Goal: Task Accomplishment & Management: Use online tool/utility

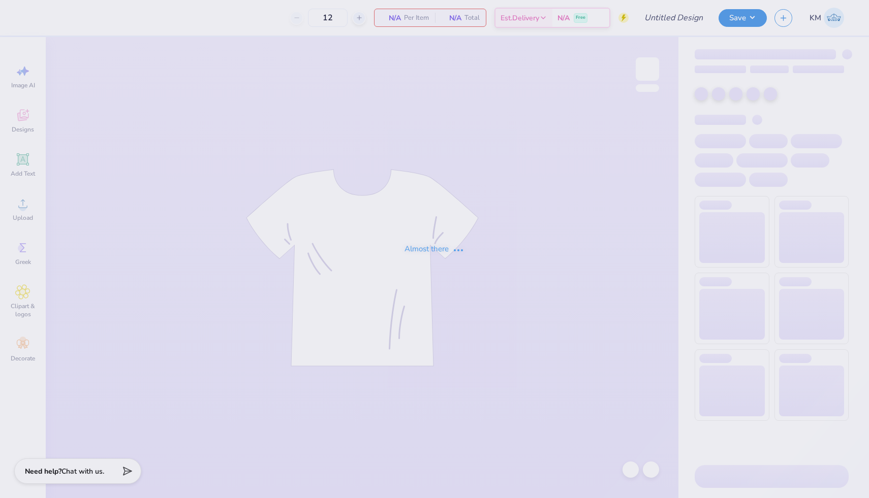
type input "PHILO 2025"
type input "24"
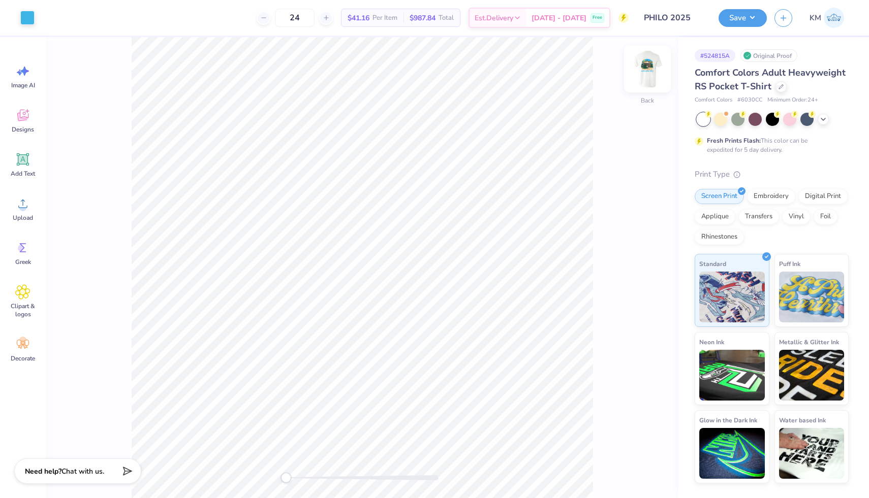
click at [646, 76] on img at bounding box center [647, 69] width 41 height 41
click at [778, 90] on div at bounding box center [780, 85] width 11 height 11
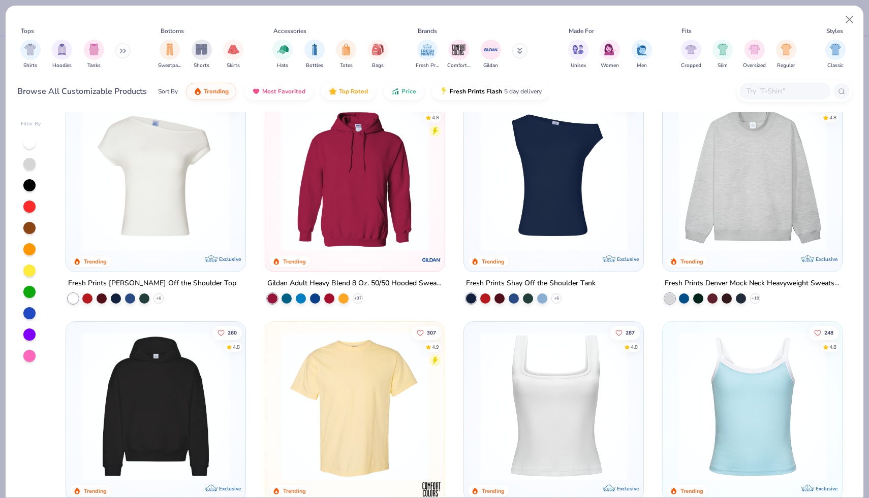
scroll to position [22, 0]
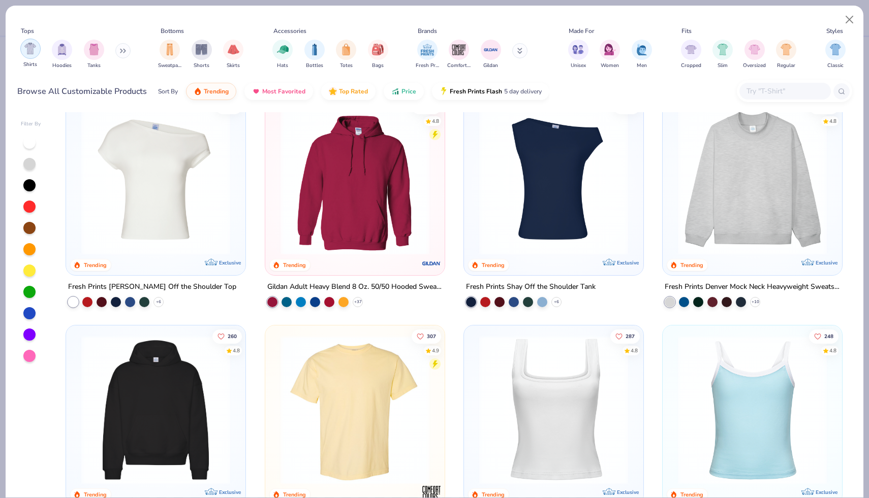
click at [30, 48] on img "filter for Shirts" at bounding box center [30, 49] width 12 height 12
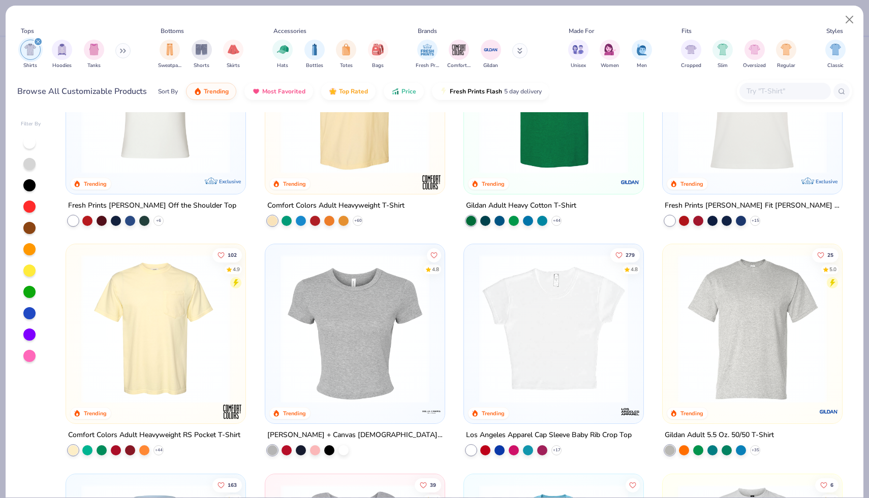
scroll to position [104, 0]
click at [401, 97] on button "Price" at bounding box center [403, 88] width 40 height 17
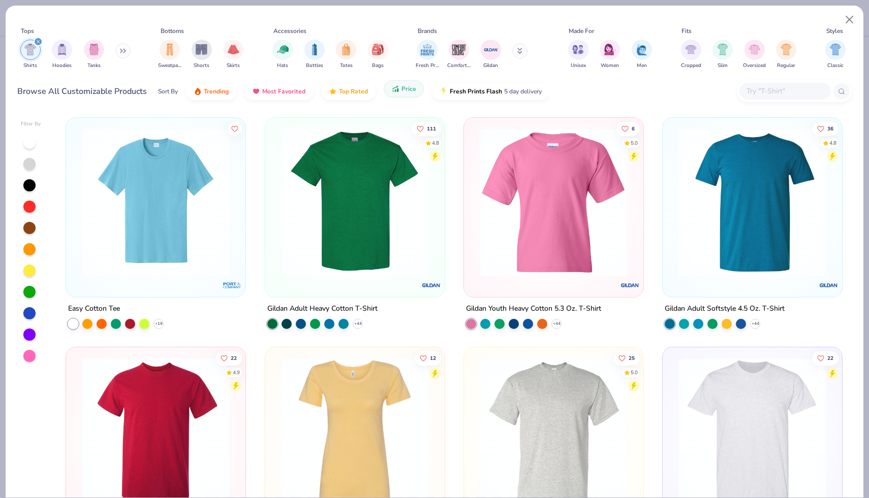
click at [401, 97] on button "Price" at bounding box center [403, 88] width 40 height 17
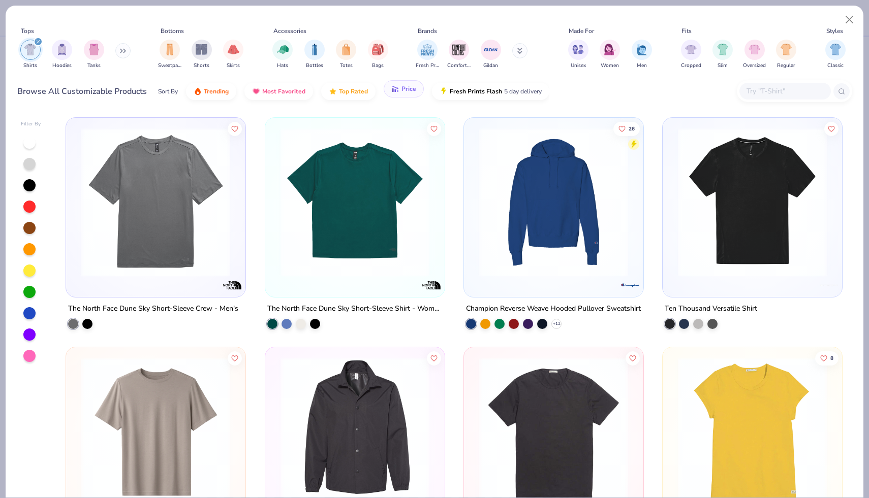
click at [400, 93] on button "Price" at bounding box center [403, 88] width 40 height 17
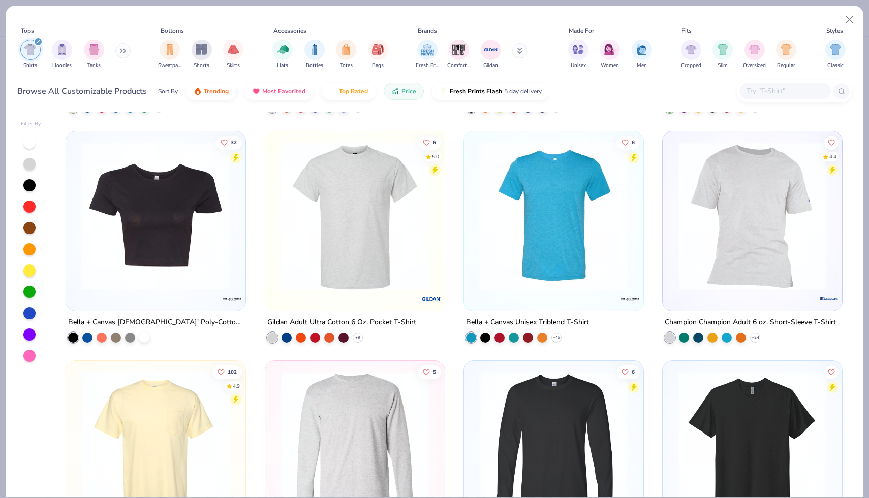
scroll to position [3203, 0]
click at [551, 269] on img at bounding box center [553, 215] width 159 height 149
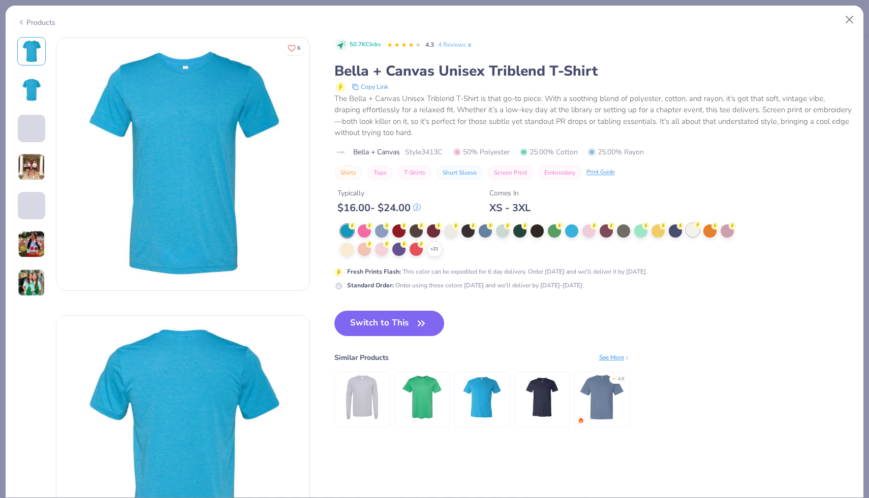
click at [688, 236] on div at bounding box center [692, 229] width 13 height 13
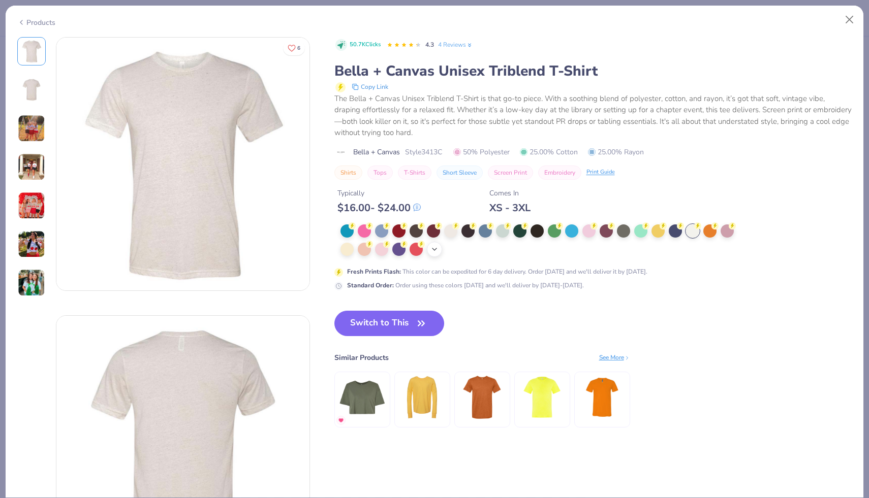
click at [436, 252] on icon at bounding box center [434, 249] width 8 height 8
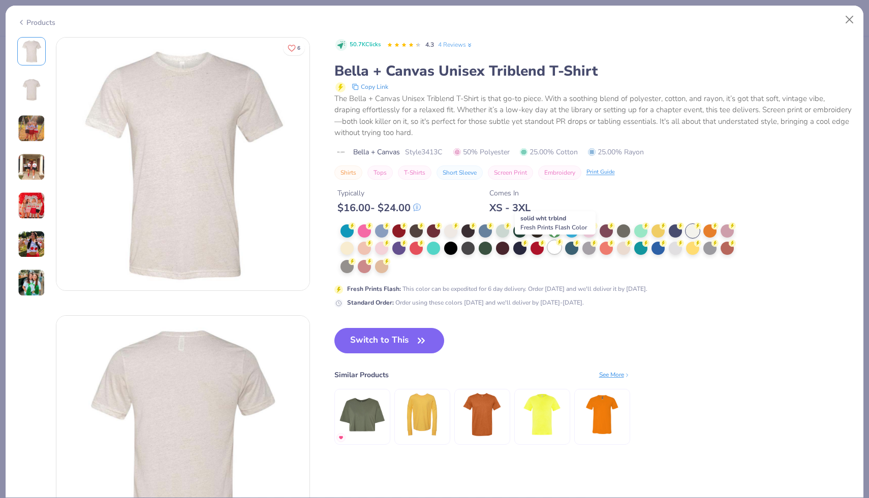
click at [553, 249] on div at bounding box center [554, 247] width 13 height 13
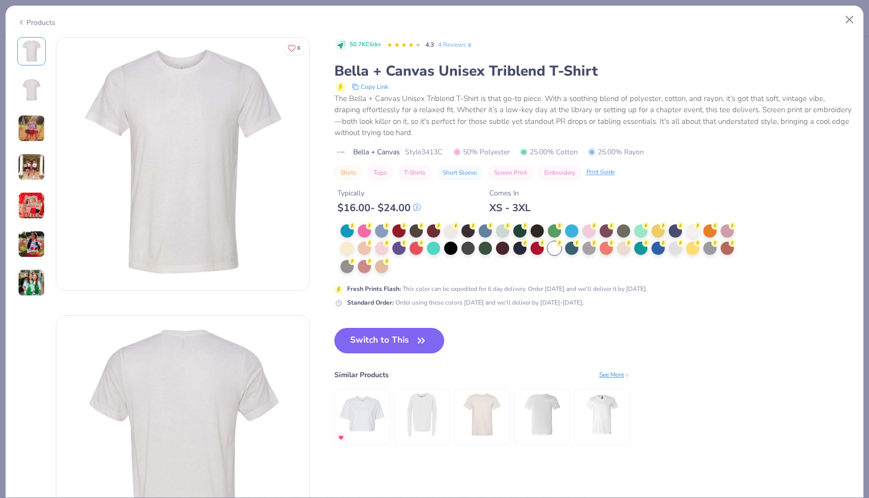
click at [387, 344] on button "Switch to This" at bounding box center [389, 340] width 110 height 25
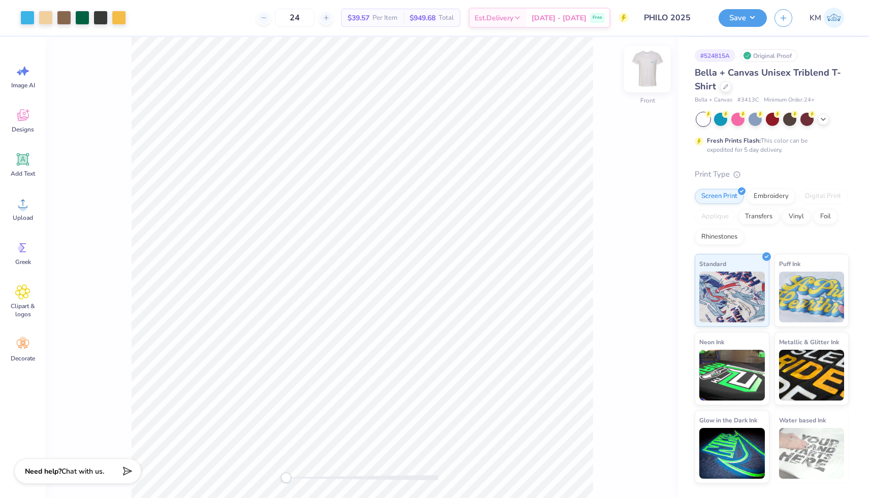
click at [652, 76] on img at bounding box center [647, 69] width 41 height 41
click at [652, 76] on img at bounding box center [647, 69] width 20 height 20
drag, startPoint x: 741, startPoint y: 99, endPoint x: 764, endPoint y: 102, distance: 23.6
click at [764, 102] on div "Bella + Canvas # 3413C Minimum Order: 24 +" at bounding box center [771, 100] width 154 height 9
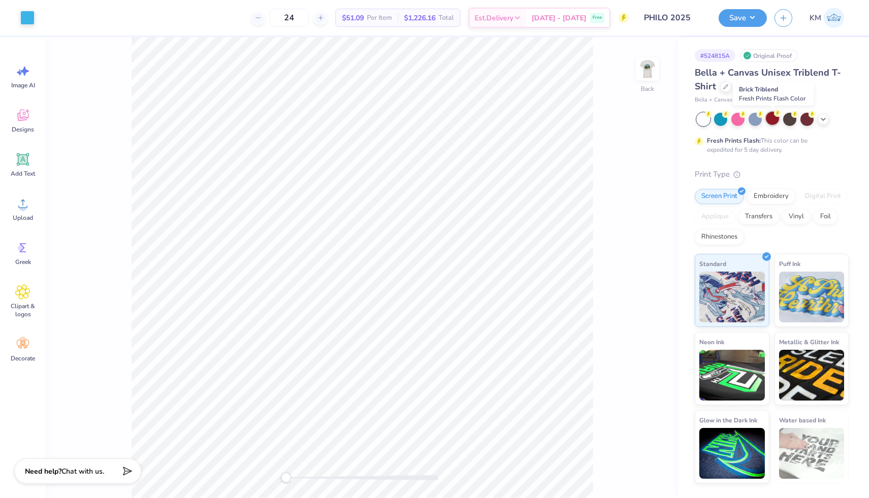
copy span "3413C"
click at [773, 84] on div "Bella + Canvas Unisex Triblend T-Shirt" at bounding box center [771, 79] width 154 height 27
click at [638, 74] on img at bounding box center [647, 69] width 41 height 41
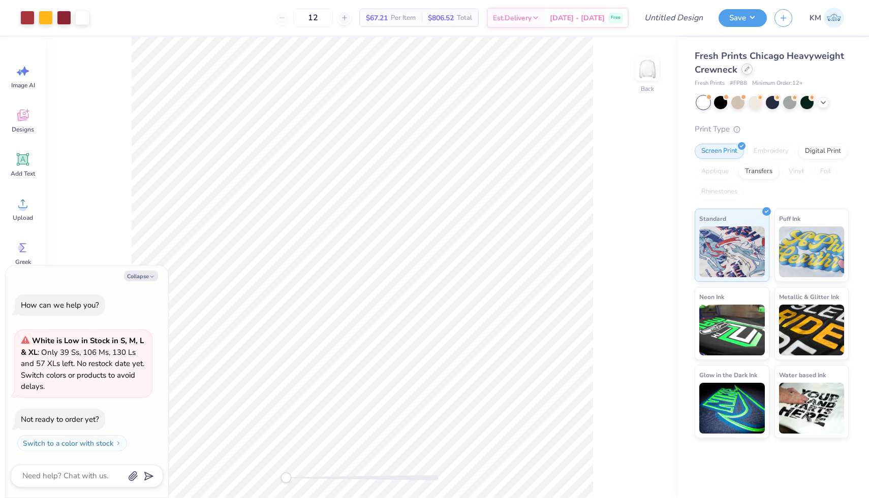
click at [747, 70] on icon at bounding box center [746, 69] width 5 height 5
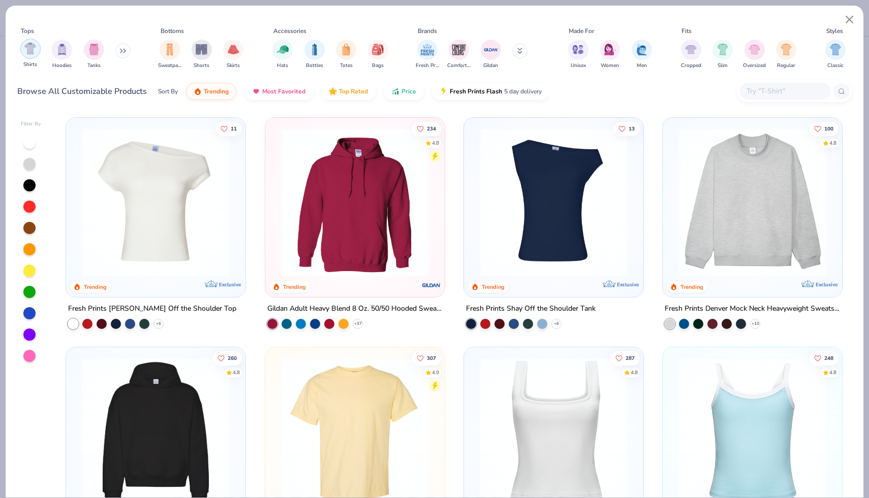
click at [33, 53] on img "filter for Shirts" at bounding box center [30, 49] width 12 height 12
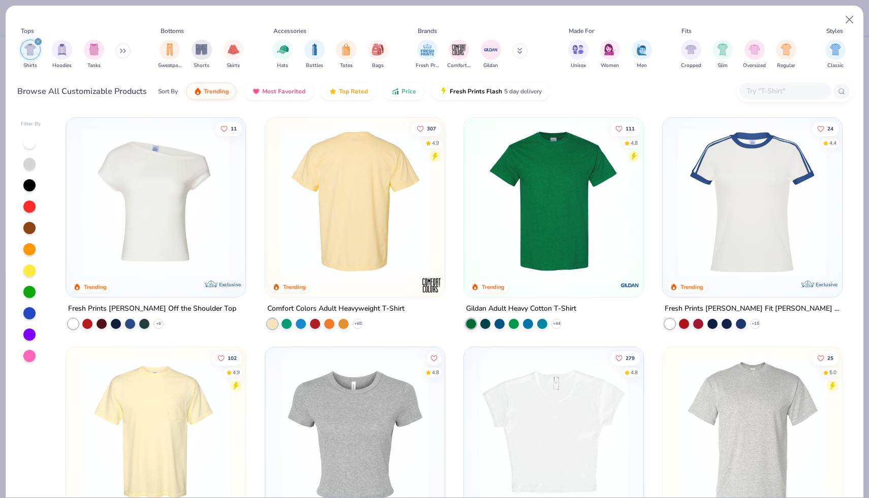
click at [312, 166] on img at bounding box center [354, 202] width 159 height 149
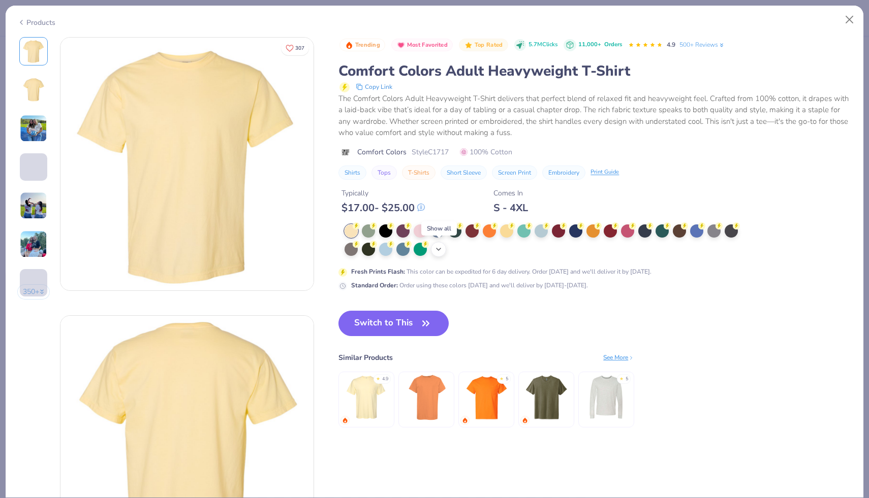
click at [435, 252] on icon at bounding box center [438, 249] width 8 height 8
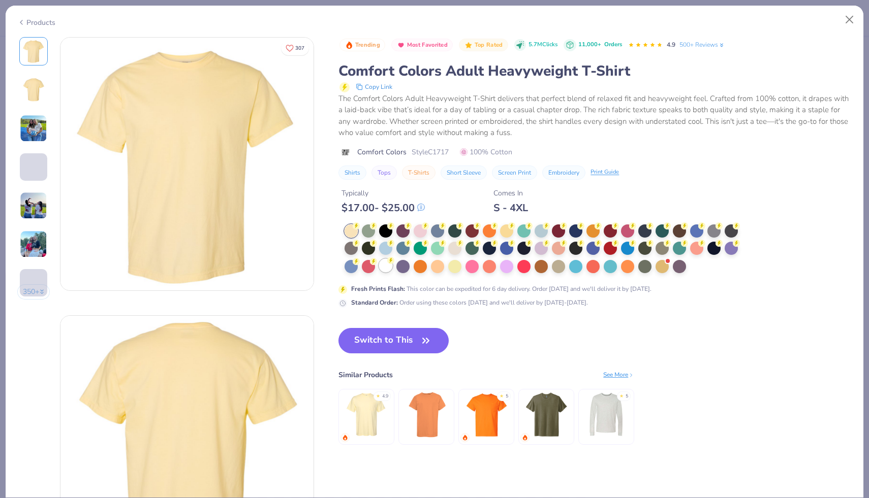
click at [388, 264] on div at bounding box center [385, 265] width 13 height 13
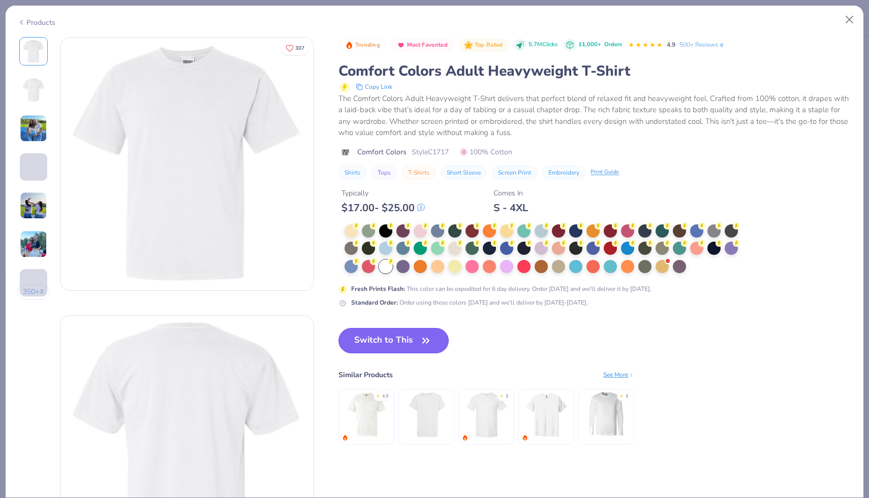
click at [392, 344] on button "Switch to This" at bounding box center [393, 340] width 110 height 25
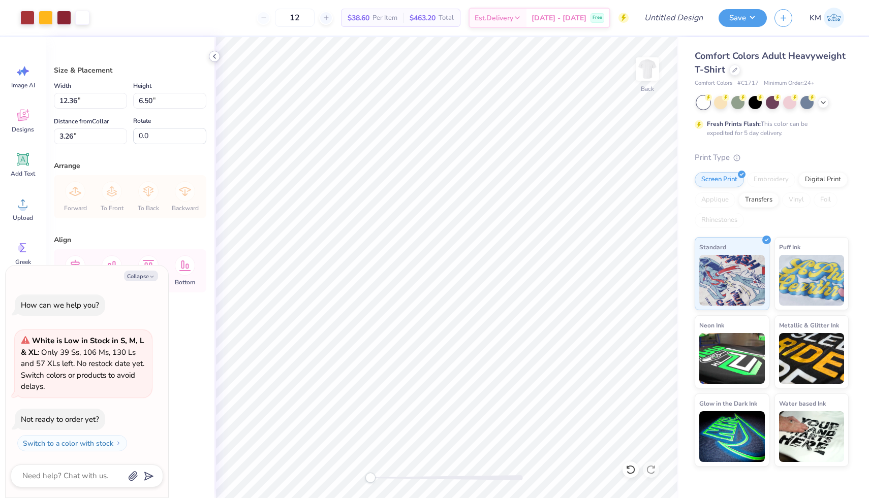
click at [216, 52] on icon at bounding box center [214, 56] width 8 height 8
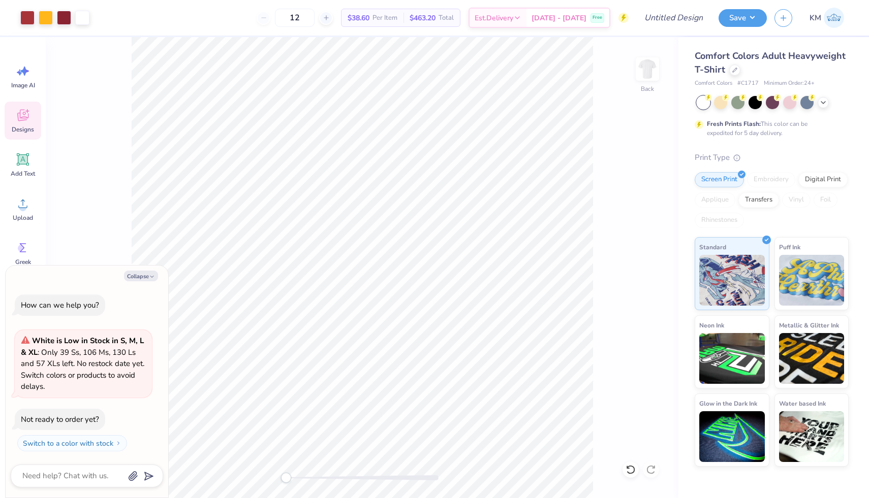
click at [31, 113] on div "Designs" at bounding box center [23, 121] width 37 height 38
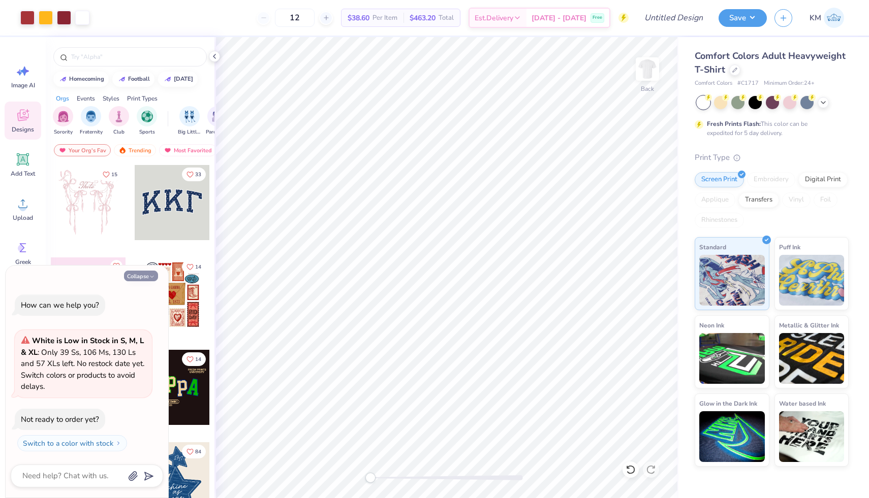
click at [144, 277] on button "Collapse" at bounding box center [141, 276] width 34 height 11
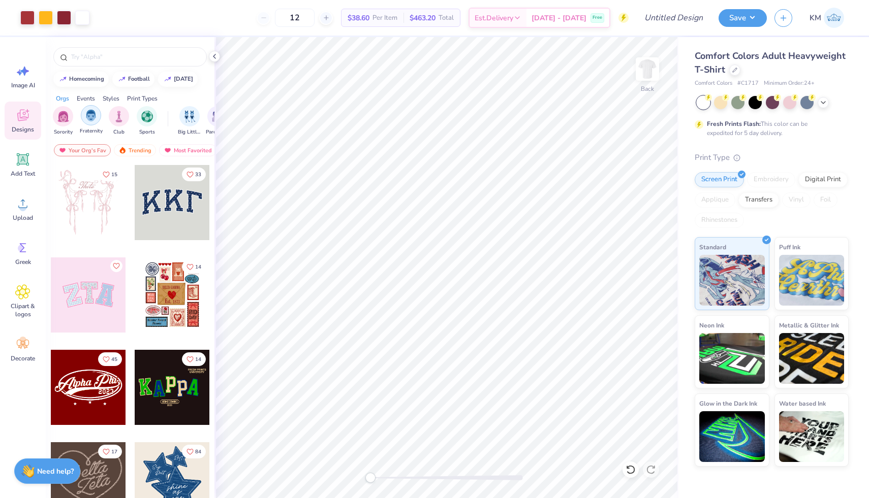
click at [88, 122] on div "filter for Fraternity" at bounding box center [91, 115] width 20 height 20
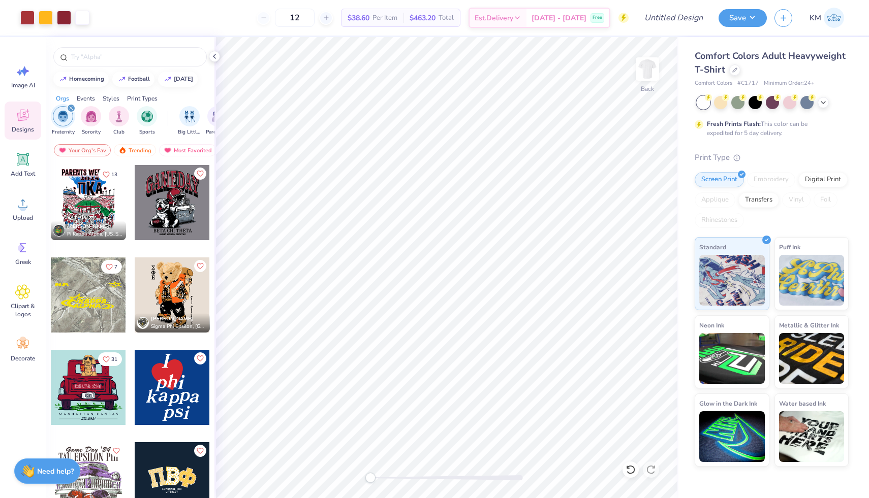
click at [81, 195] on div at bounding box center [88, 202] width 75 height 75
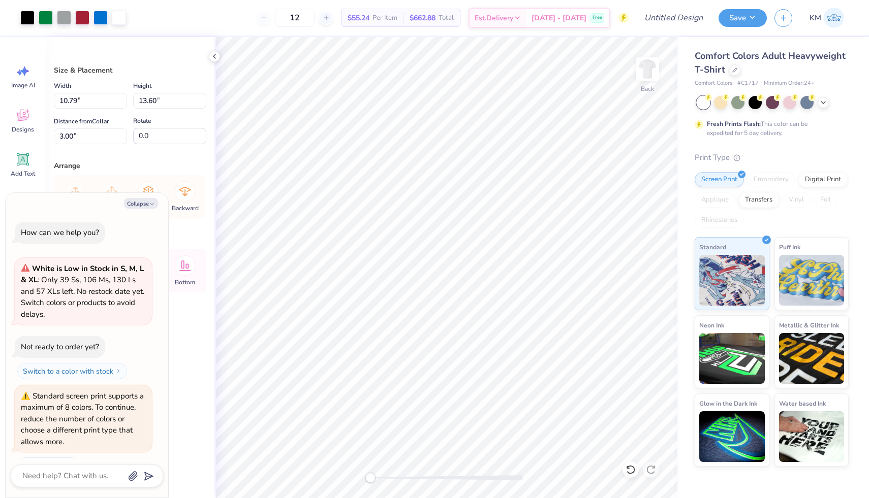
scroll to position [28, 0]
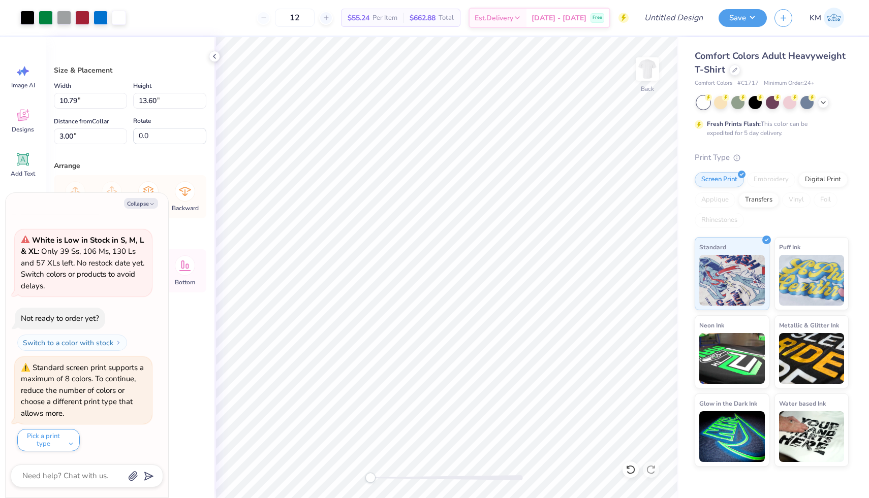
type textarea "x"
type input "12.36"
type input "6.50"
type input "3.29"
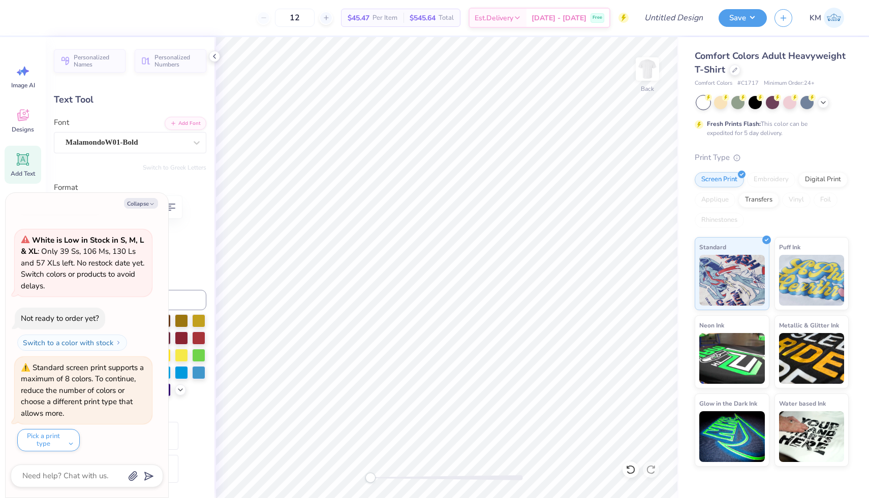
type textarea "x"
type textarea "PARENTS WEEKEN"
type textarea "x"
type textarea "PARENTS WEEKE"
type textarea "x"
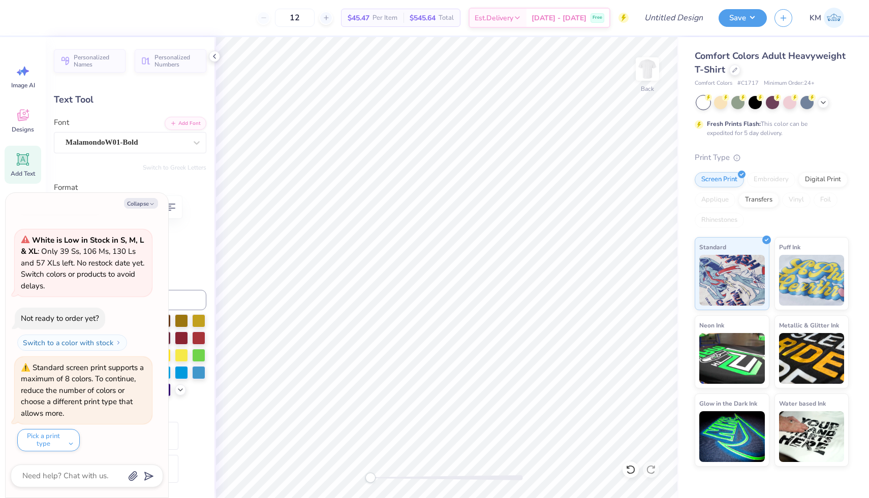
type textarea "PARENTS WEEK"
type textarea "x"
type textarea "PARENTS WEE"
type textarea "x"
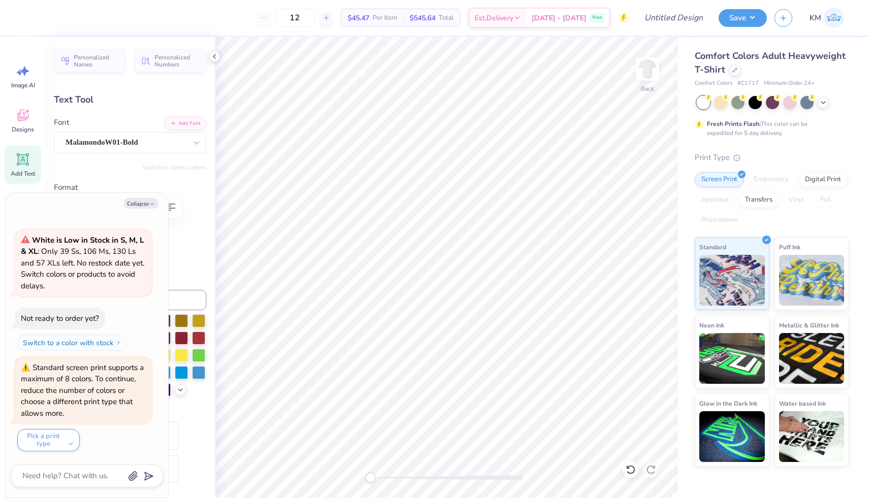
type textarea "PARENTS WE"
type textarea "x"
type textarea "PARENTS W"
type textarea "x"
type textarea "PARENTS"
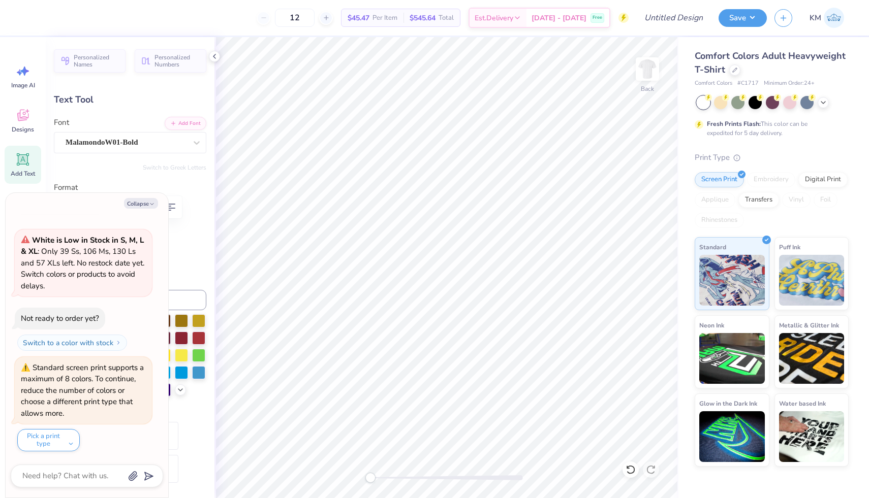
type textarea "x"
type textarea "PARENT"
type textarea "x"
type textarea "PAREN"
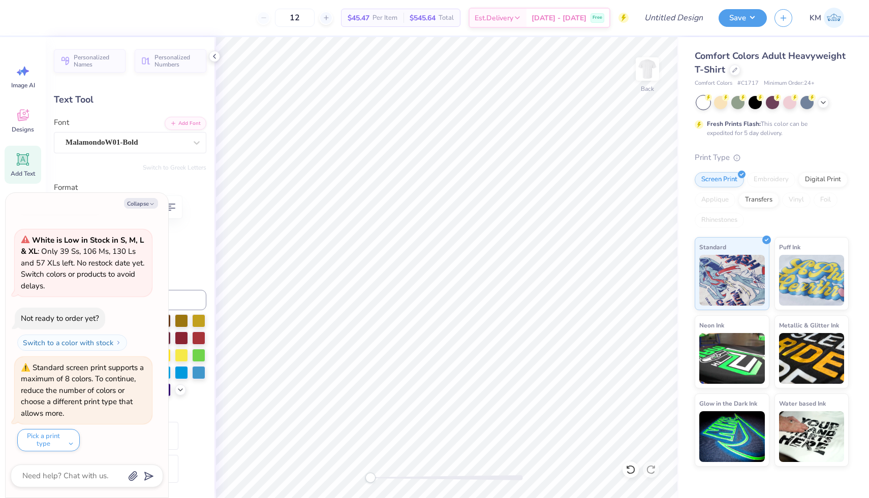
type textarea "x"
type textarea "PARE"
type textarea "x"
type textarea "PA"
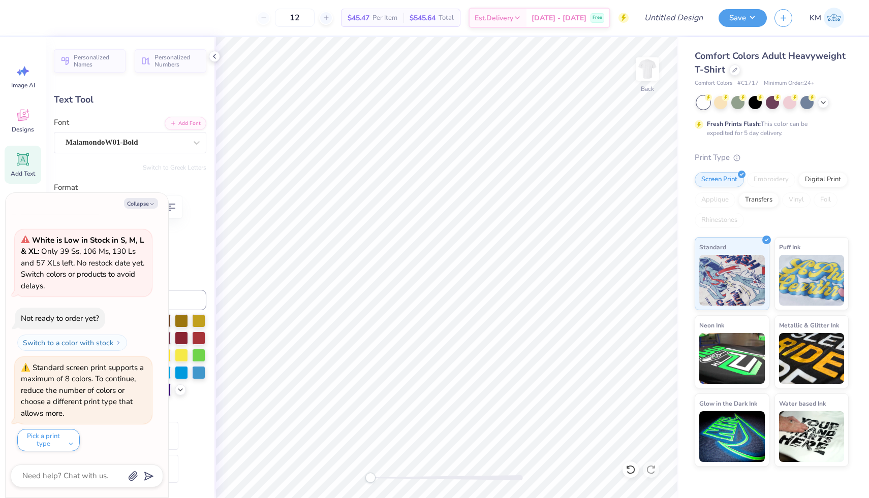
type textarea "x"
type textarea "P"
type textarea "x"
type textarea "K"
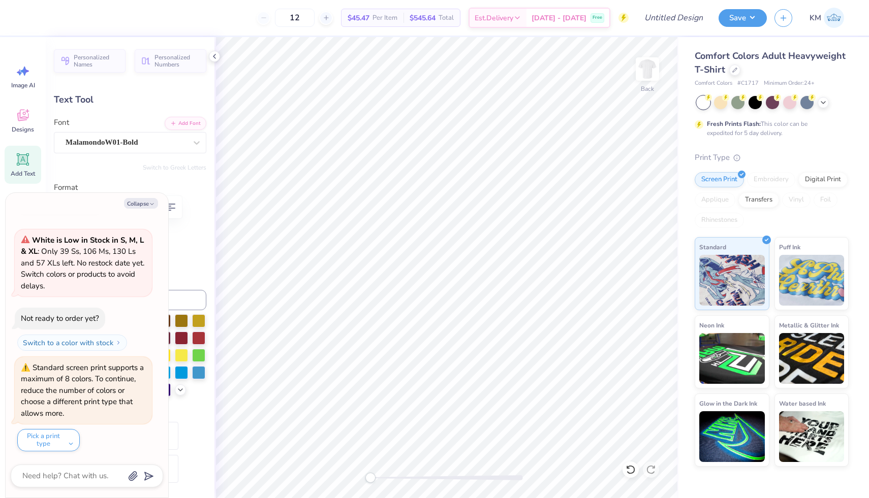
type textarea "x"
type textarea "Kap"
type textarea "x"
type textarea "Kapp"
type textarea "x"
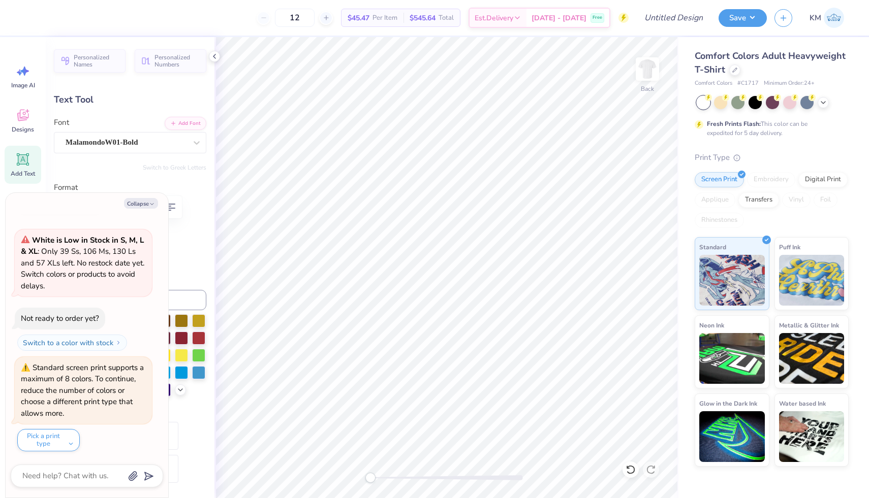
type textarea "Kappa"
type textarea "x"
type textarea "Kappa"
type textarea "x"
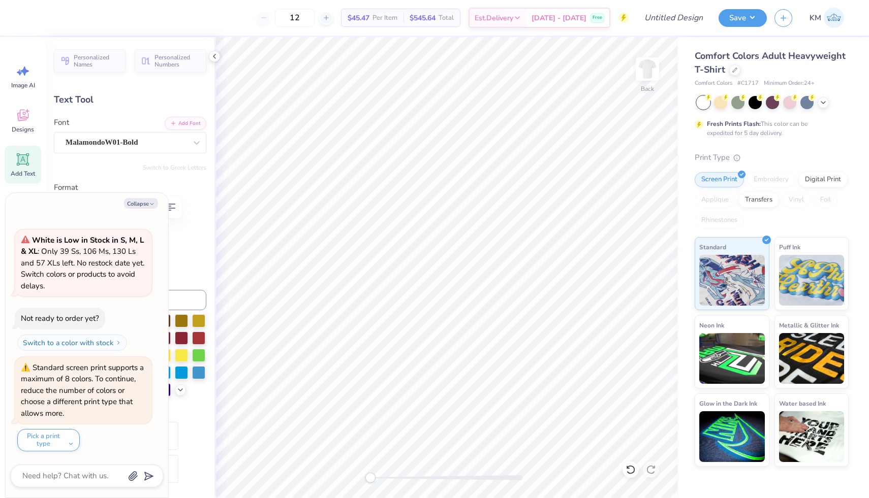
type textarea "Kappa A"
type textarea "x"
type textarea "Kappa Al"
type textarea "x"
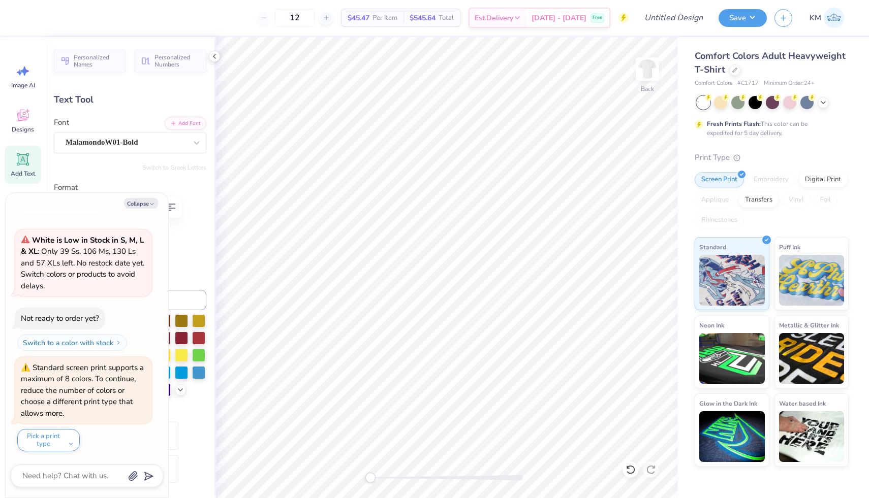
type textarea "Kappa Alp"
type textarea "x"
type textarea "Kappa Alph"
type textarea "x"
type textarea "Kappa Alpha"
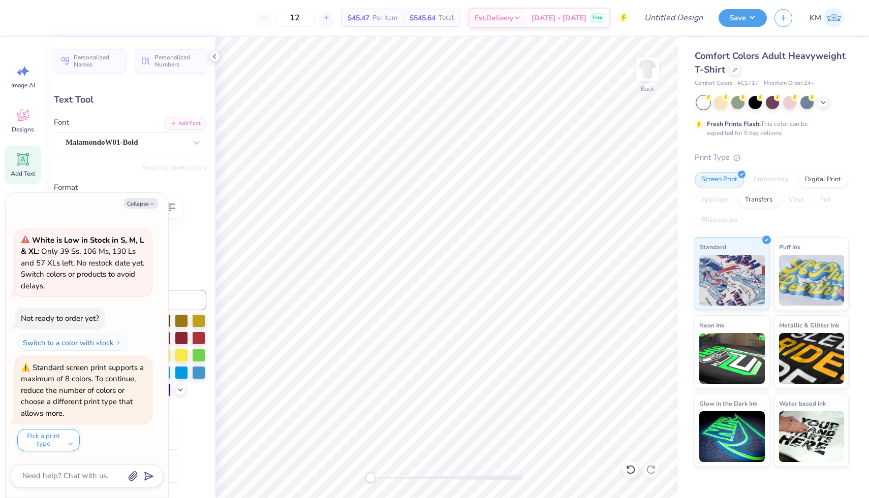
type textarea "x"
type textarea "Kappa Alpha"
type textarea "x"
type textarea "Kappa Alpha T"
type textarea "x"
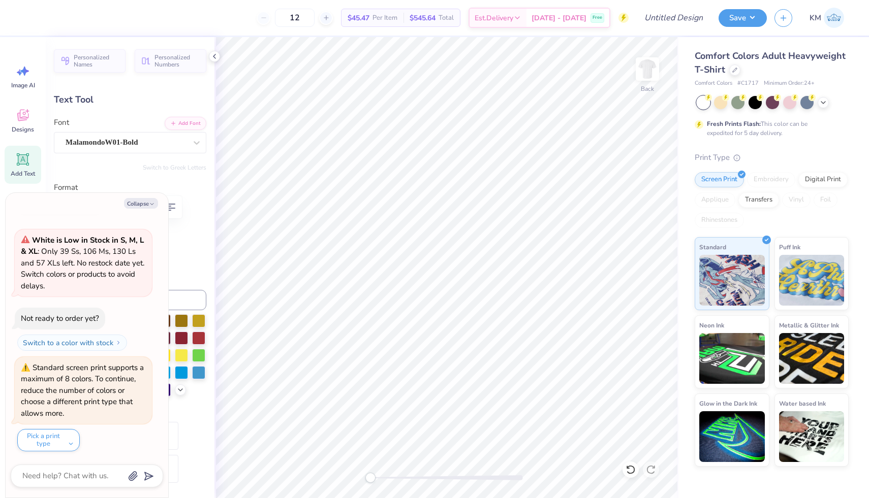
type textarea "Kappa Alpha The"
type textarea "x"
type textarea "Kappa Alpha Thet"
type textarea "x"
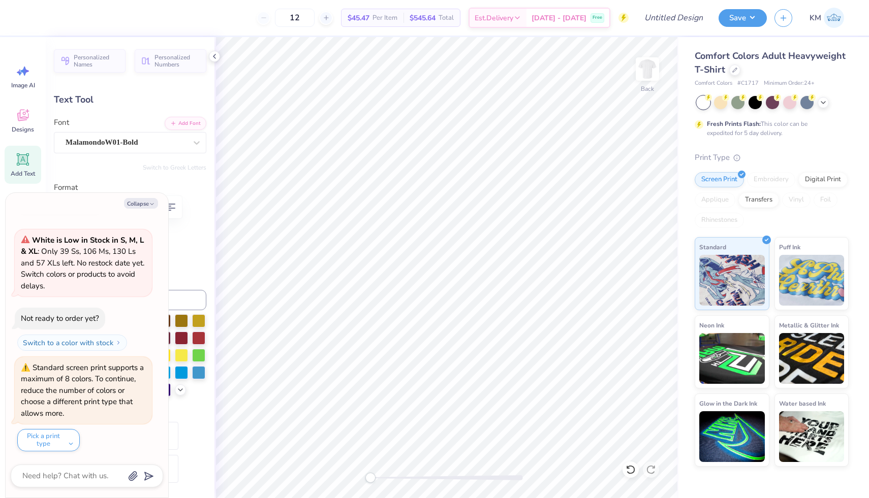
type textarea "Kappa Alpha Theta"
type textarea "x"
type textarea "Kappa Alpha Theta"
type textarea "x"
type textarea "Kappa Alpha Thet"
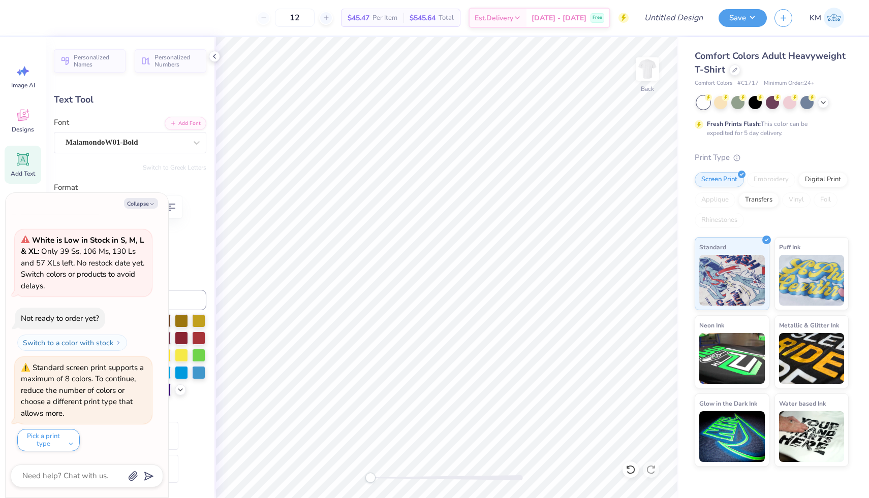
type textarea "x"
type textarea "Kappa Alpha The"
type textarea "x"
type textarea "Kappa Alpha Th"
type textarea "x"
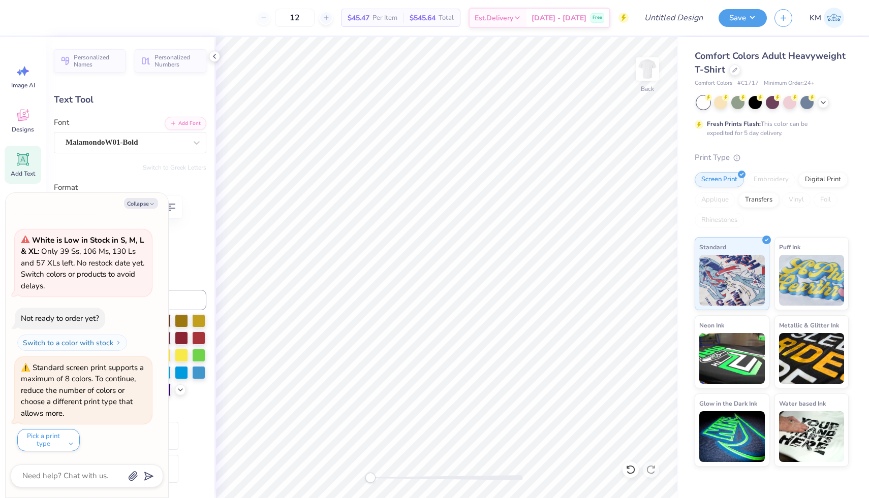
type textarea "Kappa Alpha"
type textarea "x"
type textarea "Kappa Alph"
type textarea "x"
type textarea "Kappa Alp"
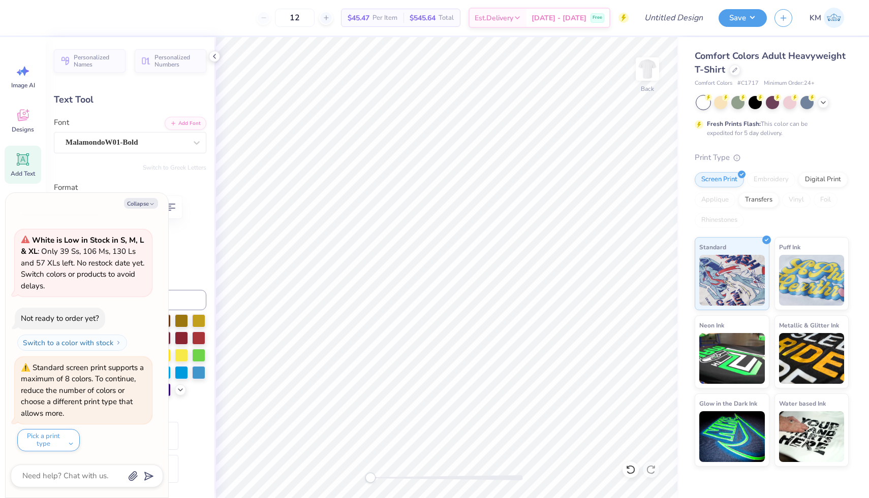
type textarea "x"
type textarea "Kappa Al"
type textarea "x"
type textarea "Kappa A"
type textarea "x"
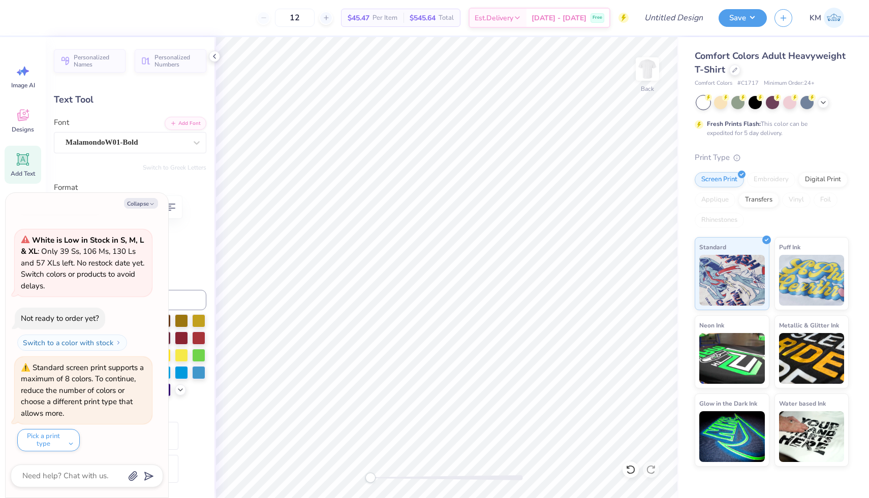
type textarea "Kappa"
type textarea "x"
type textarea "Kappa"
type textarea "x"
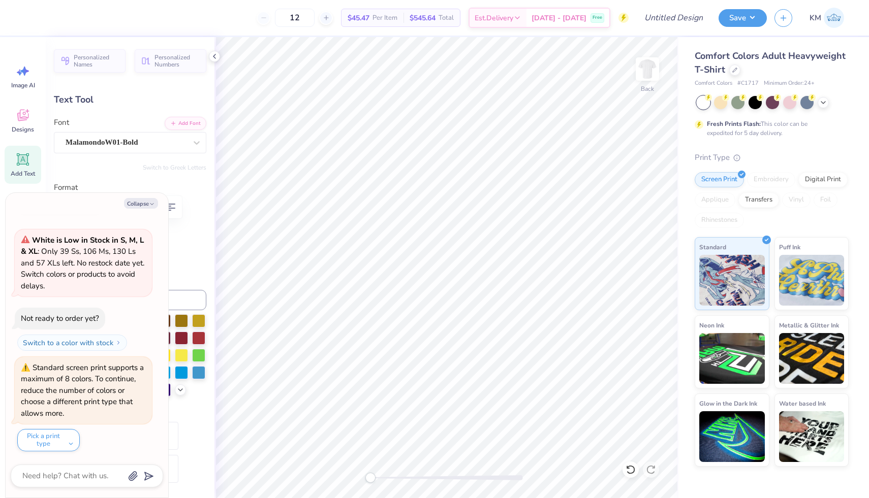
type textarea "Kap"
type textarea "x"
type textarea "Ka"
type textarea "x"
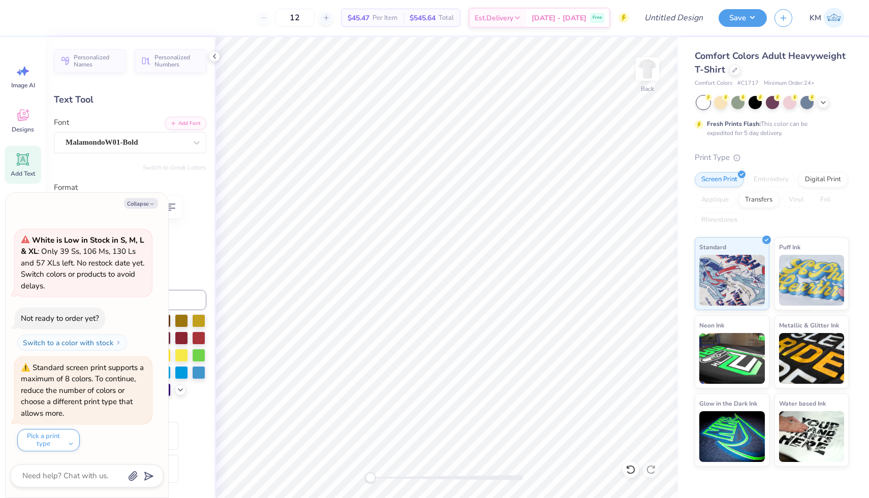
type textarea "K"
type textarea "x"
type textarea "KA"
type textarea "x"
type textarea "KAO"
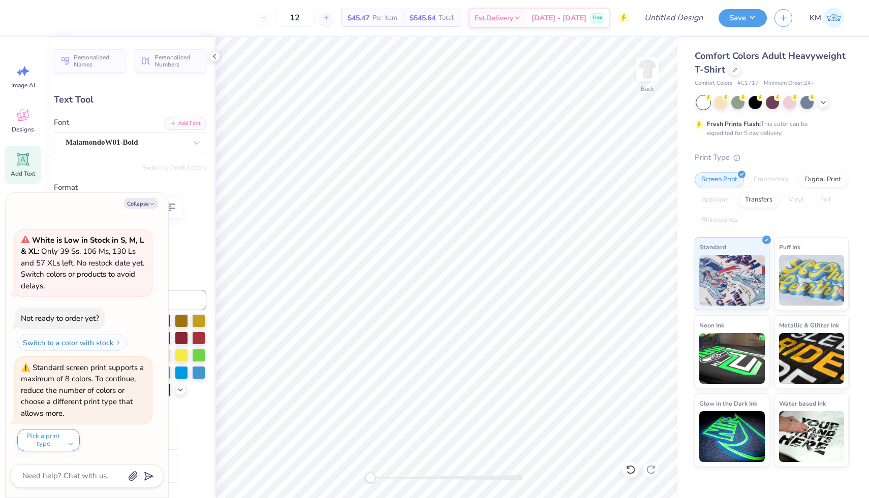
type textarea "x"
type textarea "KAO x"
type textarea "x"
type textarea "KAO x"
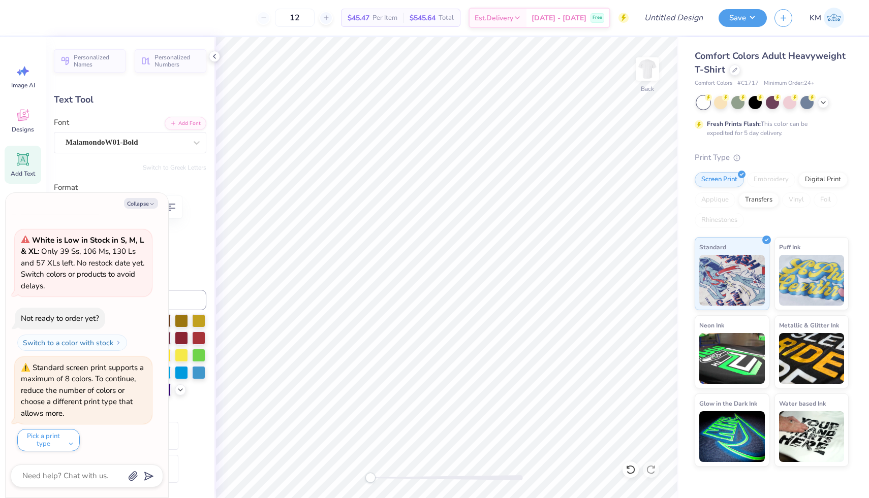
type textarea "x"
type textarea "KAO x F"
type textarea "x"
type textarea "KAO x Fr"
type textarea "x"
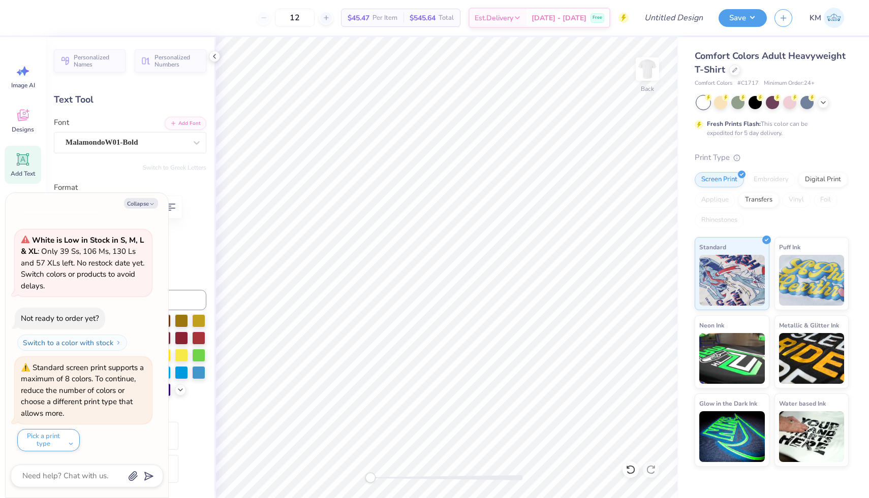
scroll to position [0, 1]
type textarea "KAO x Frat"
type textarea "x"
type input "1.61"
type input "2.41"
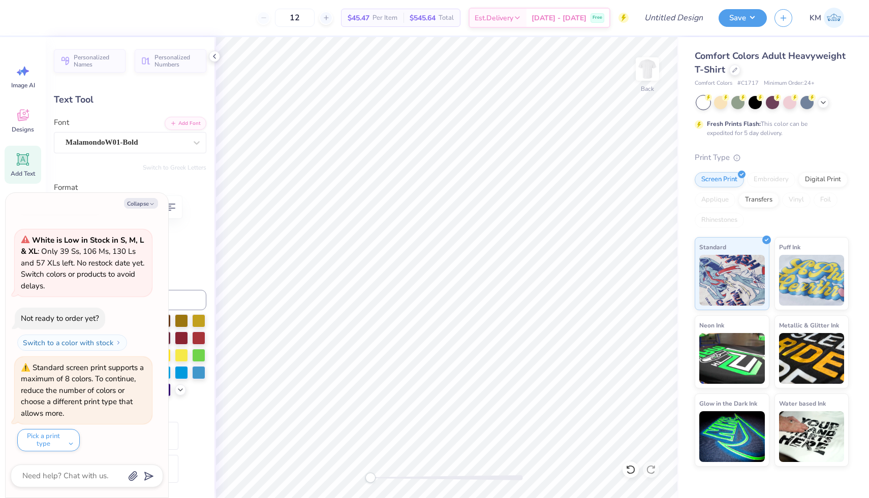
type input "5.68"
type textarea "x"
type input "1.91"
type input "3.02"
type input "5.45"
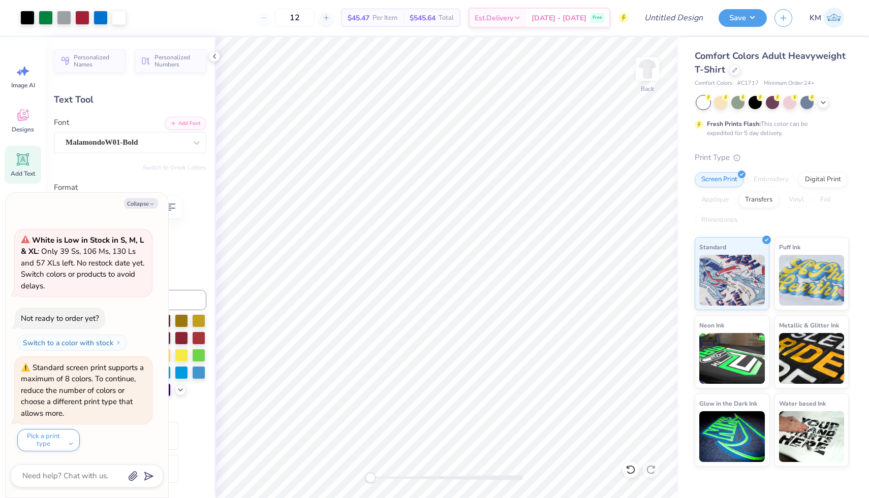
type textarea "x"
type input "1.64"
type input "2.49"
type input "5.64"
type textarea "x"
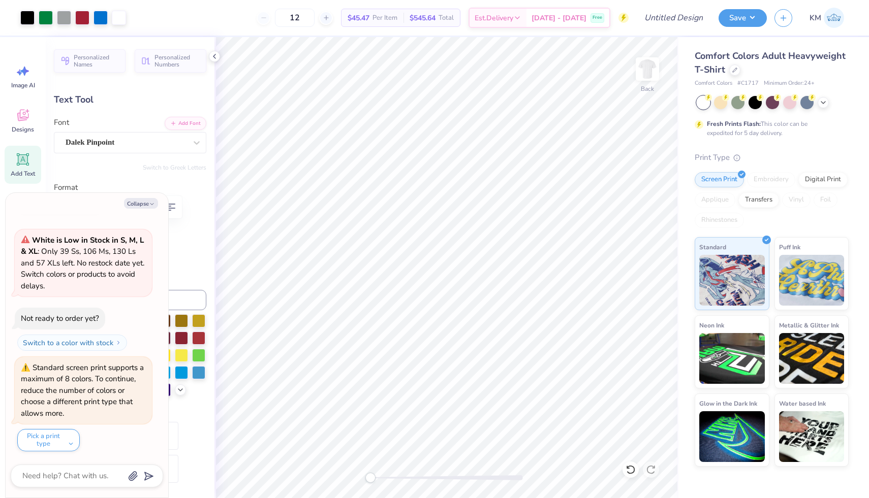
type input "3.95"
type input "0.84"
type input "4.49"
type textarea "x"
type input "6.96"
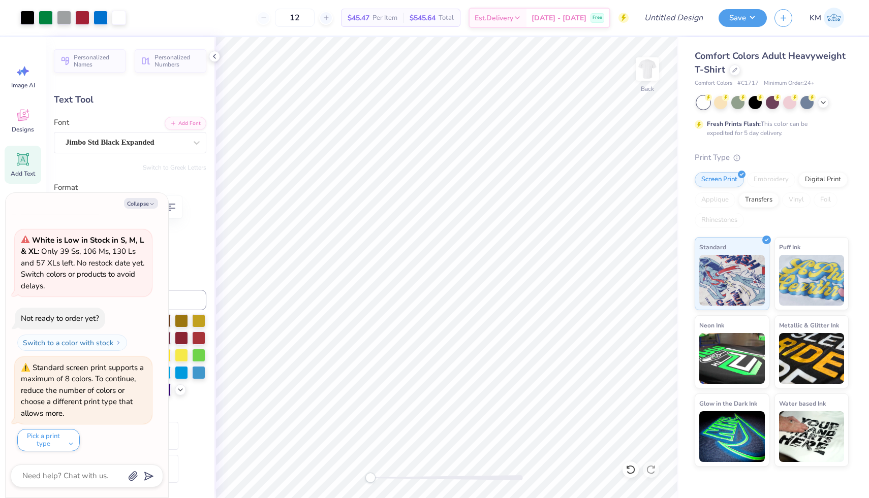
type input "1.37"
type input "3.00"
type textarea "x"
type input "0.60"
type input "0.62"
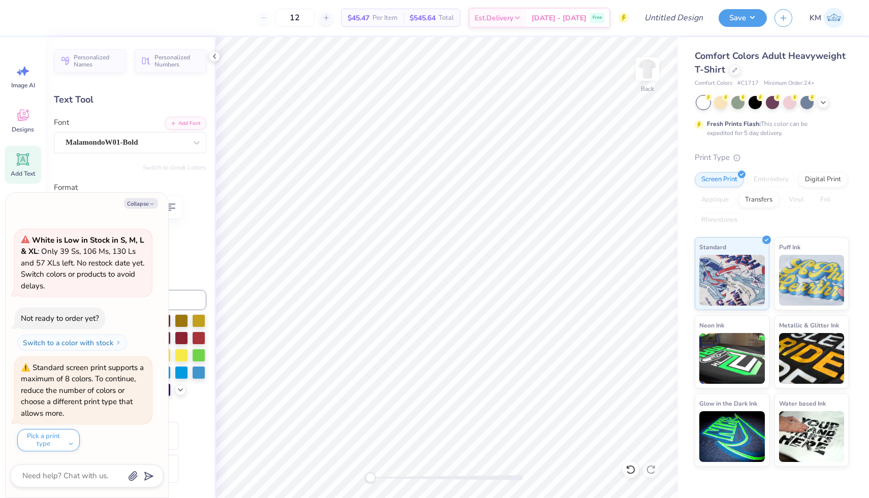
type input "6.61"
type textarea "x"
type input "6.96"
type input "1.37"
type input "4.42"
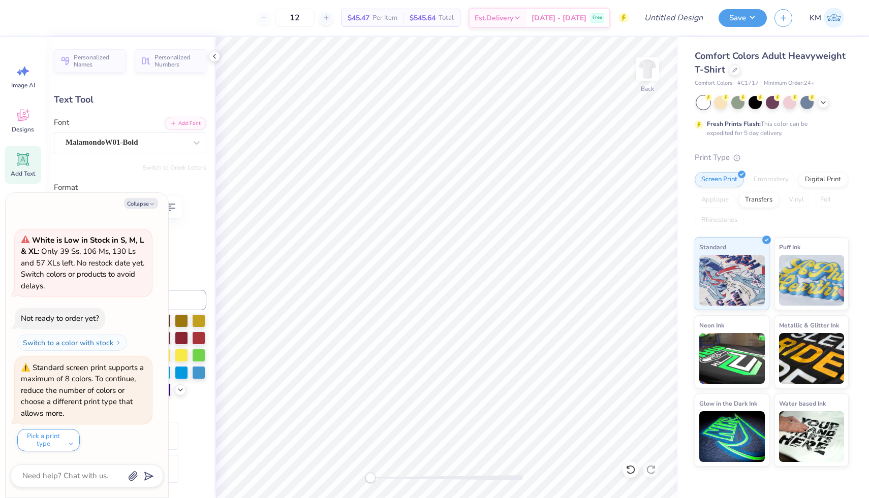
type textarea "x"
type textarea "KAO x Fra"
type textarea "x"
type textarea "KAO x Fr"
type textarea "x"
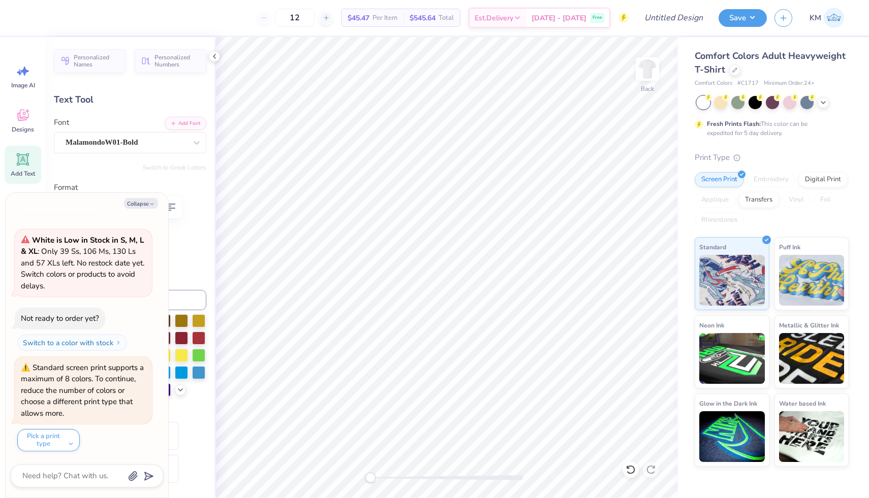
type textarea "KAO x F"
type textarea "x"
type textarea "KAO x"
type textarea "x"
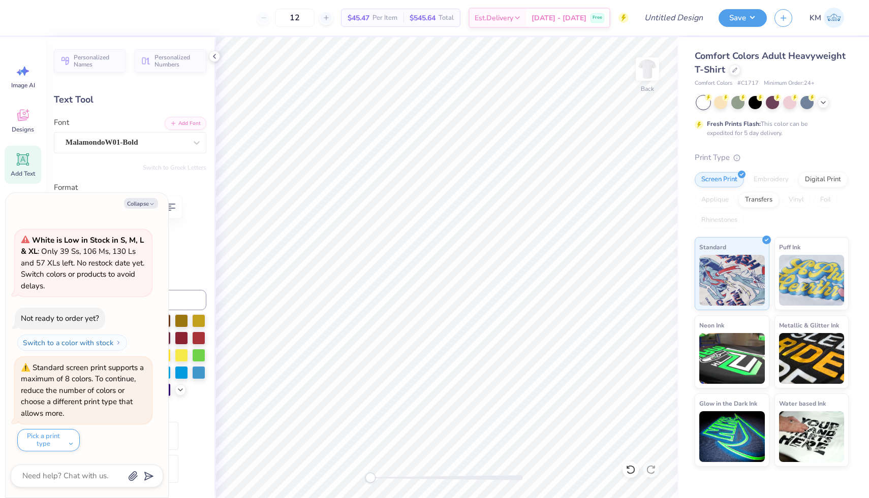
type textarea "KAO"
type textarea "x"
type textarea "KAO"
type textarea "x"
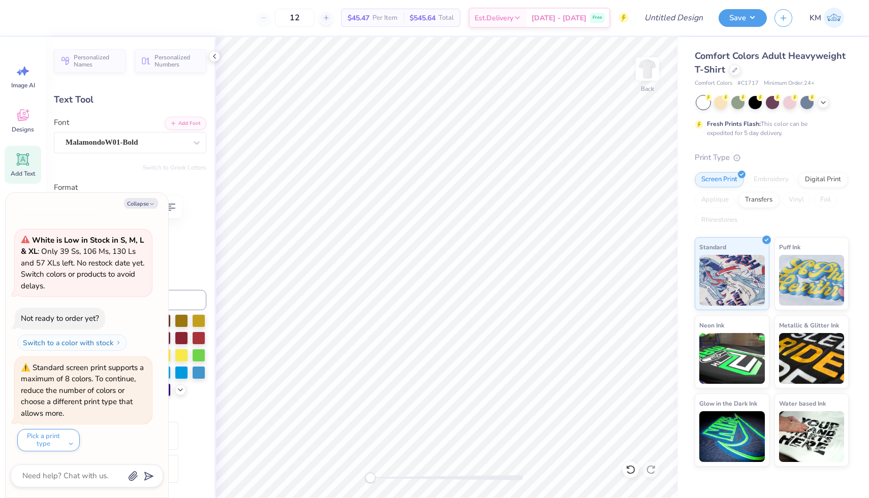
type textarea "KAp"
type textarea "x"
type textarea "[PERSON_NAME]"
type textarea "x"
type textarea "KAppa"
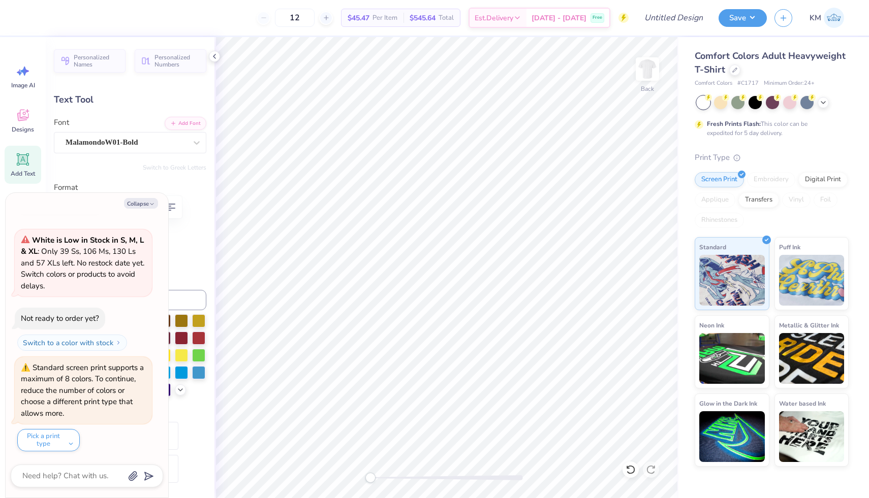
type textarea "x"
type textarea "KAppa"
type textarea "x"
type textarea "KAppa a"
type textarea "x"
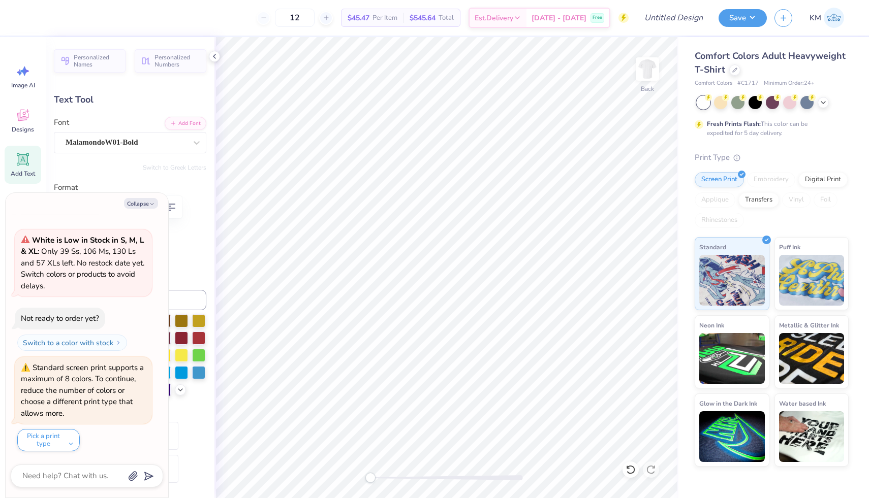
type textarea "KAppa al"
type textarea "x"
type textarea "KAppa alph"
type textarea "x"
type textarea "KAppa alpha"
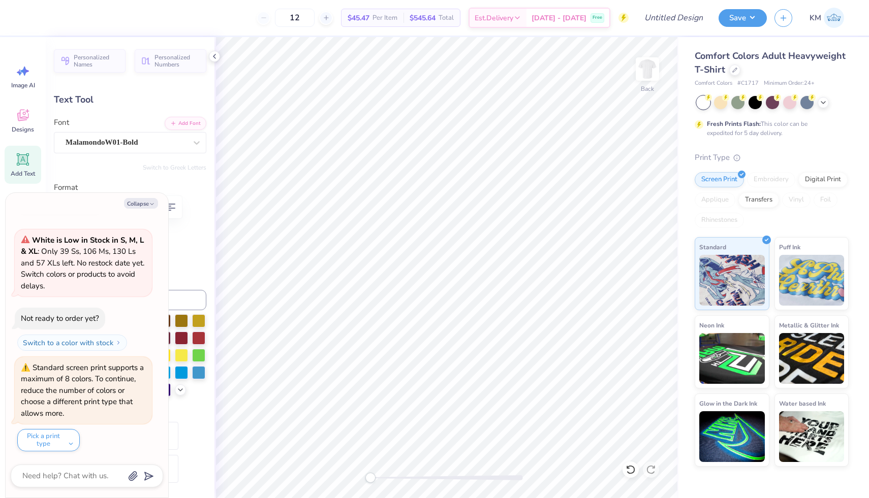
type textarea "x"
type textarea "KAppa alpha th"
type textarea "x"
type textarea "KAppa alpha the"
type textarea "x"
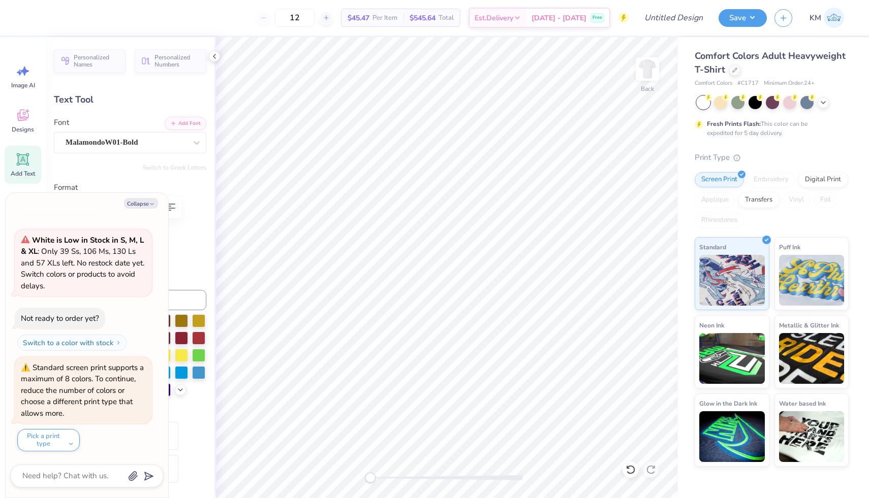
type textarea "KAppa alpha thet"
type textarea "x"
type textarea "KAppa alpha thet"
type textarea "x"
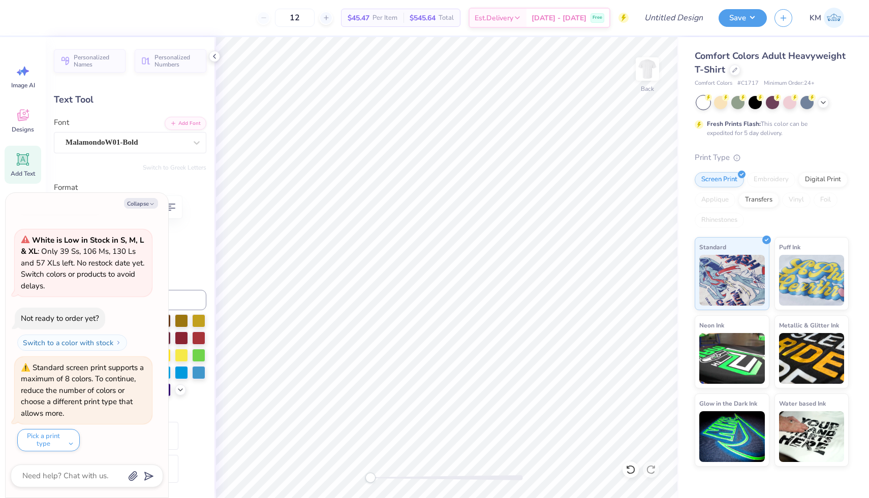
type textarea "KAppa alpha theta"
type textarea "x"
type textarea "KAppa alpha theta"
type textarea "x"
type textarea "KAppa alpha theta x"
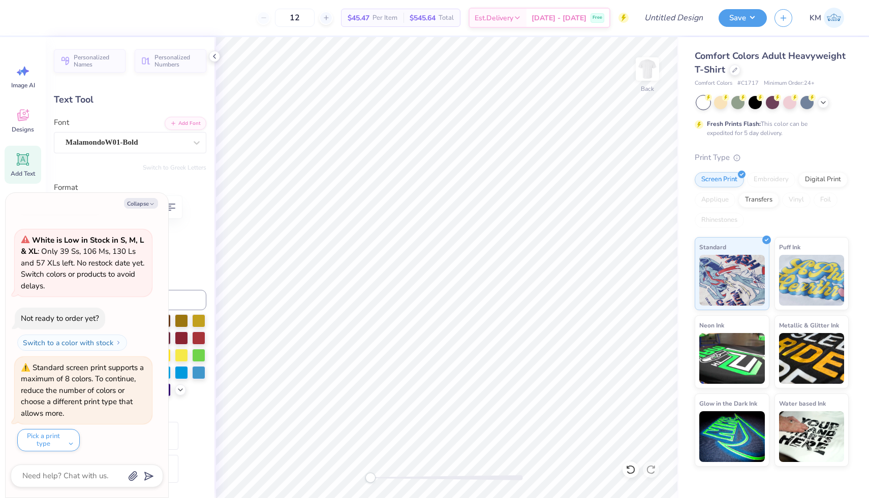
type textarea "x"
type textarea "KAppa alpha theta x"
type textarea "x"
type textarea "KAppa alpha theta x f"
type textarea "x"
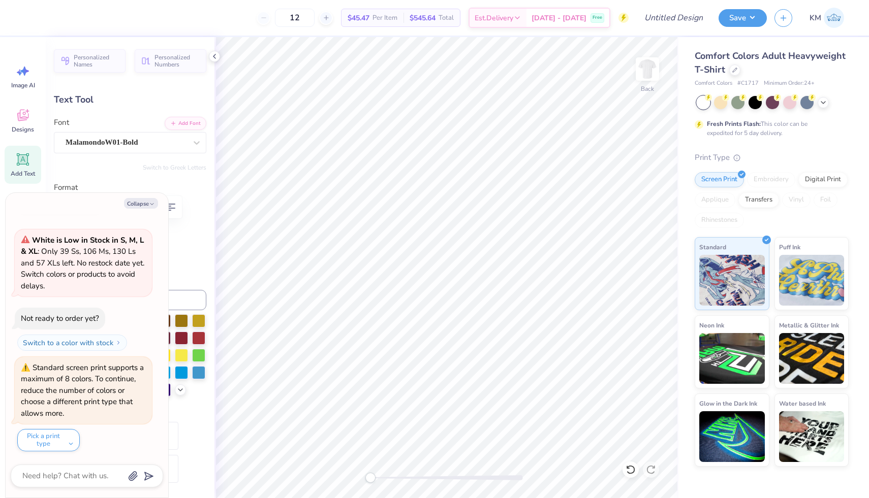
type textarea "KAppa alpha theta x fr"
type textarea "x"
type textarea "KAppa alpha theta x frt"
type textarea "x"
type textarea "KAppa alpha theta x frta"
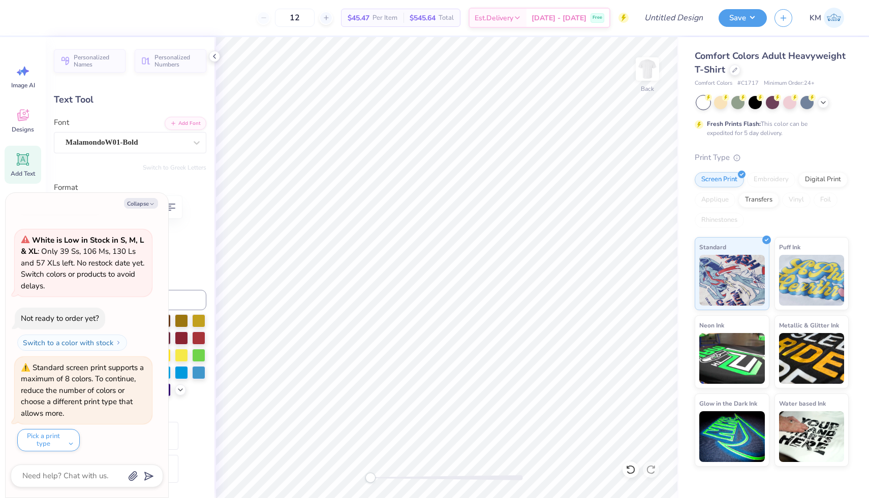
type textarea "x"
type textarea "KAppa alpha theta x frta"
type textarea "x"
type textarea "KAppa alpha theta x frt"
type textarea "x"
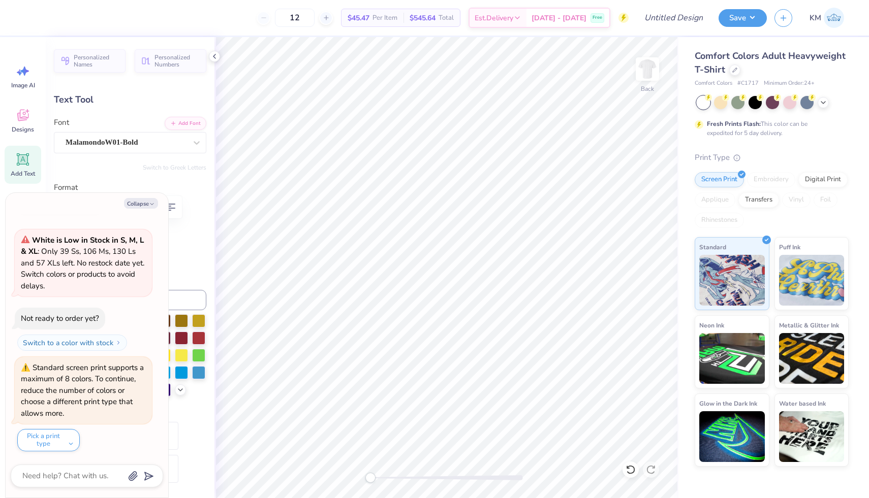
type textarea "KAppa alpha theta x frat"
type textarea "x"
type textarea "KAppa alpha theta x frat"
click at [147, 206] on button "Collapse" at bounding box center [141, 203] width 34 height 11
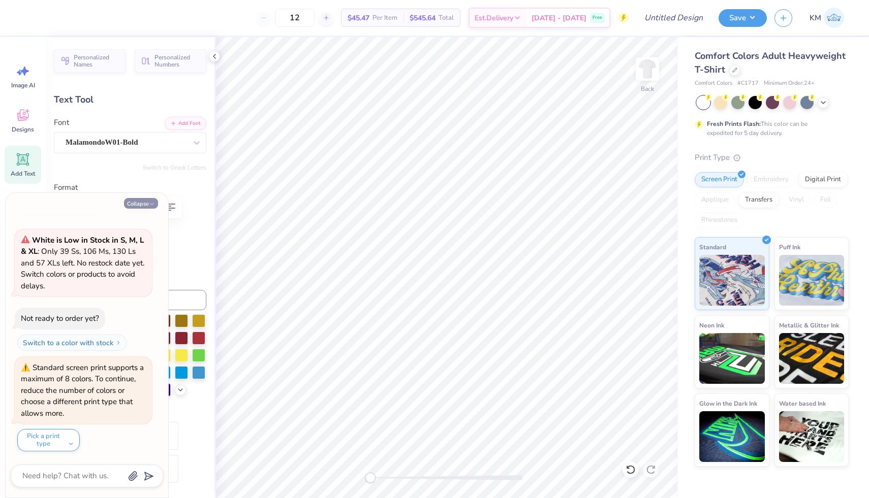
type textarea "x"
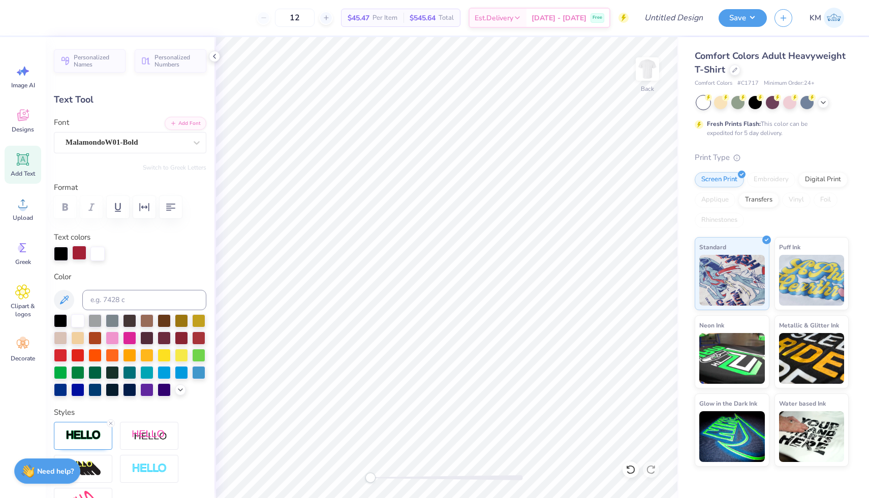
click at [75, 257] on div at bounding box center [79, 253] width 14 height 14
click at [80, 252] on div at bounding box center [79, 254] width 14 height 14
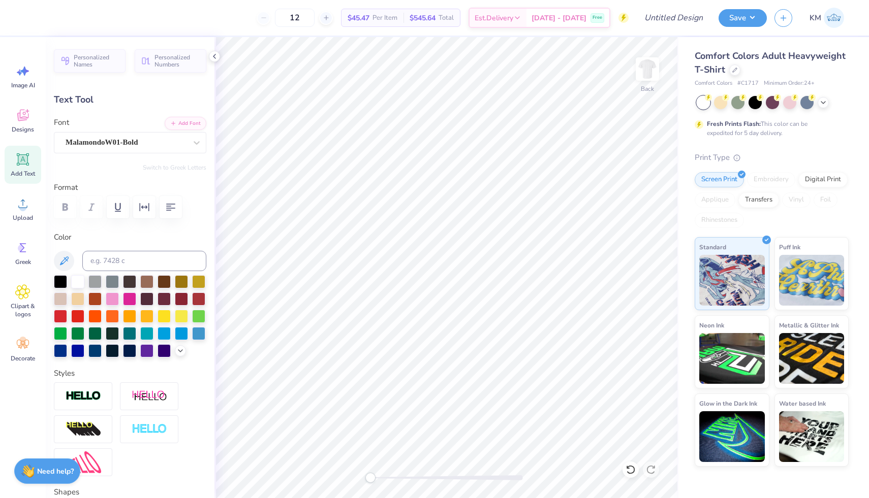
type input "6.28"
type input "1.49"
type input "15.11"
type textarea "N"
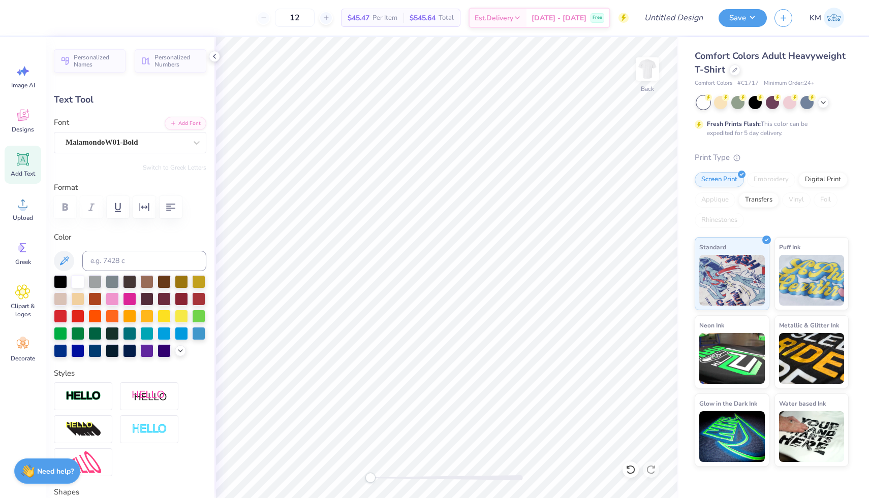
scroll to position [0, 4]
type textarea "unversity of [GEOGRAPHIC_DATA][US_STATE]"
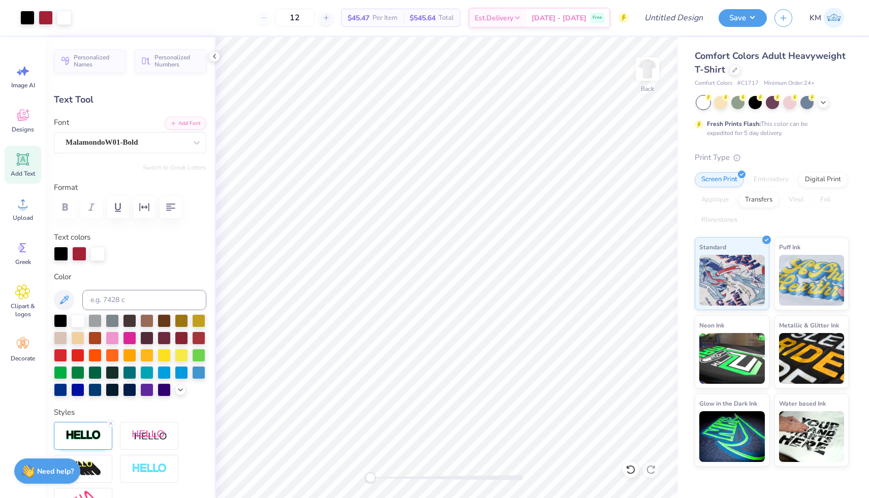
type input "14.17"
type input "1.16"
type input "5.02"
click at [82, 252] on div at bounding box center [79, 253] width 14 height 14
click at [82, 252] on div at bounding box center [79, 254] width 14 height 14
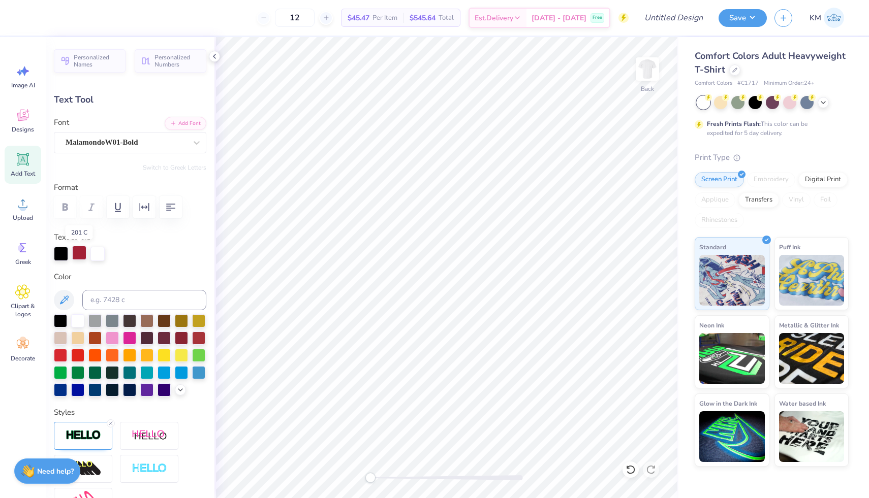
click at [80, 256] on div at bounding box center [79, 253] width 14 height 14
click at [213, 52] on icon at bounding box center [214, 56] width 8 height 8
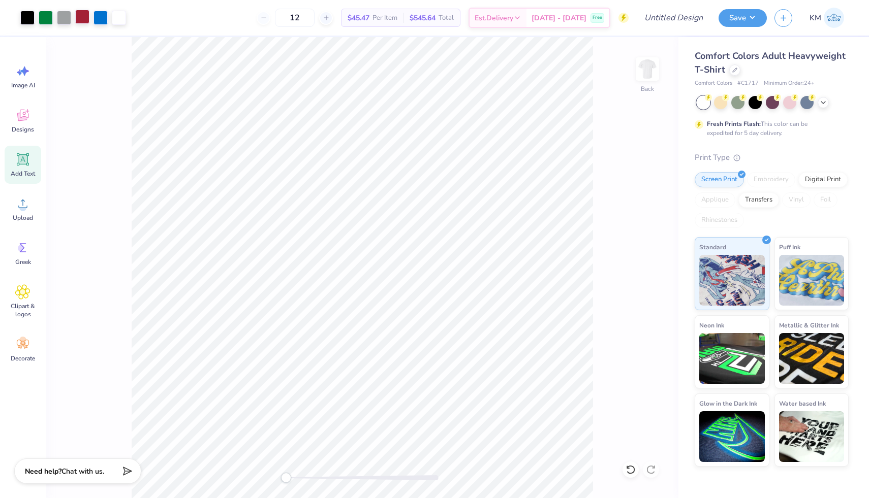
click at [84, 17] on div at bounding box center [82, 17] width 14 height 14
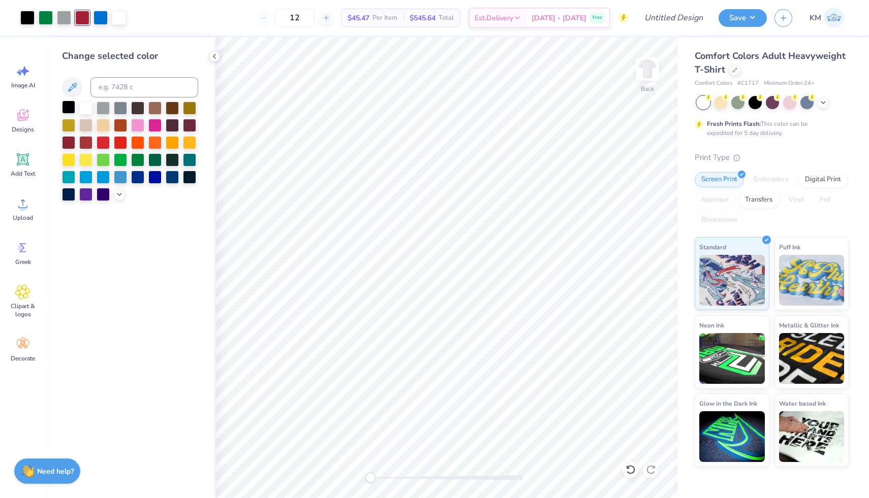
click at [64, 107] on div at bounding box center [68, 107] width 13 height 13
click at [48, 16] on div at bounding box center [46, 17] width 14 height 14
click at [72, 124] on div at bounding box center [68, 124] width 13 height 13
click at [80, 16] on div at bounding box center [82, 17] width 14 height 14
click at [69, 124] on div at bounding box center [68, 124] width 13 height 13
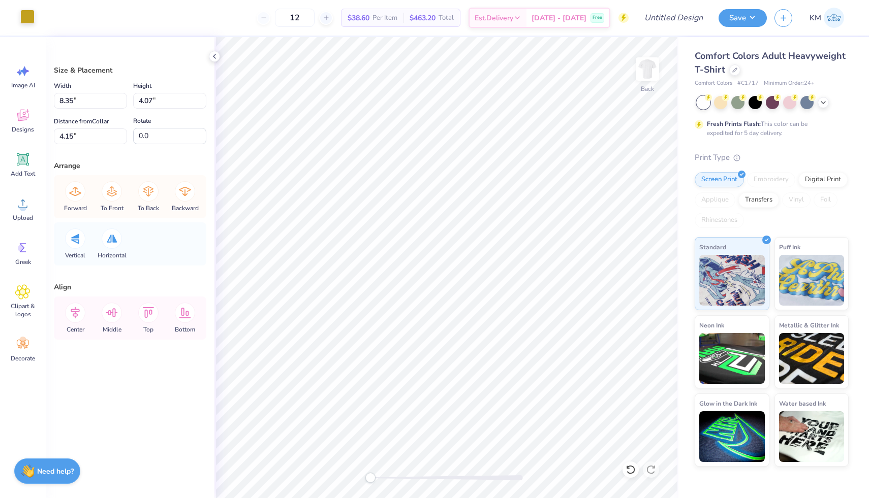
click at [31, 15] on div at bounding box center [27, 17] width 14 height 14
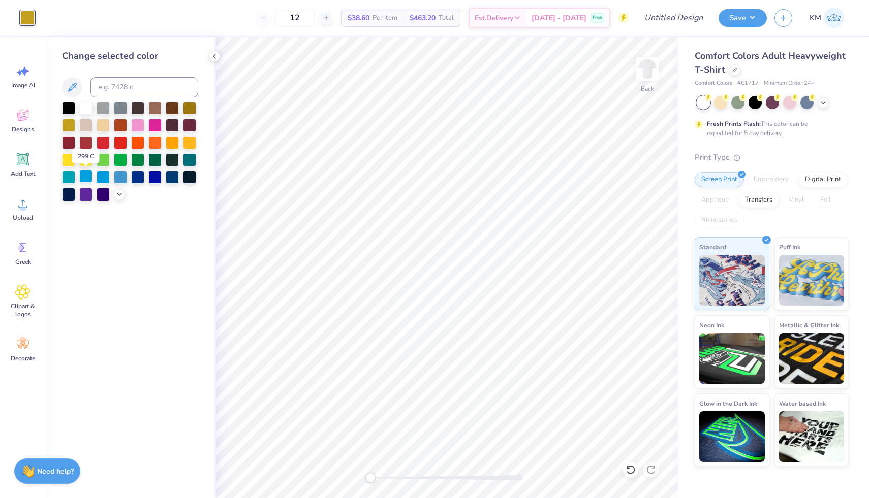
click at [83, 177] on div at bounding box center [85, 176] width 13 height 13
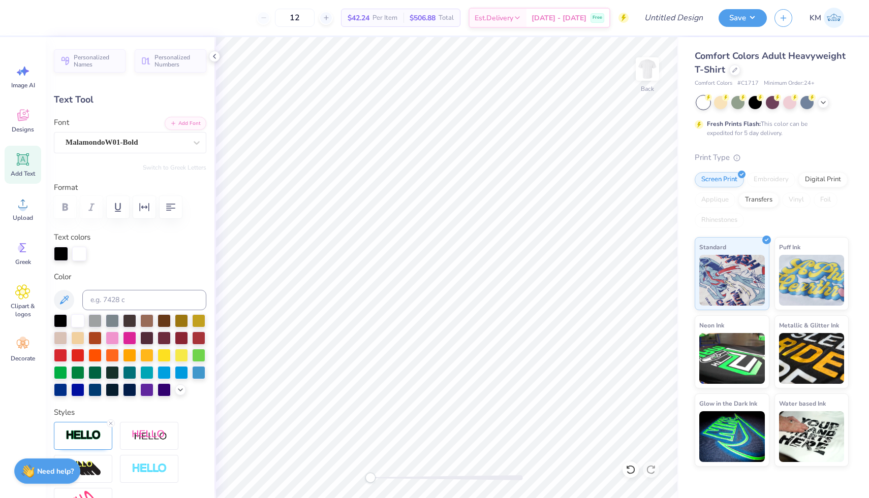
type input "14.17"
click at [65, 19] on div at bounding box center [64, 17] width 14 height 14
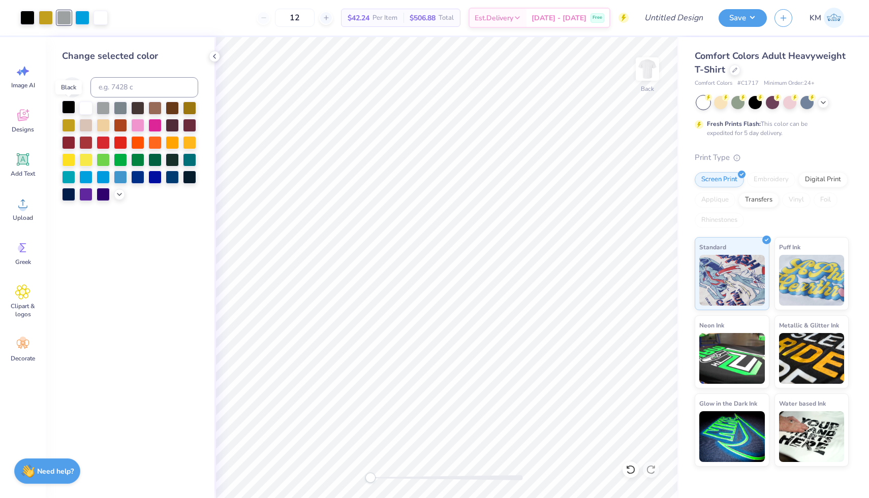
click at [69, 108] on div at bounding box center [68, 107] width 13 height 13
click at [213, 53] on icon at bounding box center [214, 56] width 8 height 8
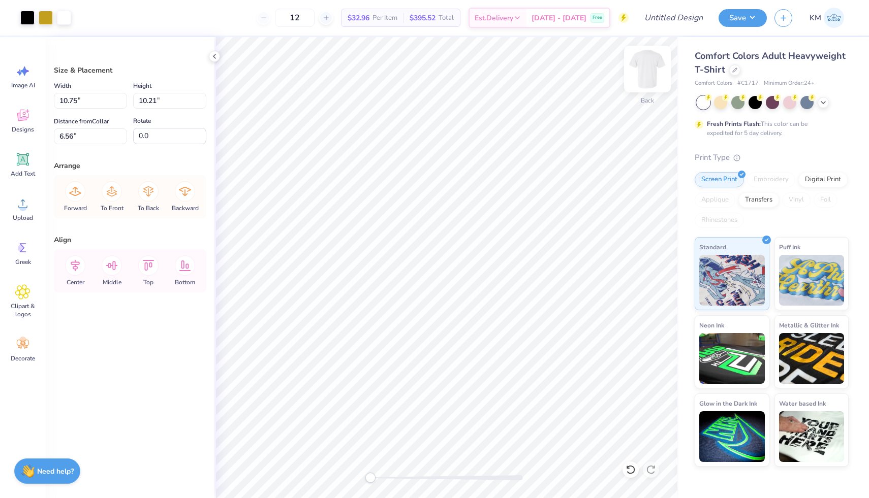
click at [651, 74] on img at bounding box center [647, 69] width 41 height 41
click at [702, 371] on img at bounding box center [732, 357] width 66 height 51
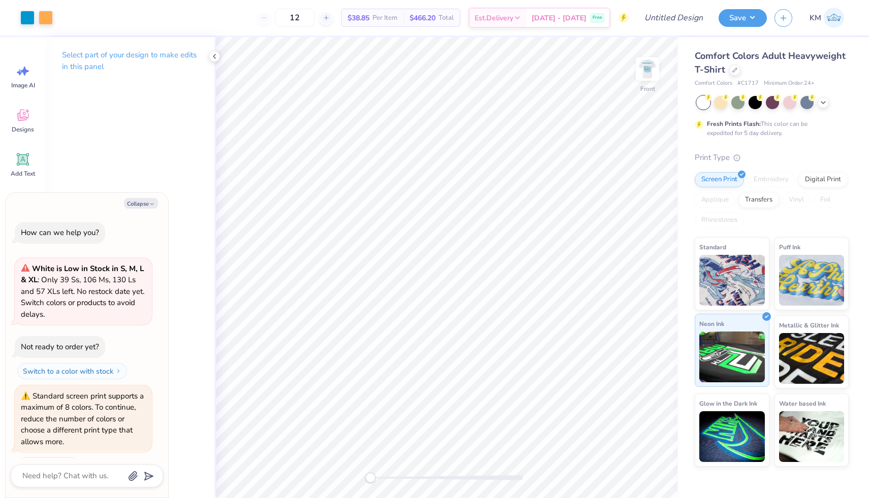
scroll to position [90, 0]
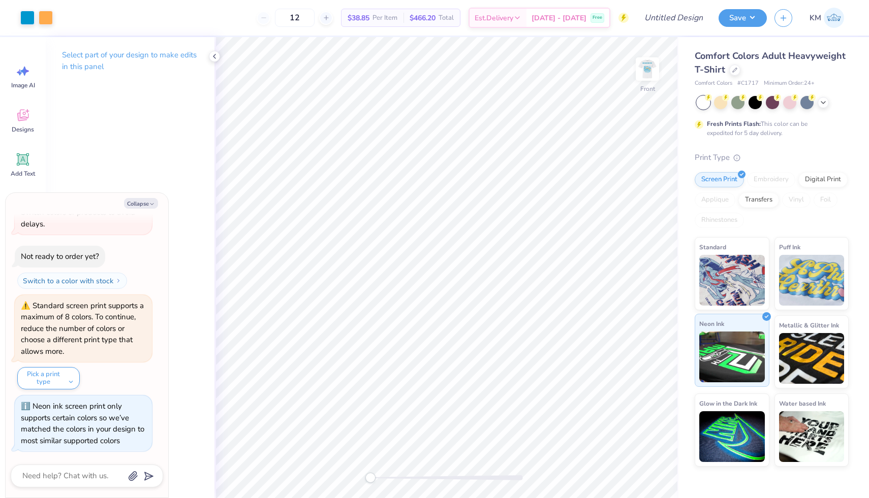
click at [716, 350] on img at bounding box center [732, 357] width 66 height 51
click at [214, 55] on polyline at bounding box center [214, 56] width 2 height 4
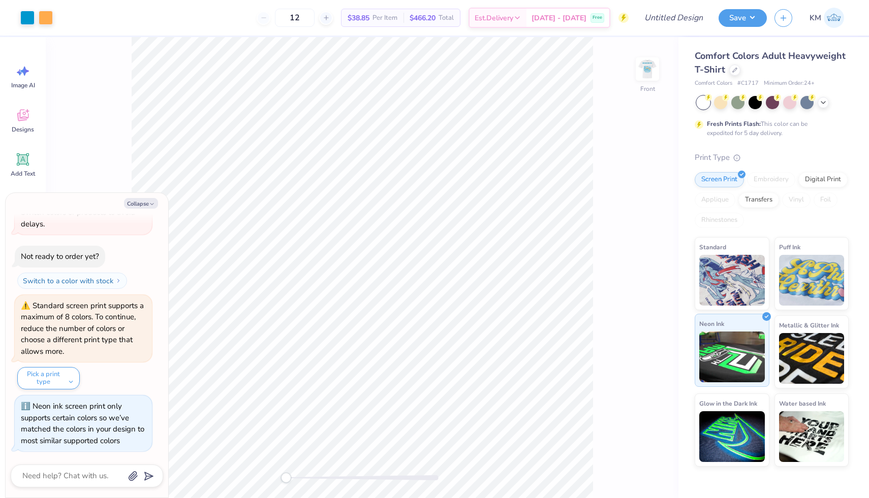
click at [715, 342] on img at bounding box center [732, 357] width 66 height 51
click at [149, 200] on button "Collapse" at bounding box center [141, 203] width 34 height 11
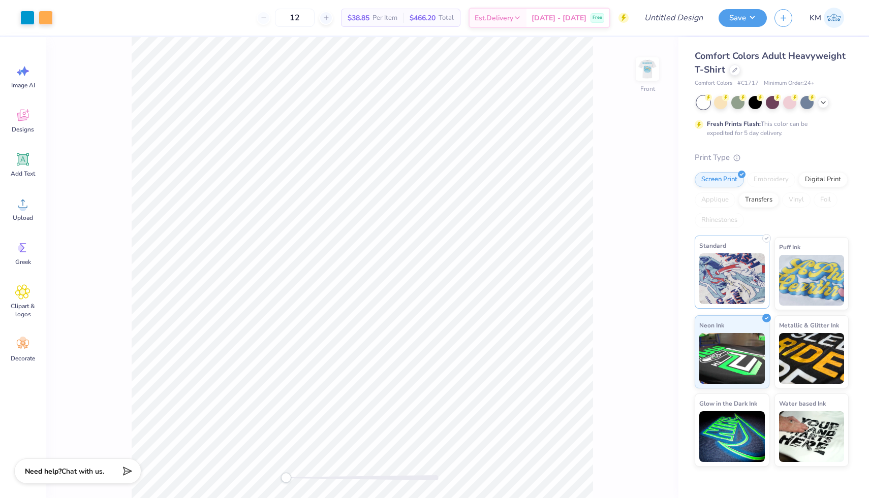
click at [739, 254] on img at bounding box center [732, 278] width 66 height 51
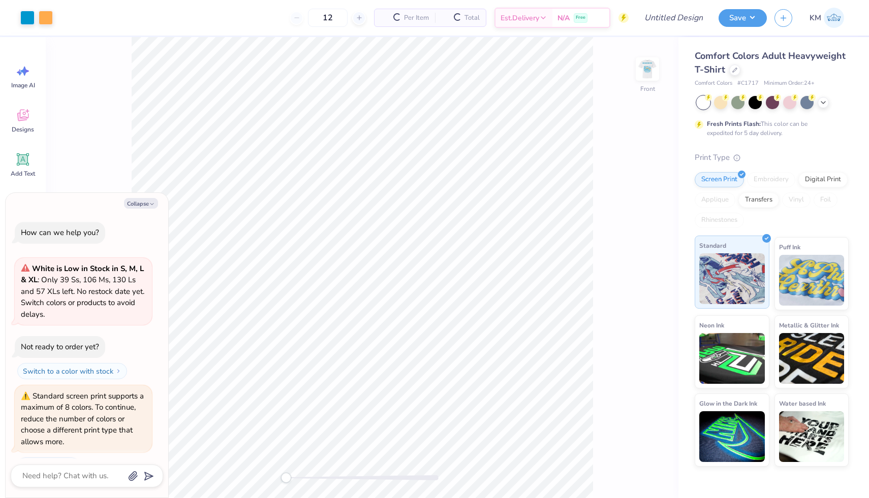
scroll to position [152, 0]
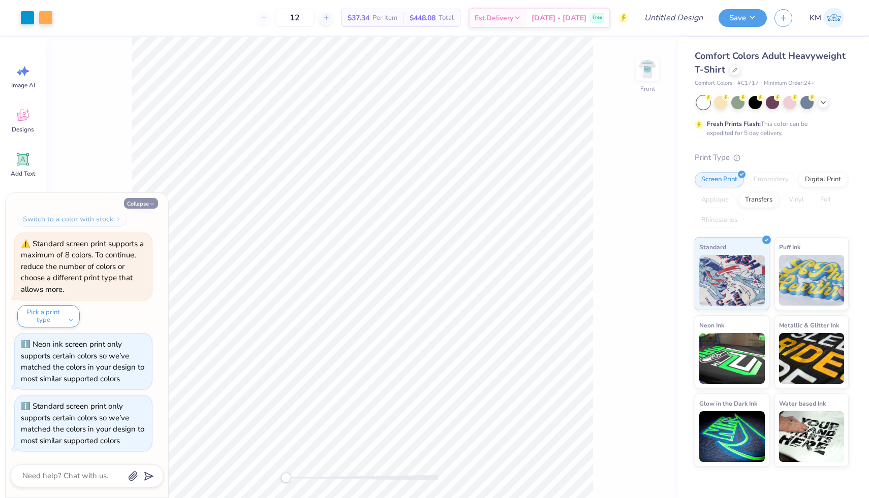
click at [145, 207] on button "Collapse" at bounding box center [141, 203] width 34 height 11
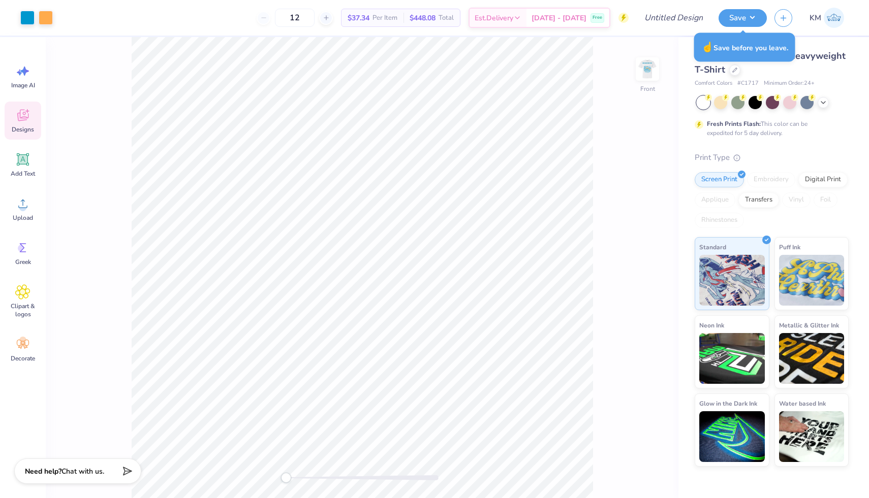
click at [25, 109] on icon at bounding box center [22, 115] width 15 height 15
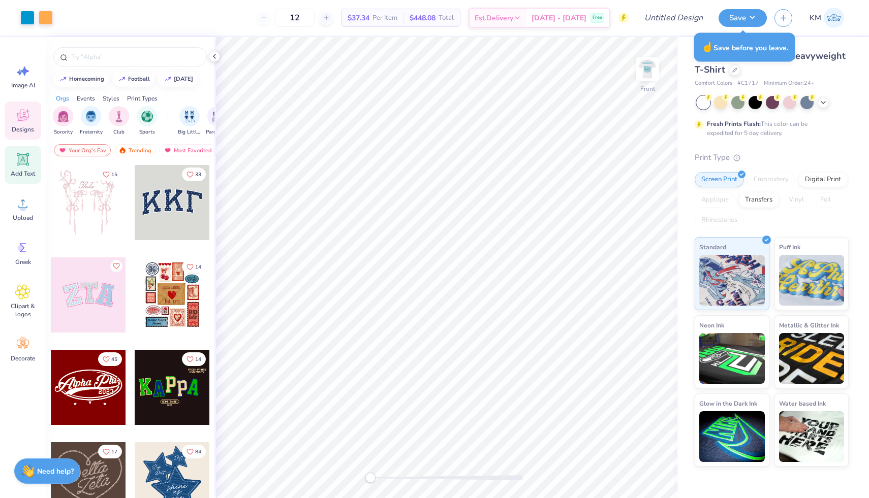
click at [24, 154] on icon at bounding box center [22, 159] width 15 height 15
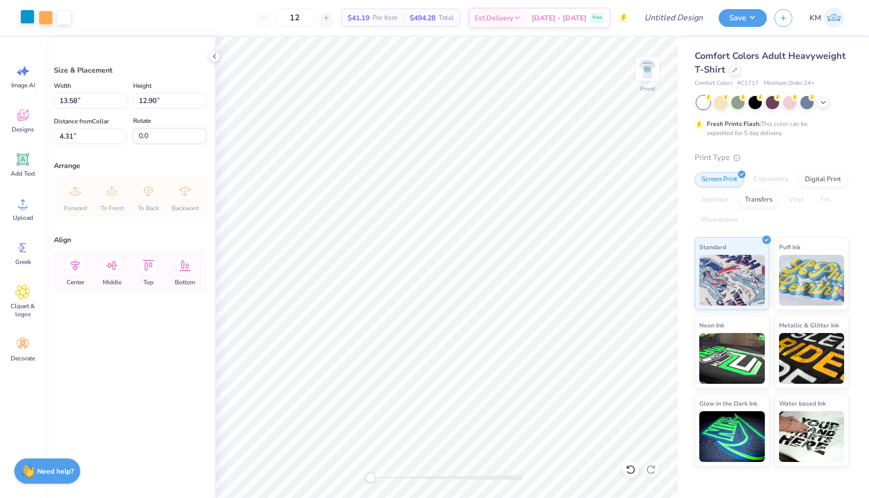
click at [28, 17] on div at bounding box center [27, 17] width 14 height 14
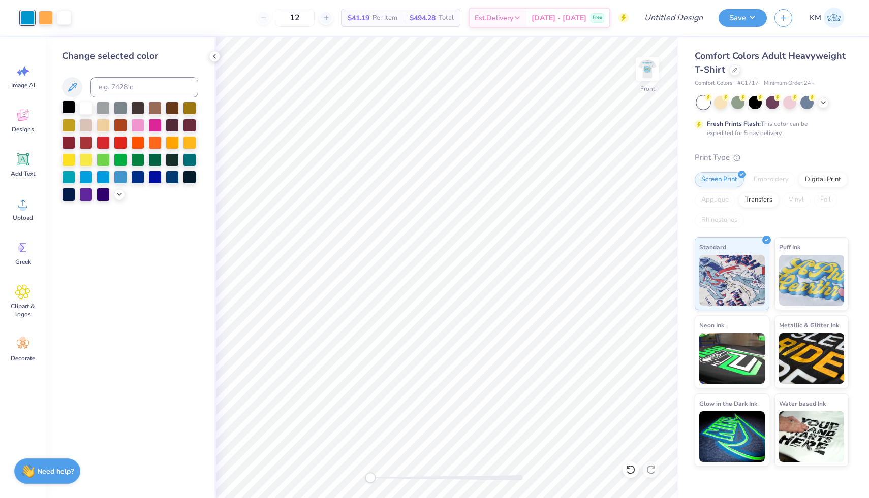
click at [64, 106] on div at bounding box center [68, 107] width 13 height 13
click at [47, 18] on div at bounding box center [46, 17] width 14 height 14
click at [72, 125] on div at bounding box center [68, 124] width 13 height 13
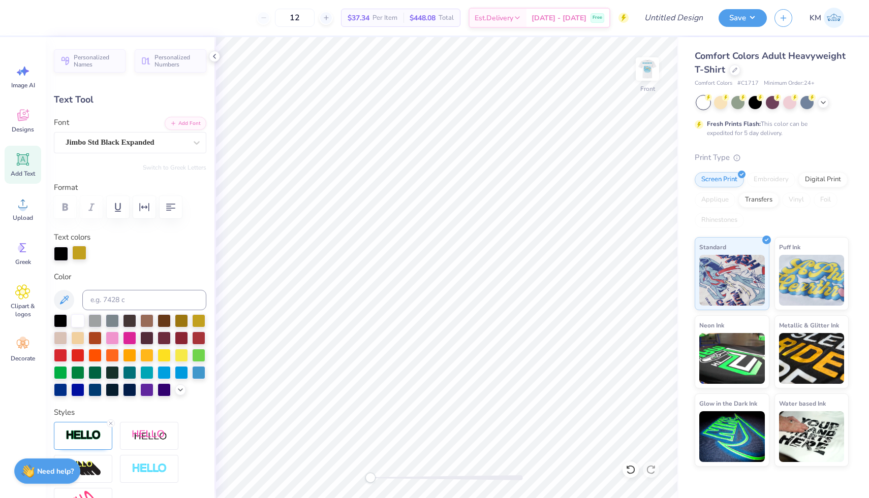
click at [74, 249] on div at bounding box center [79, 253] width 14 height 14
click at [80, 257] on div at bounding box center [79, 254] width 14 height 14
click at [81, 257] on div at bounding box center [79, 253] width 14 height 14
click at [213, 53] on icon at bounding box center [214, 56] width 8 height 8
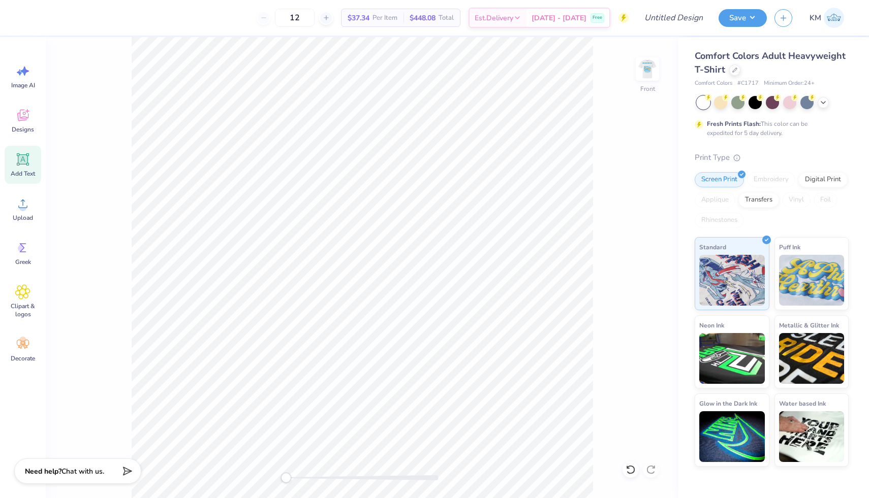
scroll to position [0, 0]
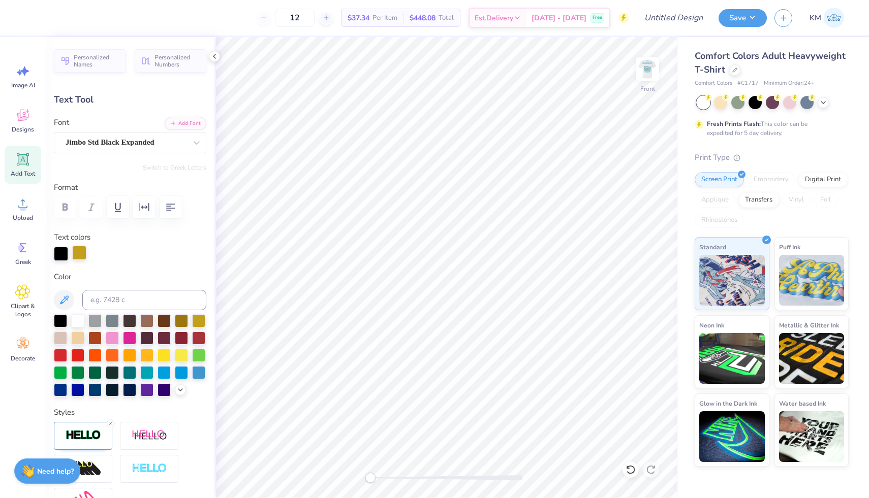
click at [85, 247] on div at bounding box center [79, 253] width 14 height 14
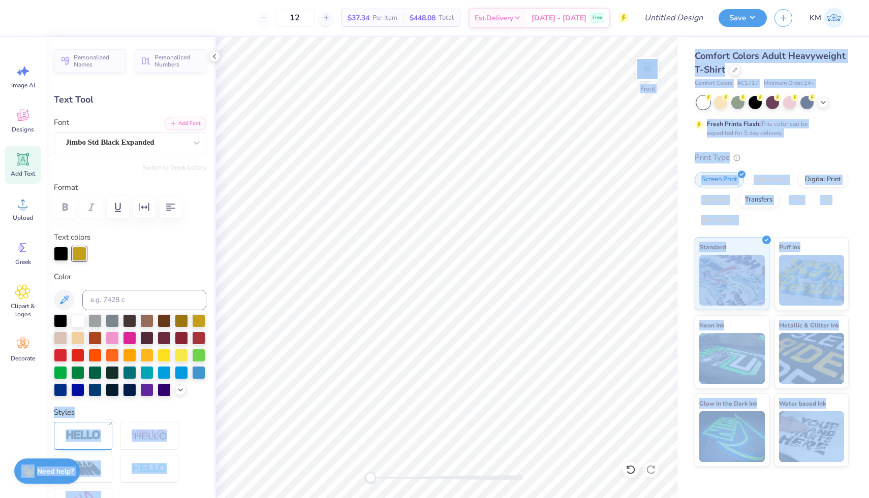
drag, startPoint x: 61, startPoint y: 318, endPoint x: 71, endPoint y: 292, distance: 27.8
click at [72, 292] on body "12 $37.34 Per Item $448.08 Total Est. Delivery [DATE] - [DATE] Free Design Titl…" at bounding box center [434, 249] width 869 height 498
click at [61, 319] on div at bounding box center [60, 319] width 13 height 13
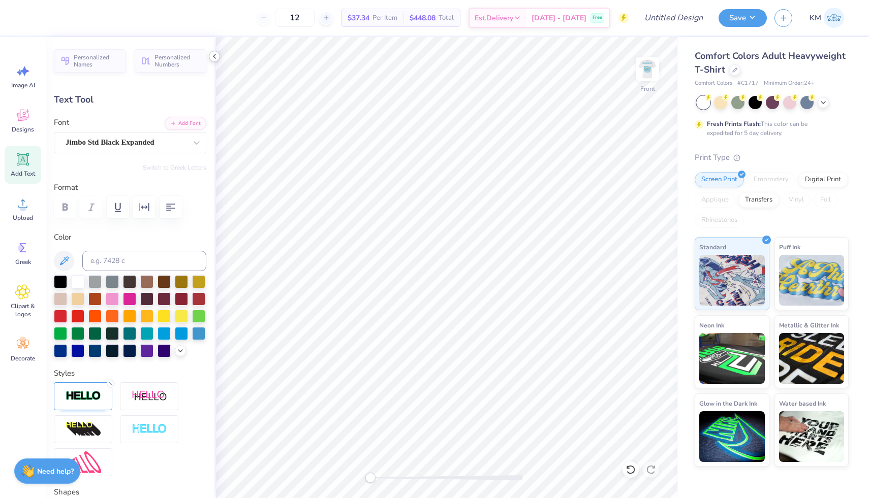
click at [215, 55] on icon at bounding box center [214, 56] width 8 height 8
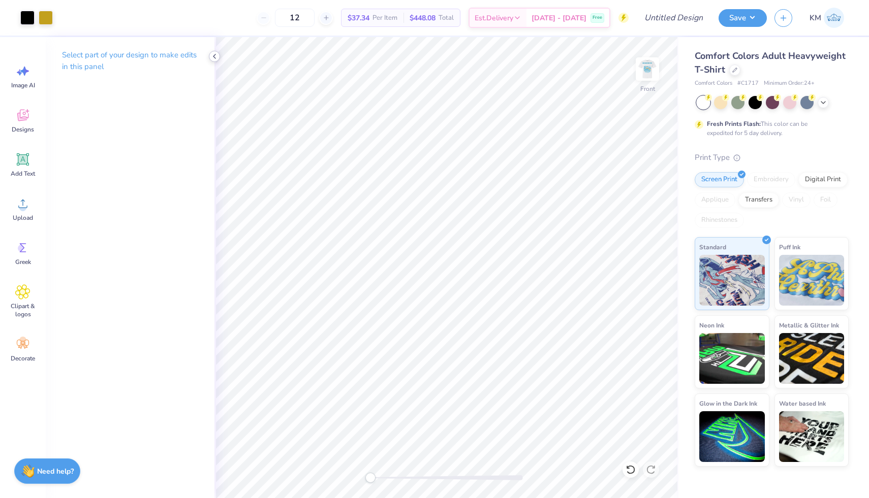
click at [217, 55] on icon at bounding box center [214, 56] width 8 height 8
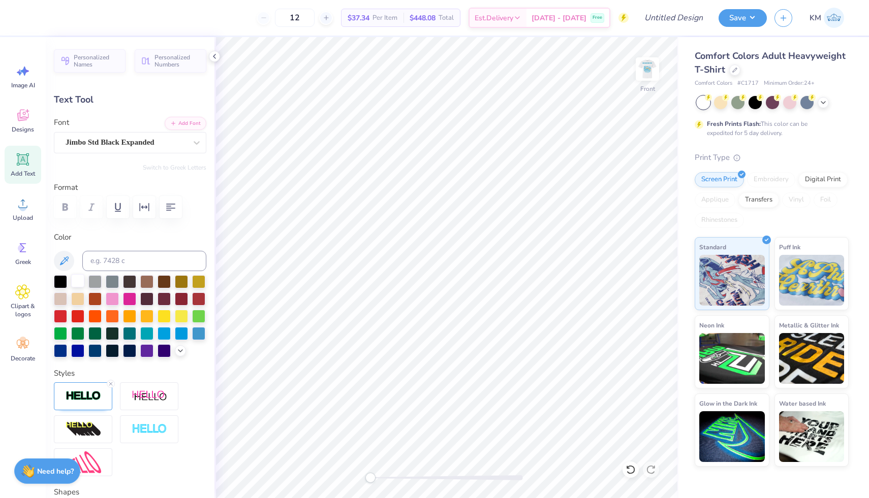
click at [78, 281] on div at bounding box center [77, 280] width 13 height 13
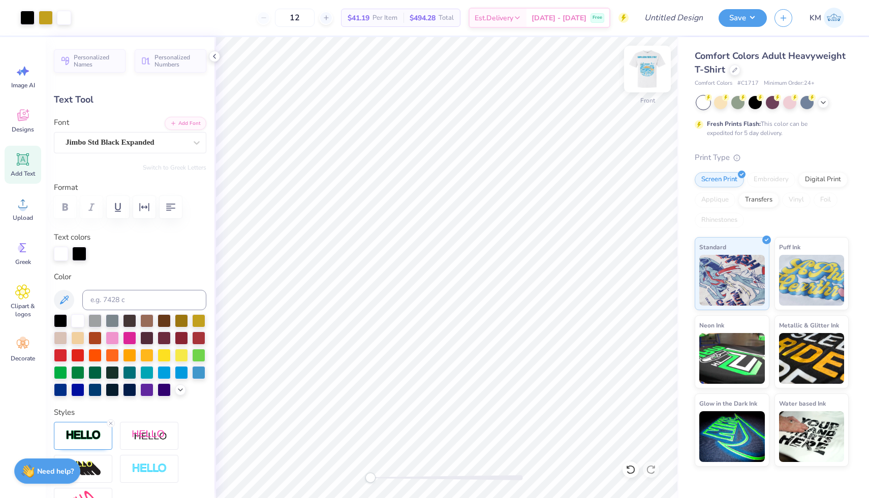
click at [646, 70] on img at bounding box center [647, 69] width 41 height 41
click at [217, 58] on icon at bounding box center [214, 56] width 8 height 8
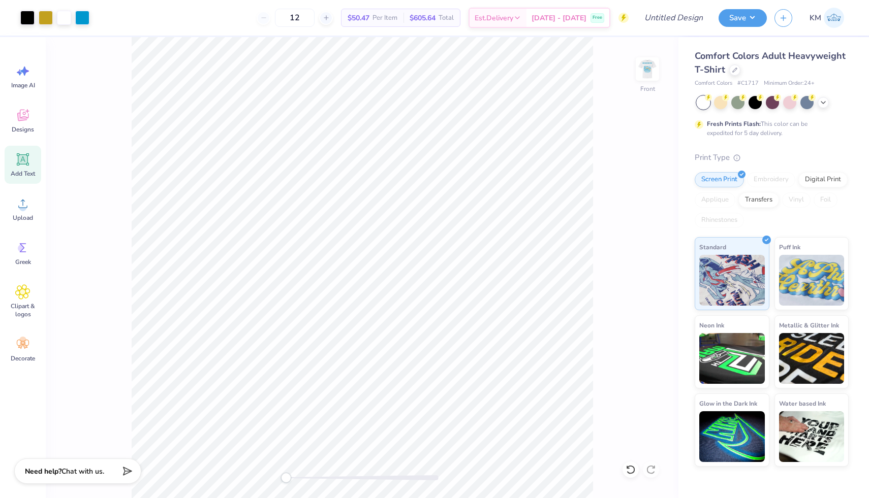
click at [214, 55] on div "Front" at bounding box center [362, 267] width 632 height 461
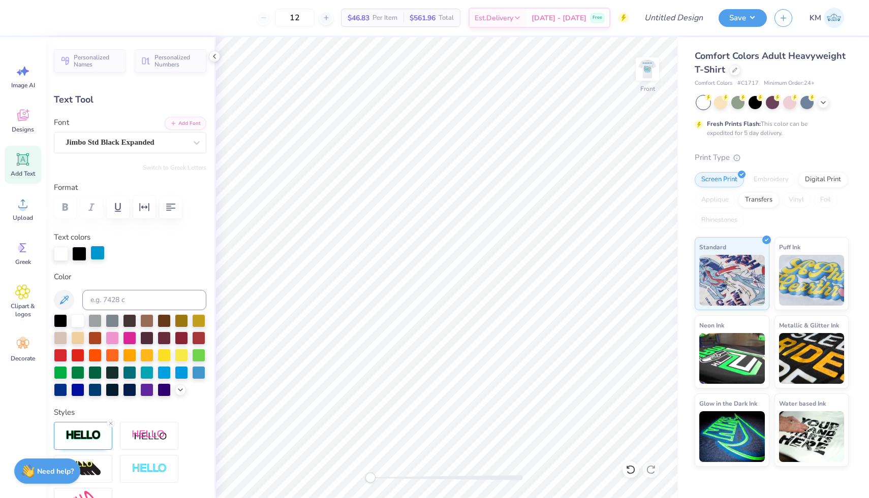
click at [101, 252] on div at bounding box center [97, 253] width 14 height 14
click at [62, 321] on div at bounding box center [60, 319] width 13 height 13
click at [215, 55] on icon at bounding box center [214, 56] width 8 height 8
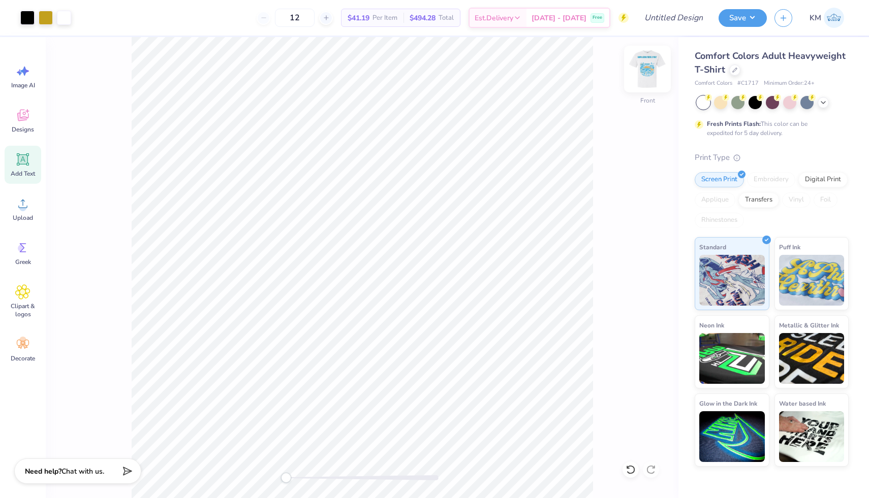
click at [655, 75] on img at bounding box center [647, 69] width 41 height 41
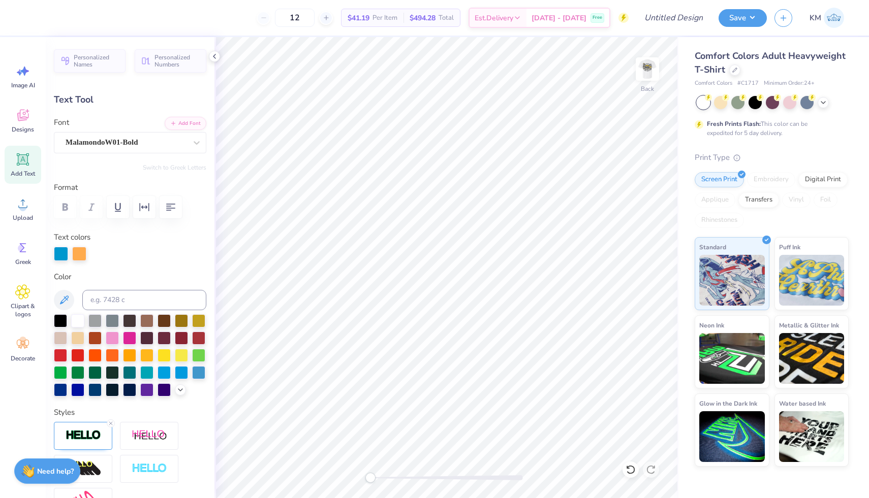
scroll to position [1, 1]
click at [170, 209] on icon "button" at bounding box center [171, 207] width 12 height 12
click at [57, 320] on div at bounding box center [60, 319] width 13 height 13
click at [81, 257] on div at bounding box center [79, 253] width 14 height 14
click at [197, 323] on div at bounding box center [198, 319] width 13 height 13
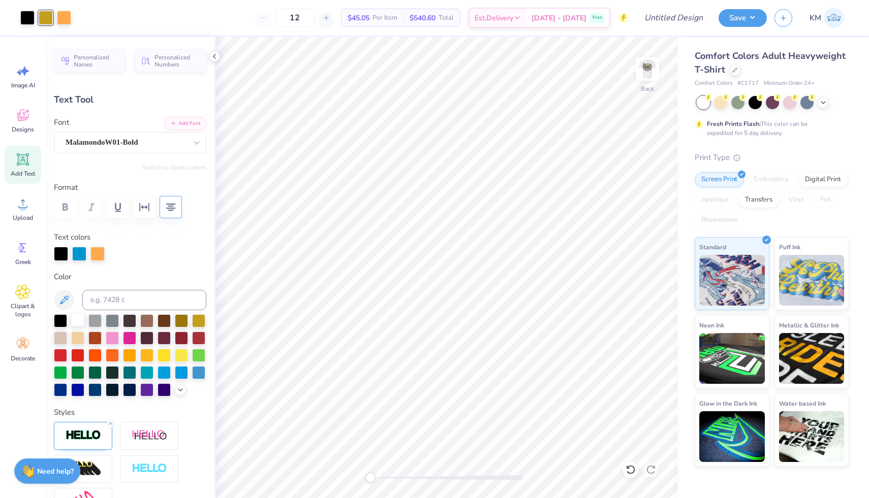
click at [80, 319] on div at bounding box center [77, 319] width 13 height 13
click at [73, 20] on div "Art colors 12 $45.05 Per Item $540.60 Total Est. Delivery [DATE] - [DATE] Free …" at bounding box center [434, 18] width 869 height 36
click at [68, 20] on div at bounding box center [64, 17] width 14 height 14
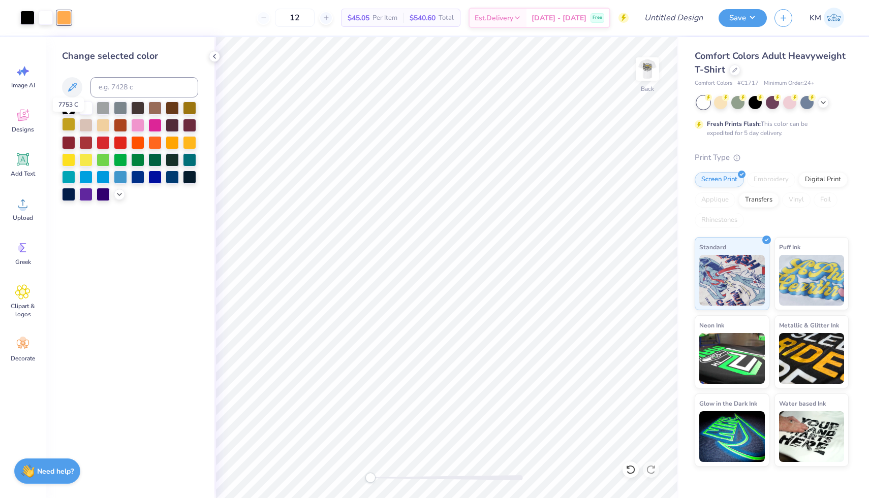
click at [72, 126] on div at bounding box center [68, 124] width 13 height 13
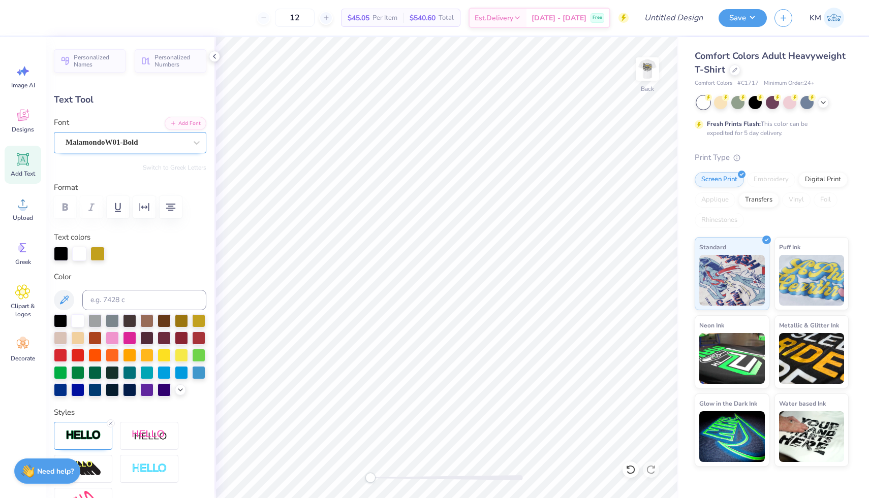
click at [91, 149] on div "MalamondoW01-Bold" at bounding box center [126, 143] width 123 height 16
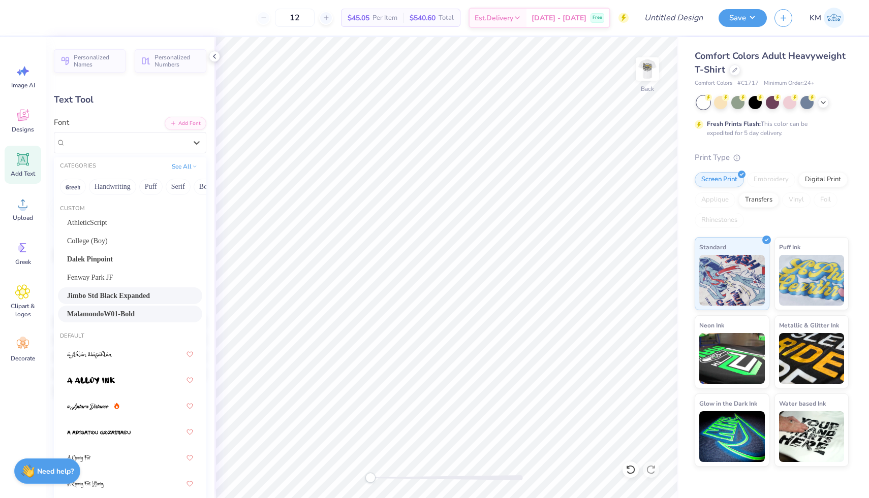
click at [122, 300] on span "Jimbo Std Black Expanded" at bounding box center [108, 296] width 83 height 11
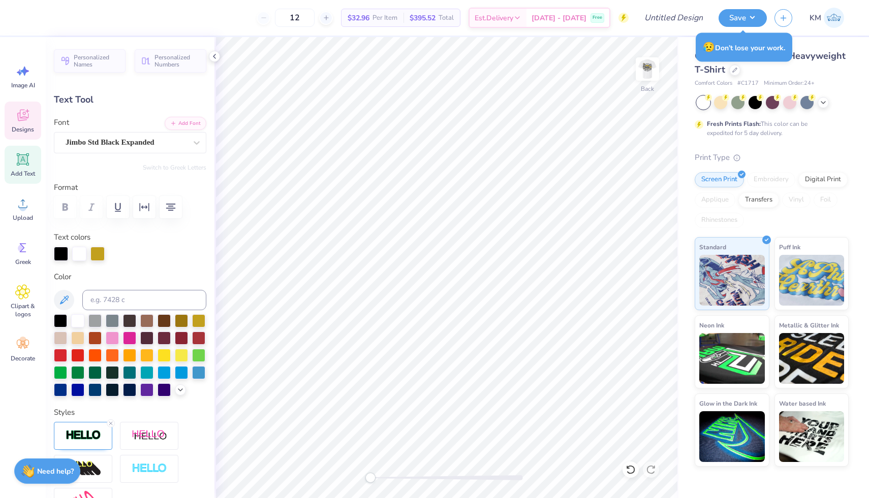
click at [25, 115] on icon at bounding box center [22, 115] width 15 height 15
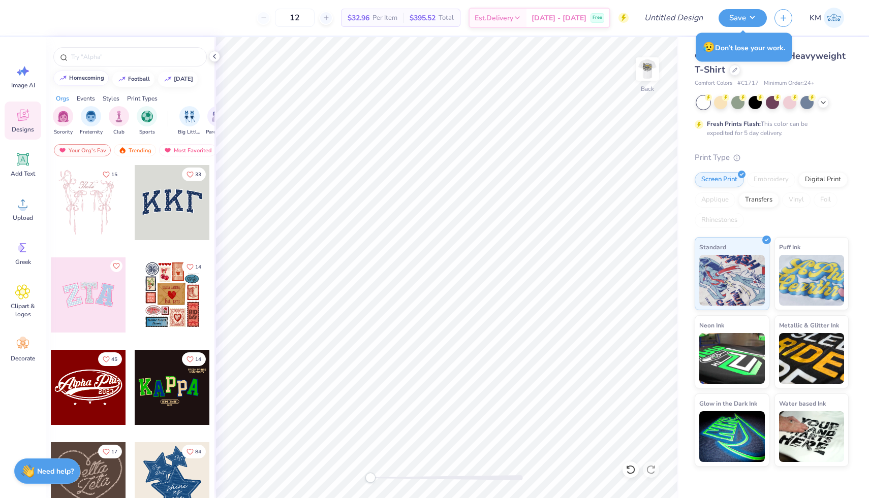
click at [95, 77] on div "homecoming" at bounding box center [86, 78] width 35 height 6
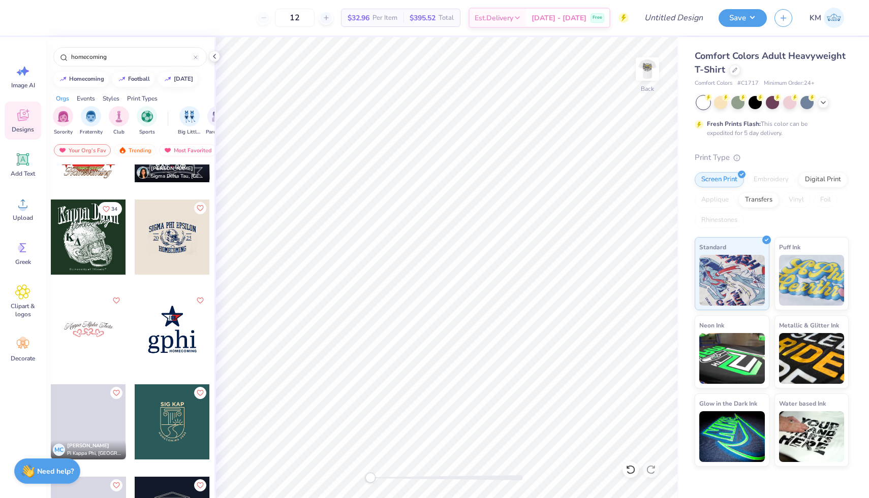
scroll to position [1079, 0]
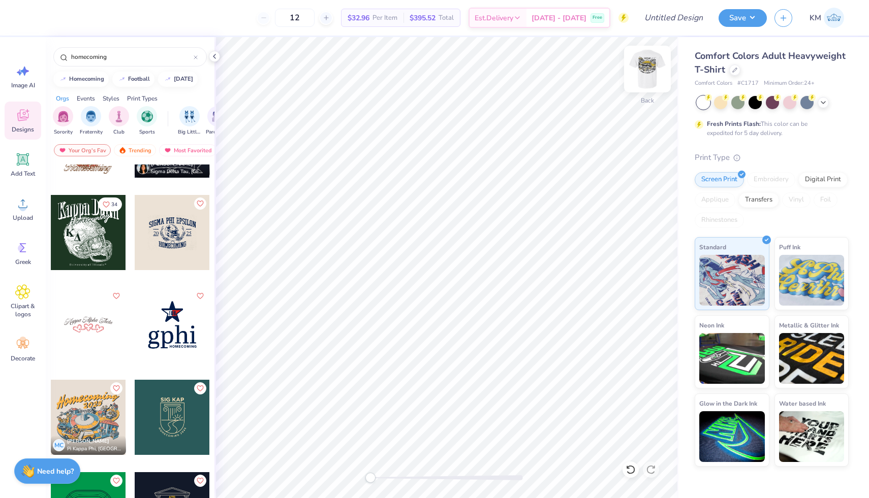
click at [645, 77] on img at bounding box center [647, 69] width 41 height 41
click at [645, 77] on img at bounding box center [647, 69] width 20 height 20
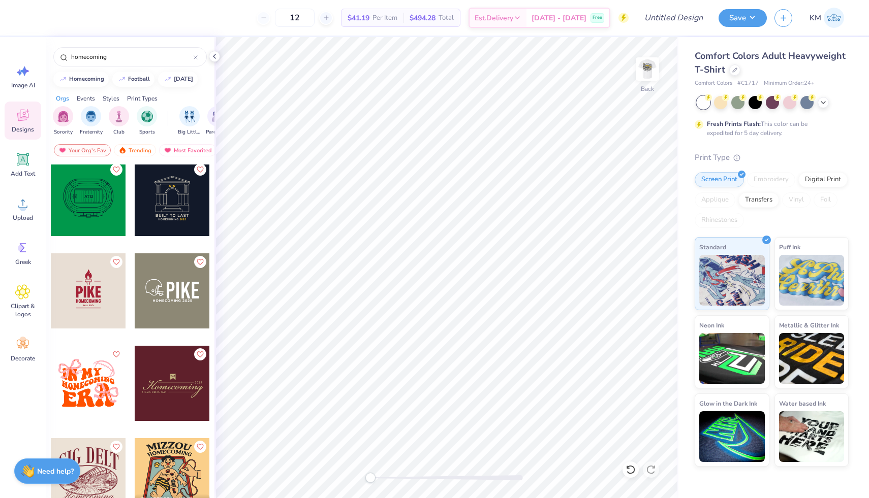
scroll to position [1422, 0]
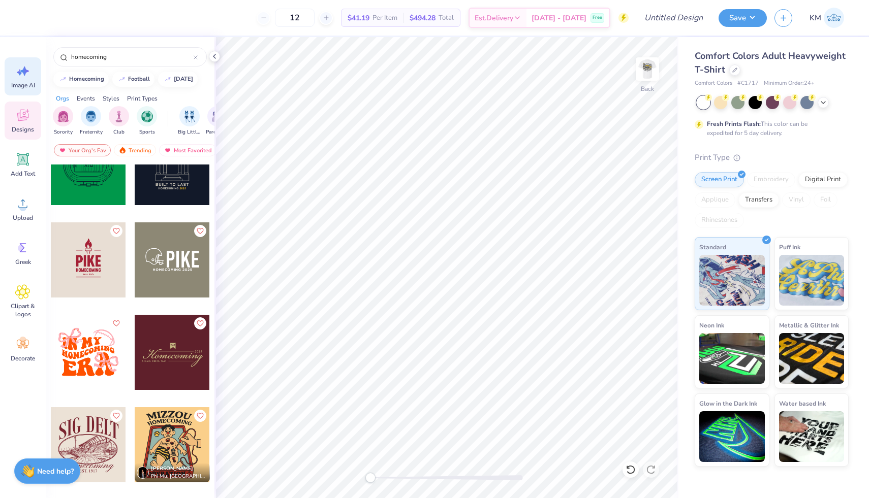
click at [24, 80] on div "Image AI" at bounding box center [23, 76] width 37 height 38
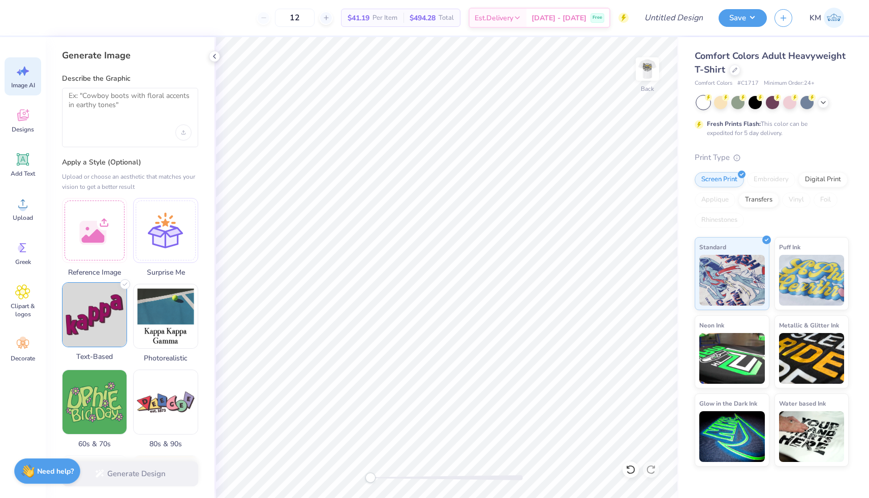
drag, startPoint x: 652, startPoint y: 76, endPoint x: 102, endPoint y: 325, distance: 603.3
click at [651, 76] on img at bounding box center [647, 69] width 20 height 20
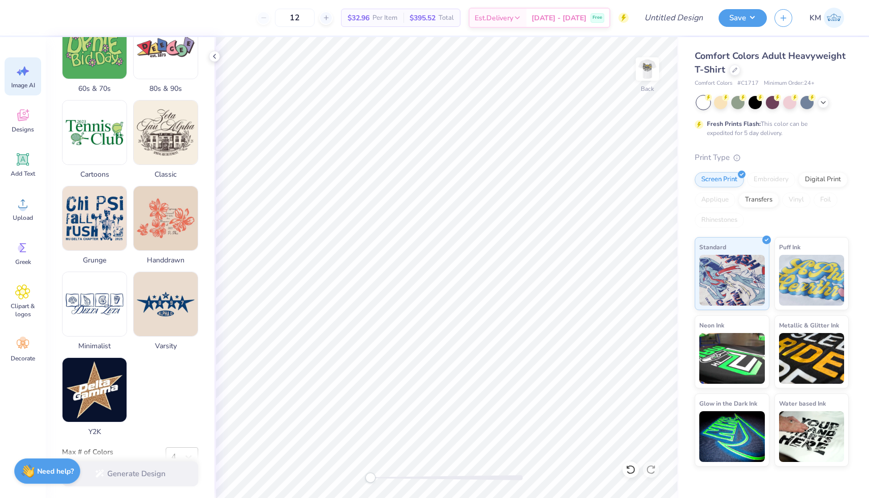
scroll to position [360, 0]
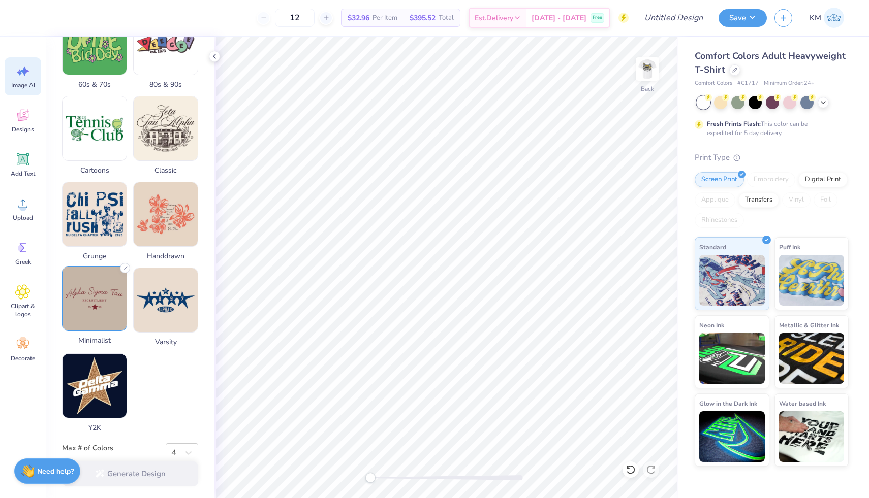
click at [104, 327] on img at bounding box center [94, 299] width 64 height 64
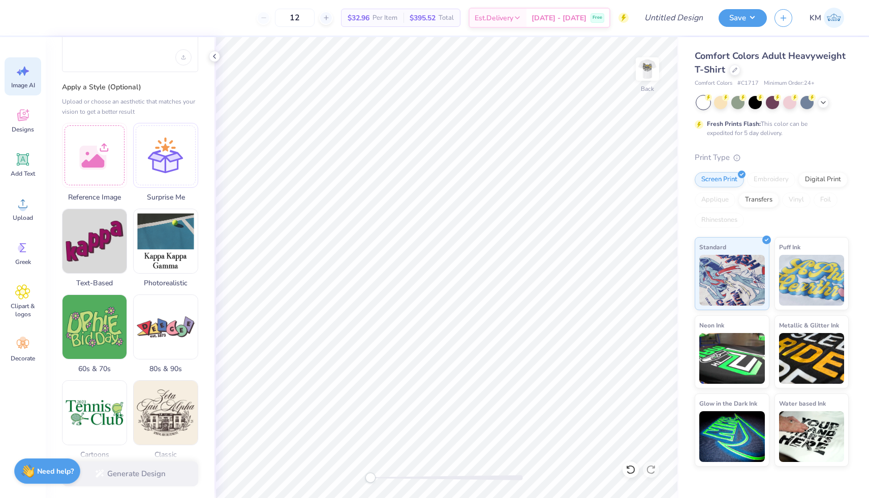
scroll to position [0, 0]
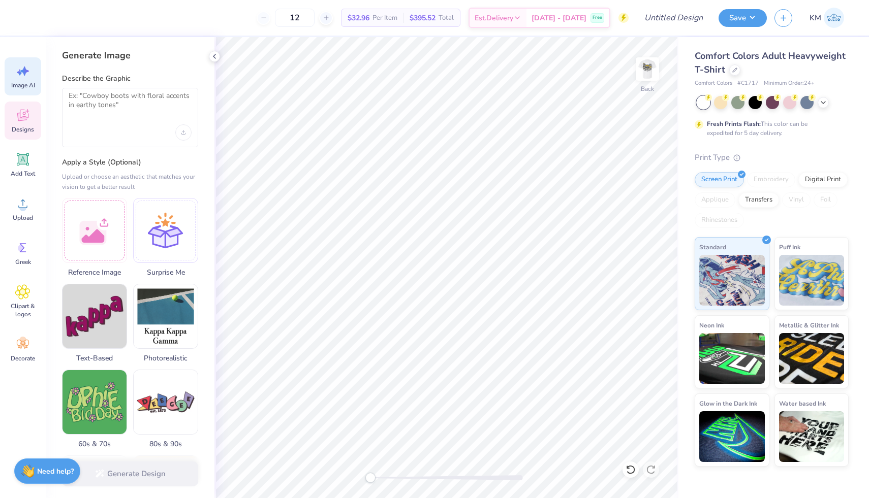
click at [26, 125] on span "Designs" at bounding box center [23, 129] width 22 height 8
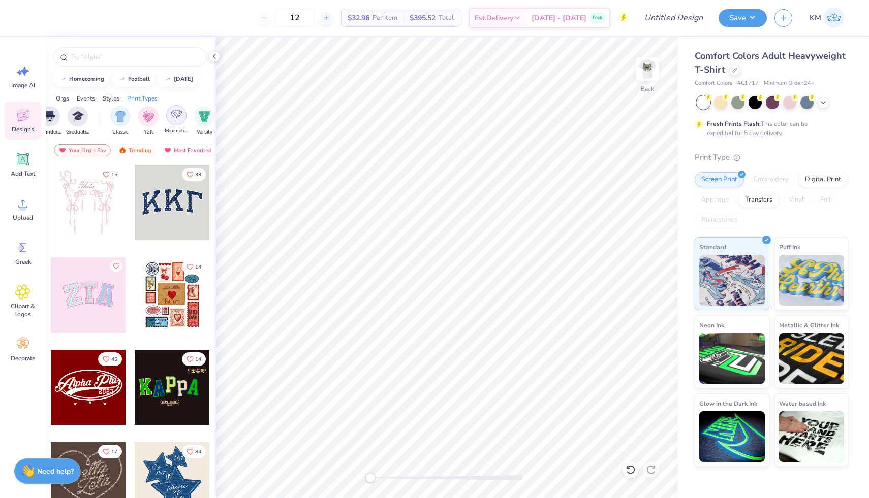
scroll to position [0, 474]
click at [179, 118] on img "filter for Minimalist" at bounding box center [176, 116] width 11 height 12
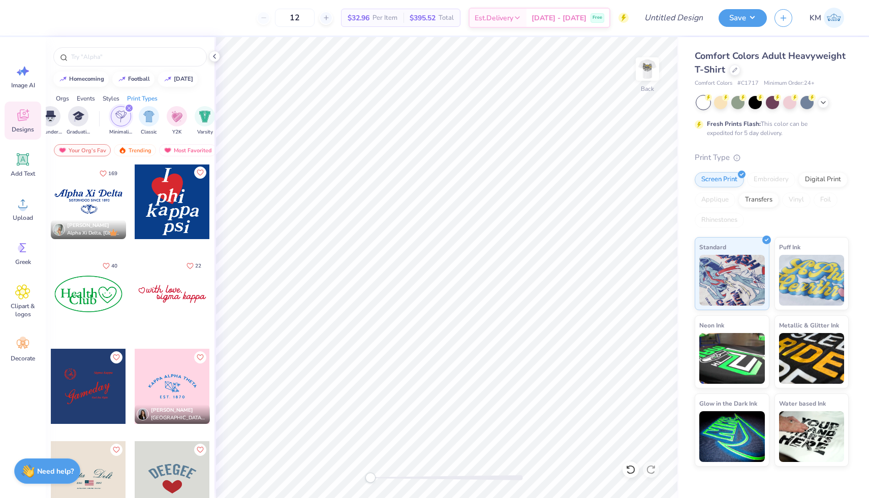
scroll to position [0, 0]
click at [125, 61] on input "text" at bounding box center [135, 57] width 130 height 10
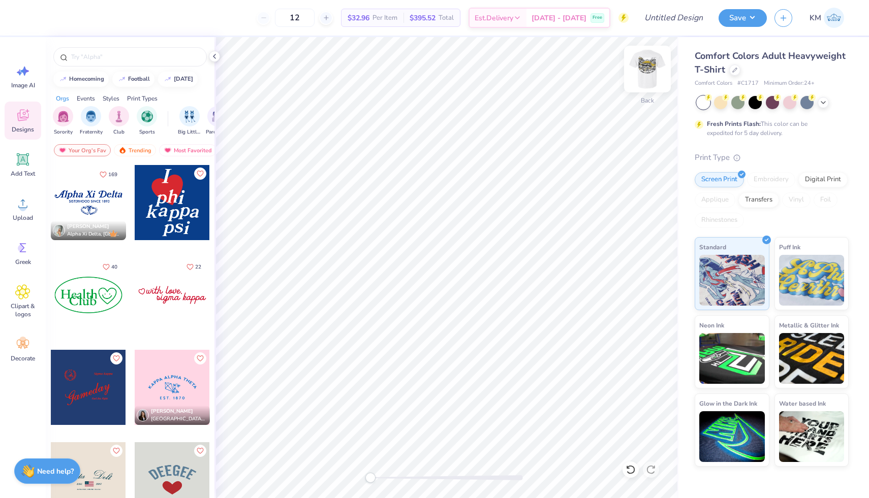
click at [642, 67] on img at bounding box center [647, 69] width 41 height 41
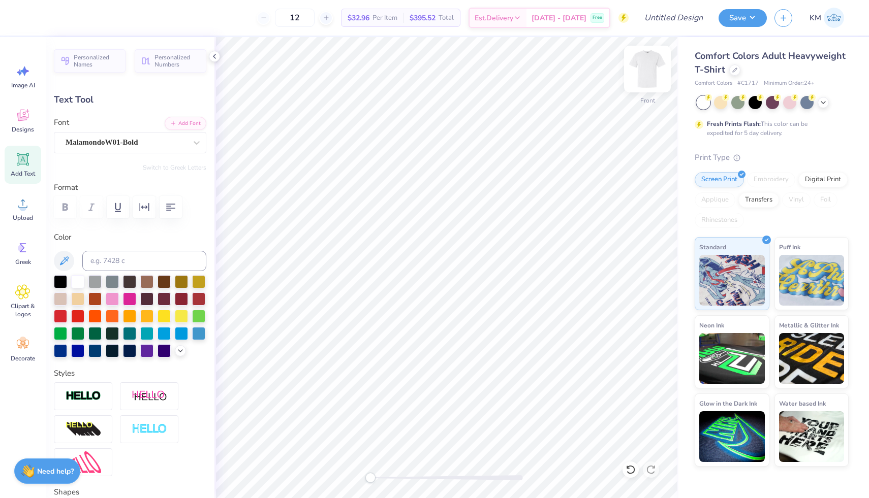
click at [640, 72] on img at bounding box center [647, 69] width 41 height 41
click at [648, 68] on img at bounding box center [647, 69] width 41 height 41
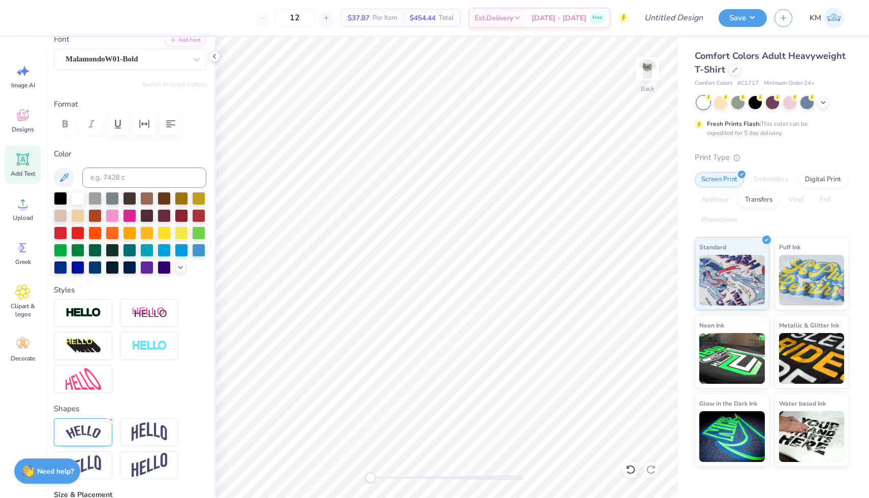
scroll to position [93, 0]
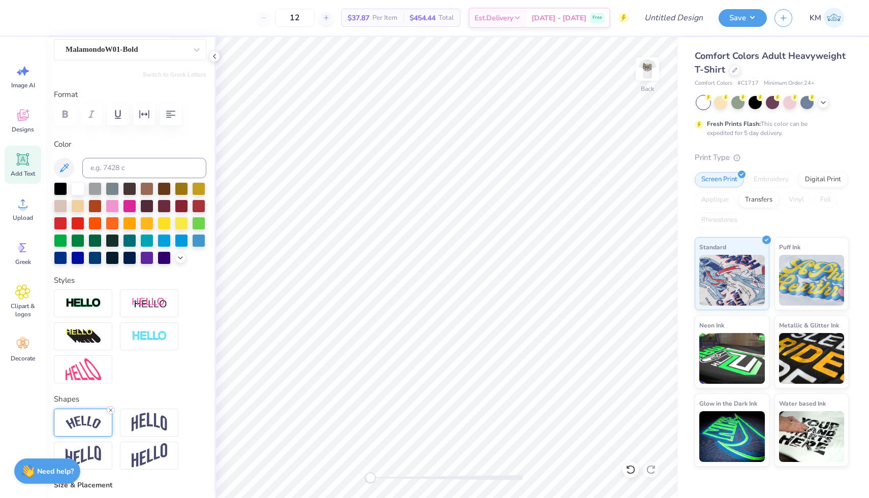
click at [111, 410] on icon at bounding box center [111, 410] width 6 height 6
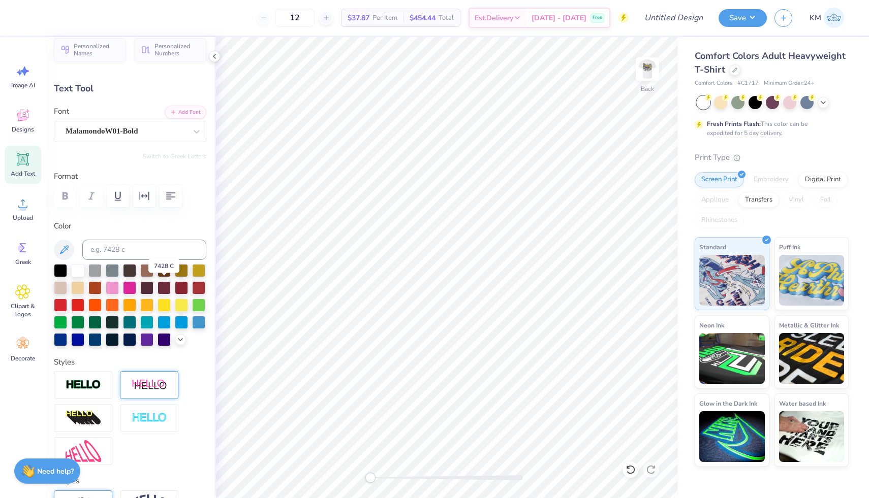
scroll to position [12, 0]
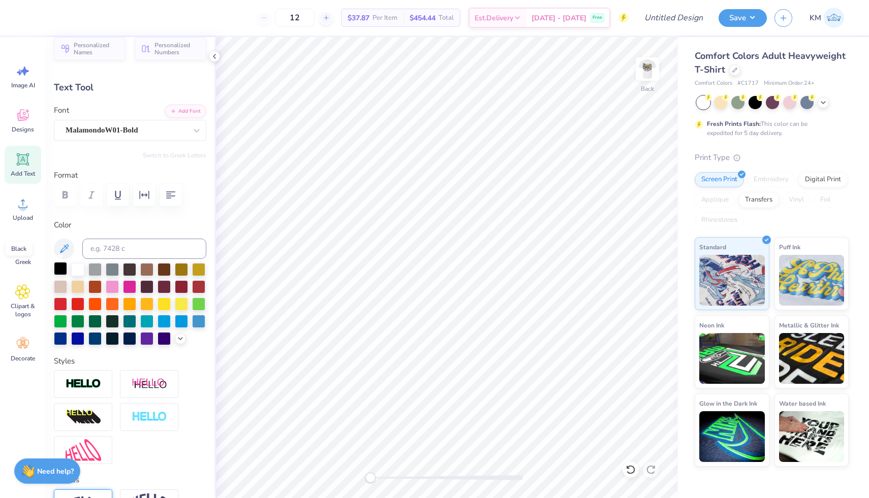
click at [60, 268] on div at bounding box center [60, 268] width 13 height 13
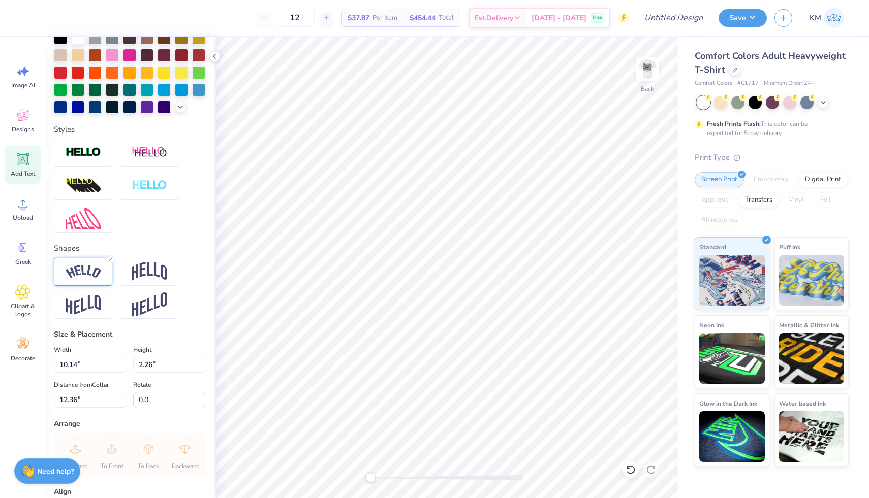
scroll to position [340, 0]
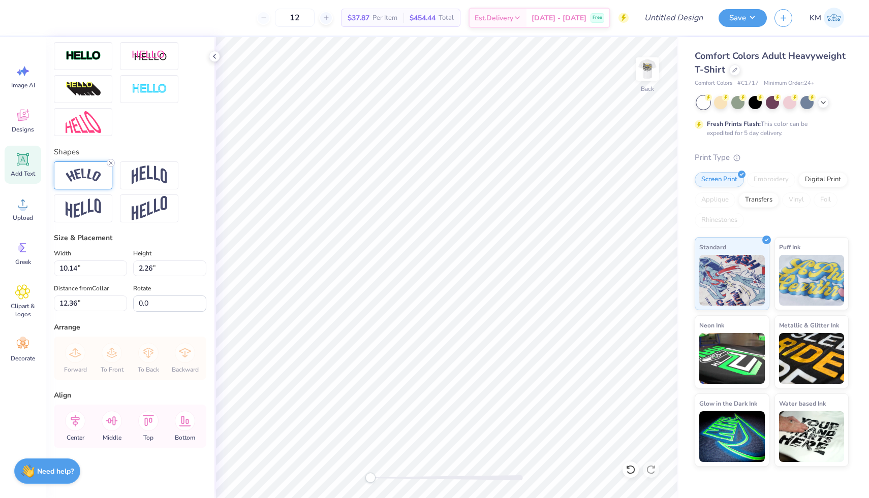
click at [110, 161] on icon at bounding box center [111, 163] width 6 height 6
click at [111, 161] on icon at bounding box center [111, 163] width 6 height 6
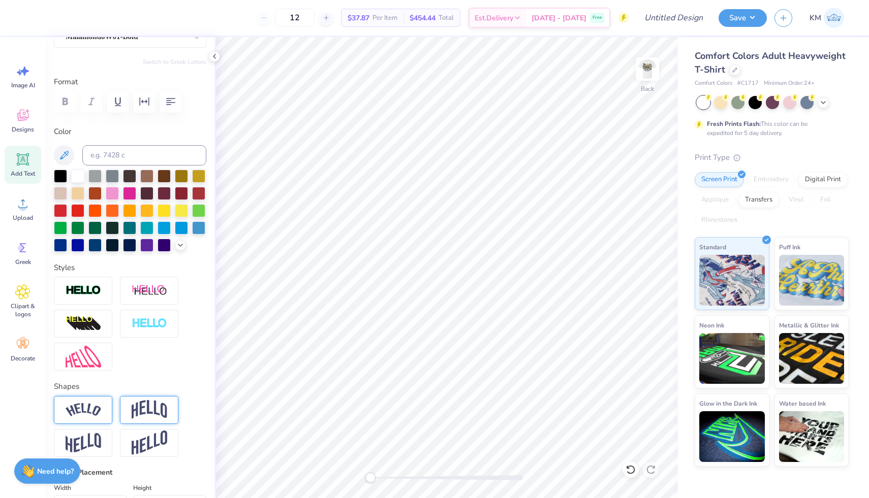
scroll to position [76, 0]
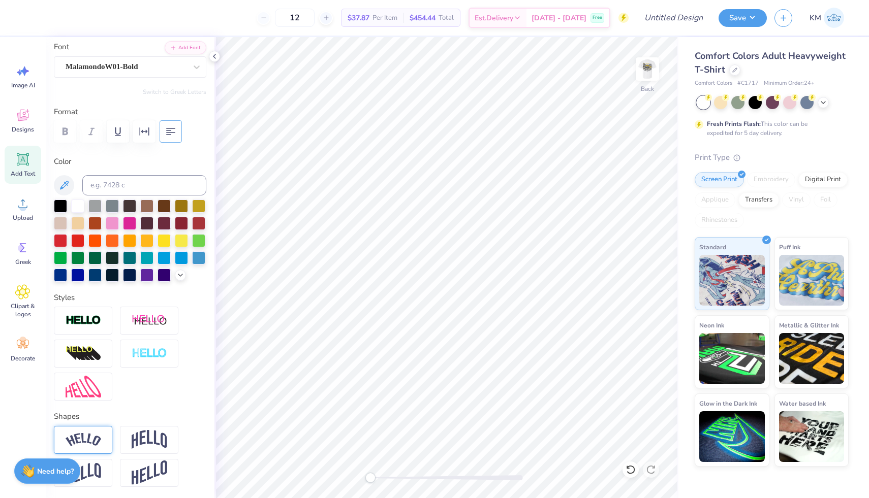
click at [171, 130] on icon "button" at bounding box center [170, 131] width 9 height 7
click at [59, 208] on div at bounding box center [60, 205] width 13 height 13
click at [104, 316] on div at bounding box center [83, 321] width 58 height 28
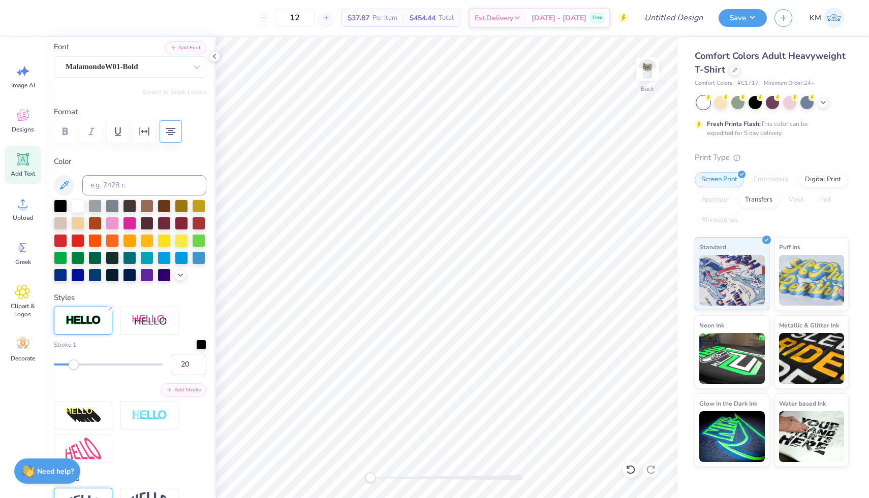
drag, startPoint x: 55, startPoint y: 363, endPoint x: 75, endPoint y: 360, distance: 20.0
click at [75, 360] on div "Accessibility label" at bounding box center [74, 365] width 10 height 10
click at [110, 308] on icon at bounding box center [111, 308] width 6 height 6
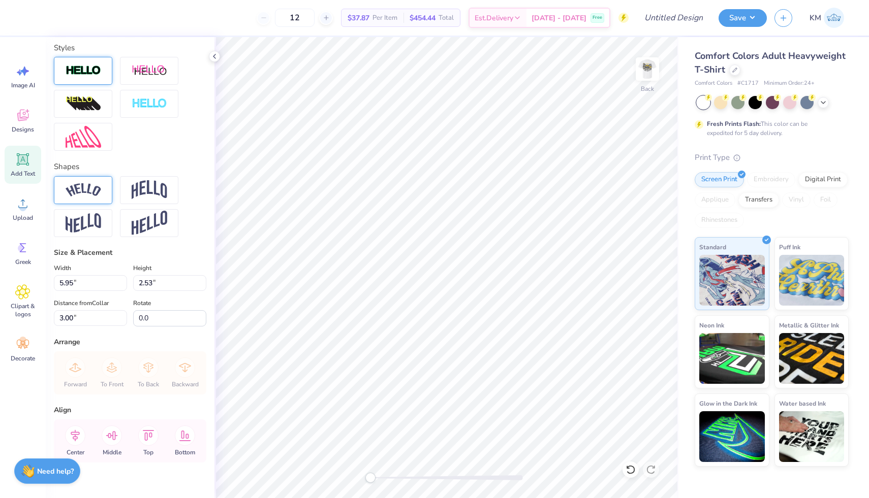
scroll to position [340, 0]
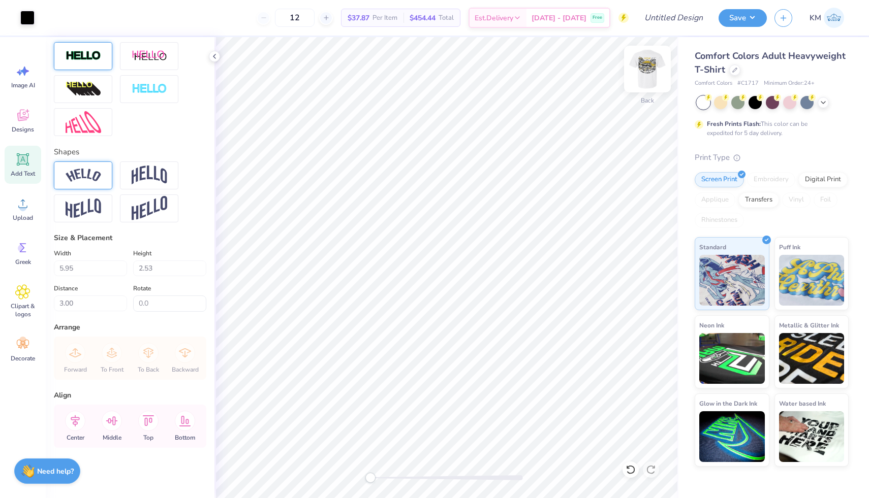
click at [647, 65] on img at bounding box center [647, 69] width 41 height 41
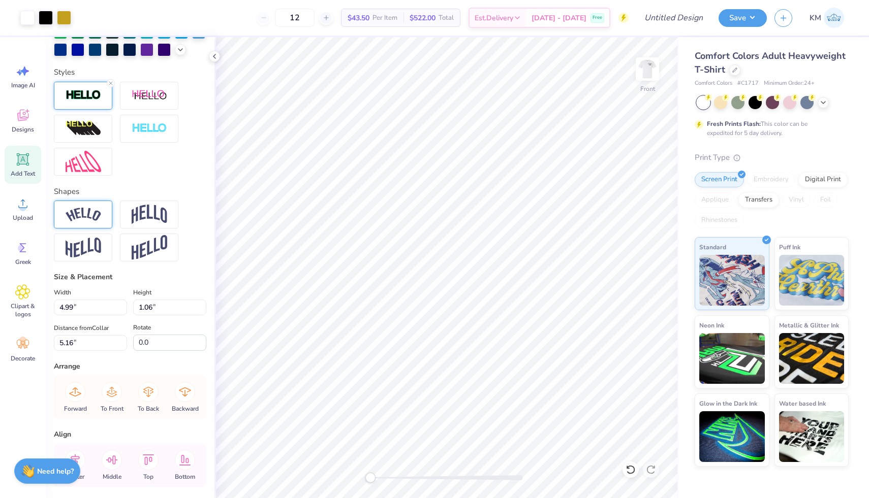
scroll to position [380, 0]
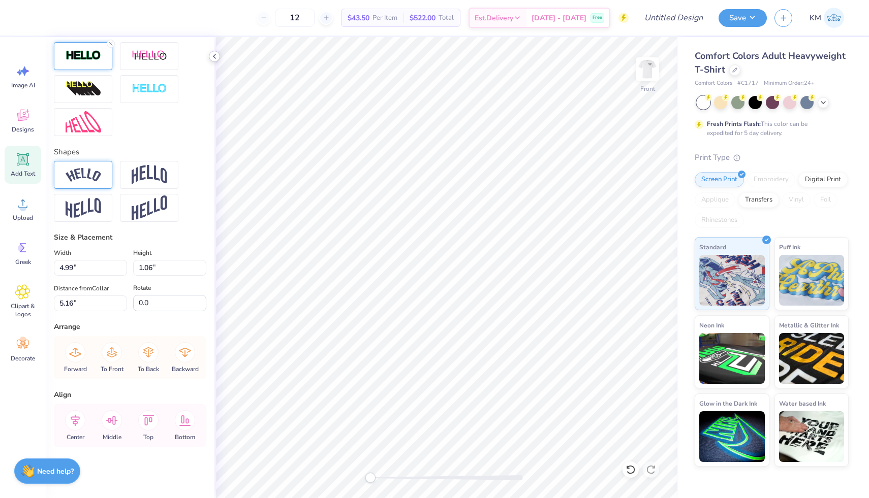
click at [214, 58] on icon at bounding box center [214, 56] width 8 height 8
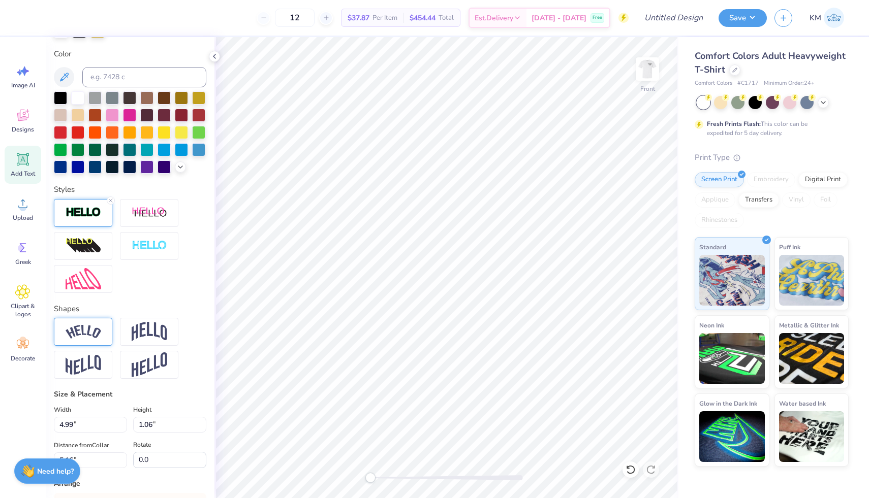
scroll to position [0, 0]
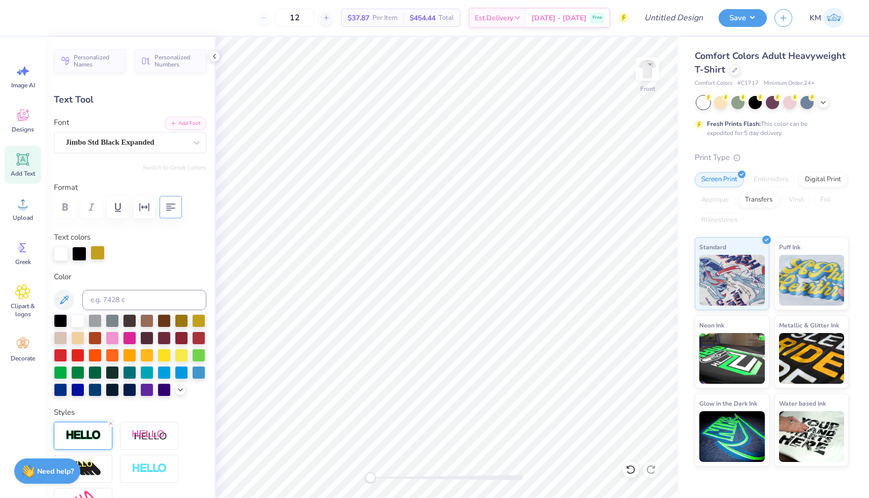
click at [97, 248] on div at bounding box center [97, 253] width 14 height 14
click at [59, 322] on div at bounding box center [60, 319] width 13 height 13
click at [647, 79] on img at bounding box center [647, 69] width 41 height 41
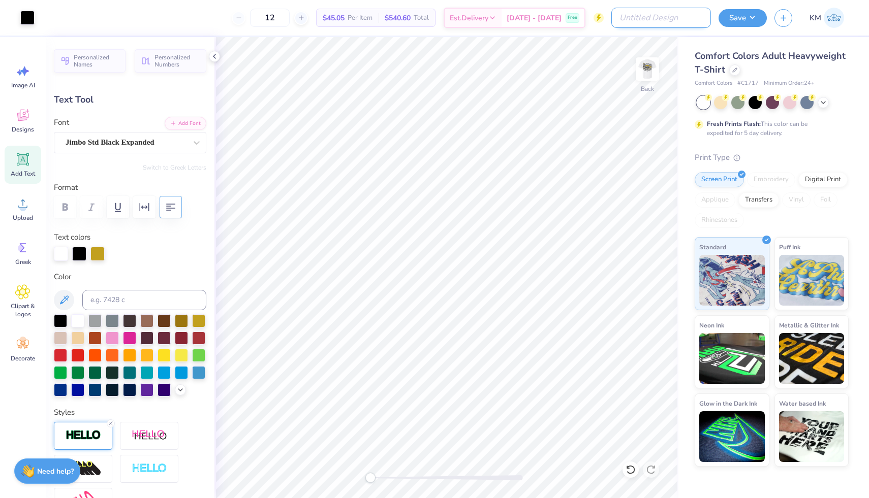
click at [700, 21] on input "Design Title" at bounding box center [661, 18] width 100 height 20
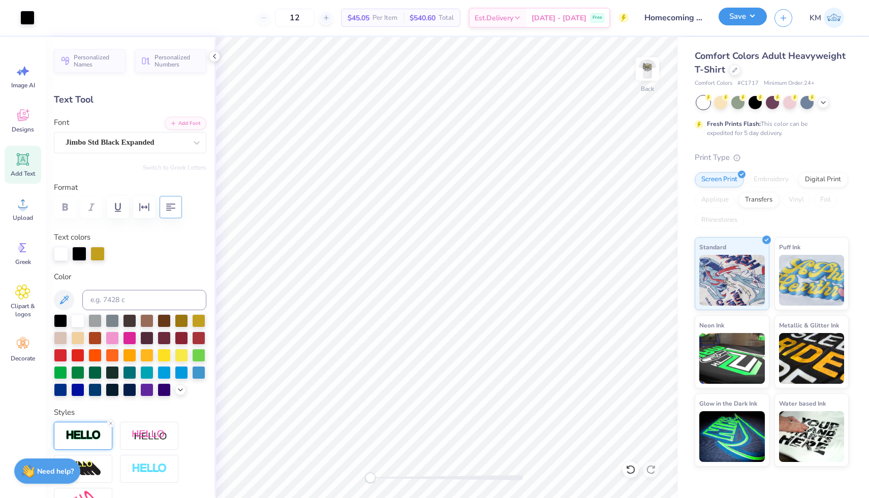
click at [754, 13] on button "Save" at bounding box center [742, 17] width 48 height 18
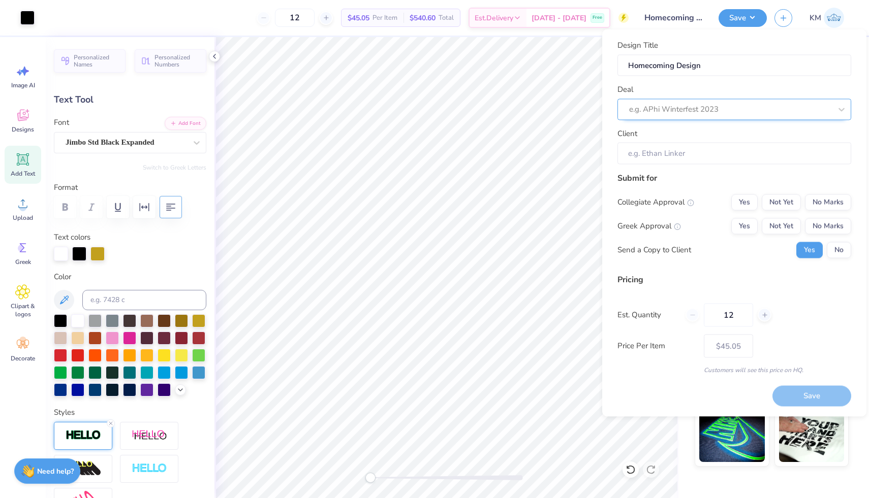
click at [742, 107] on div at bounding box center [730, 110] width 202 height 14
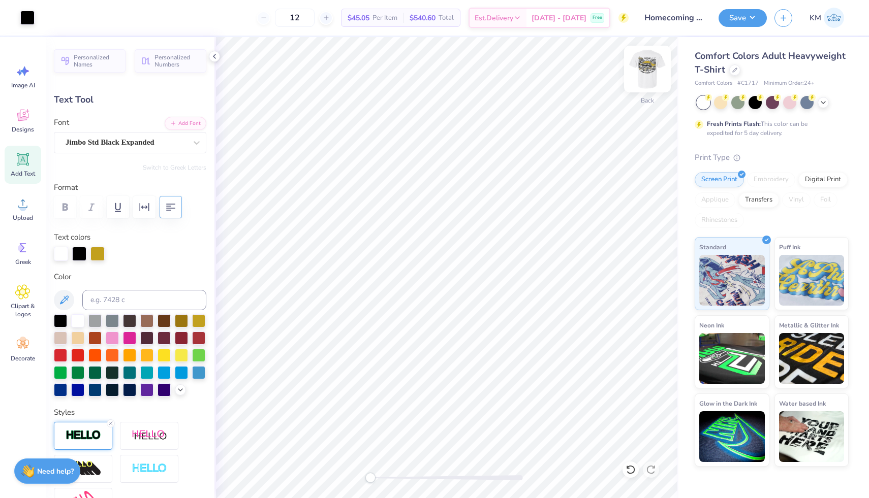
click at [636, 67] on img at bounding box center [647, 69] width 41 height 41
click at [80, 252] on div at bounding box center [79, 253] width 14 height 14
click at [61, 319] on div at bounding box center [60, 319] width 13 height 13
click at [60, 257] on div at bounding box center [61, 253] width 14 height 14
click at [62, 316] on div at bounding box center [60, 319] width 13 height 13
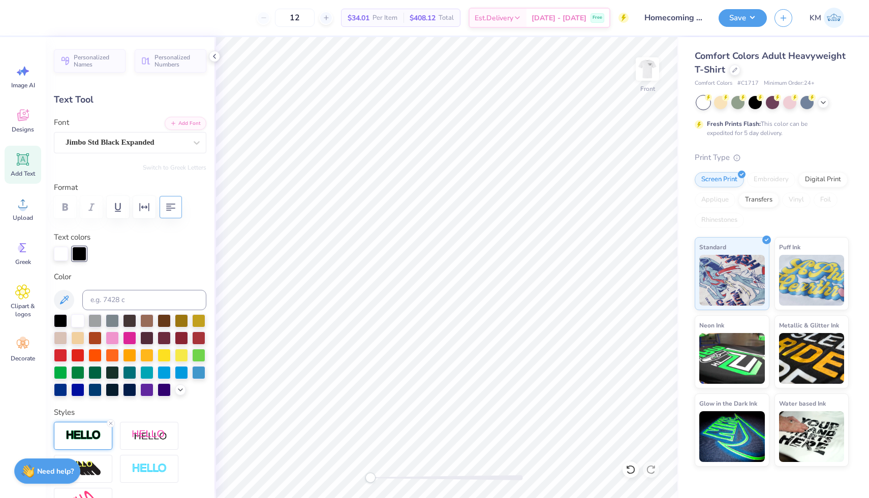
click at [214, 291] on div "Personalized Names Personalized Numbers Text Tool Add Font Font Jimbo Std Black…" at bounding box center [130, 267] width 169 height 461
click at [215, 61] on div at bounding box center [214, 56] width 11 height 11
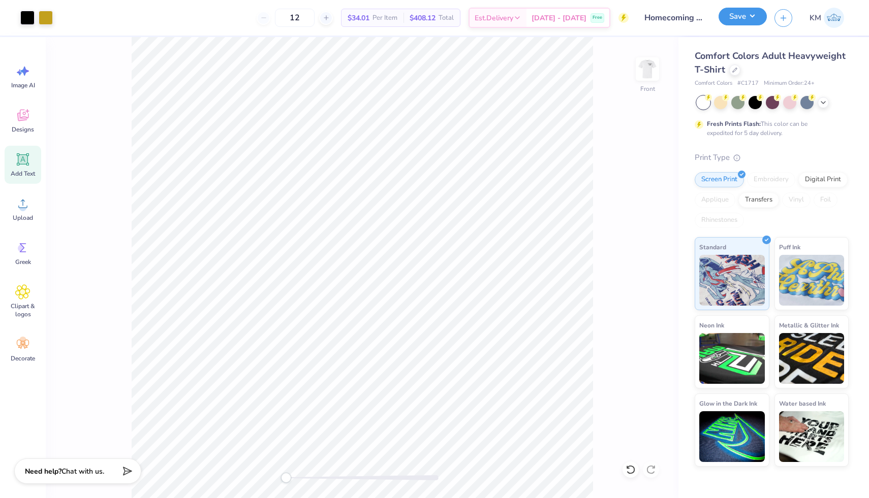
click at [725, 23] on button "Save" at bounding box center [742, 17] width 48 height 18
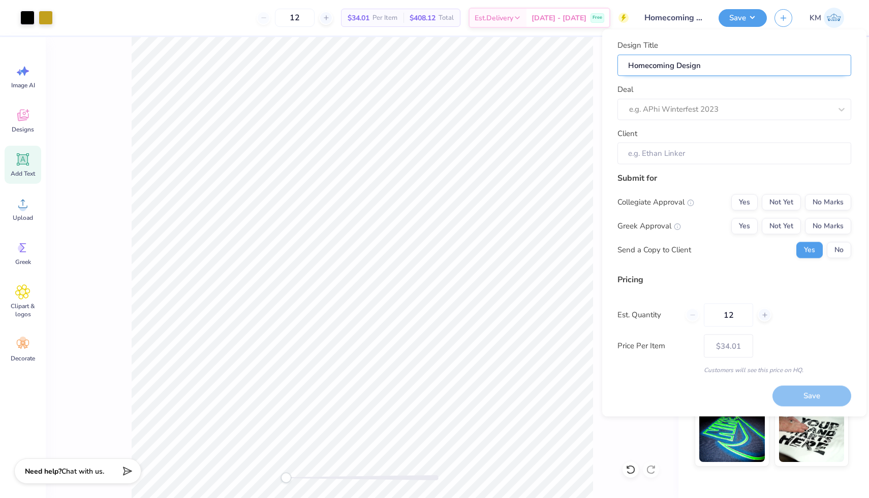
drag, startPoint x: 709, startPoint y: 68, endPoint x: 677, endPoint y: 68, distance: 32.0
click at [677, 68] on input "Homecoming Design" at bounding box center [734, 65] width 234 height 22
click at [681, 66] on input "Homecoming stadium" at bounding box center [734, 65] width 234 height 22
click at [708, 107] on div at bounding box center [730, 110] width 202 height 14
click at [701, 138] on div "Theta Homecoming" at bounding box center [734, 136] width 226 height 17
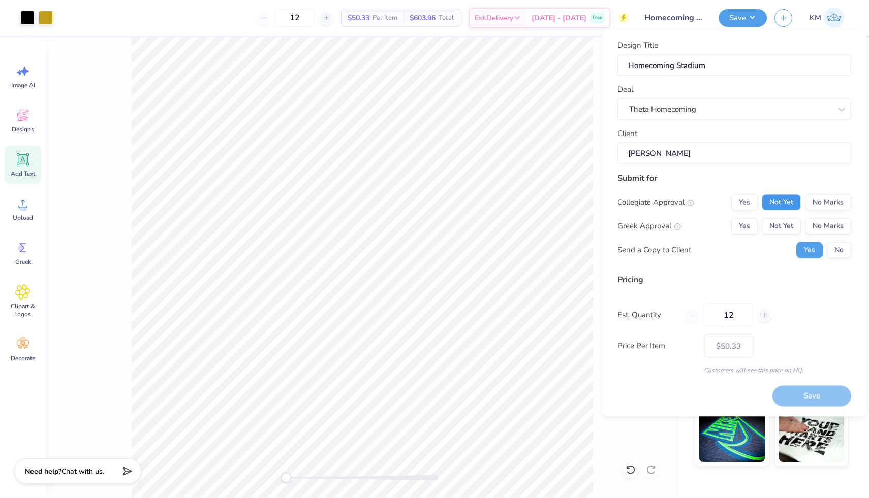
click at [774, 199] on button "Not Yet" at bounding box center [780, 202] width 39 height 16
click at [776, 222] on button "Not Yet" at bounding box center [780, 226] width 39 height 16
click at [834, 249] on button "No" at bounding box center [838, 250] width 24 height 16
click at [734, 316] on input "12" at bounding box center [727, 314] width 49 height 23
click at [826, 404] on button "Save" at bounding box center [811, 396] width 79 height 21
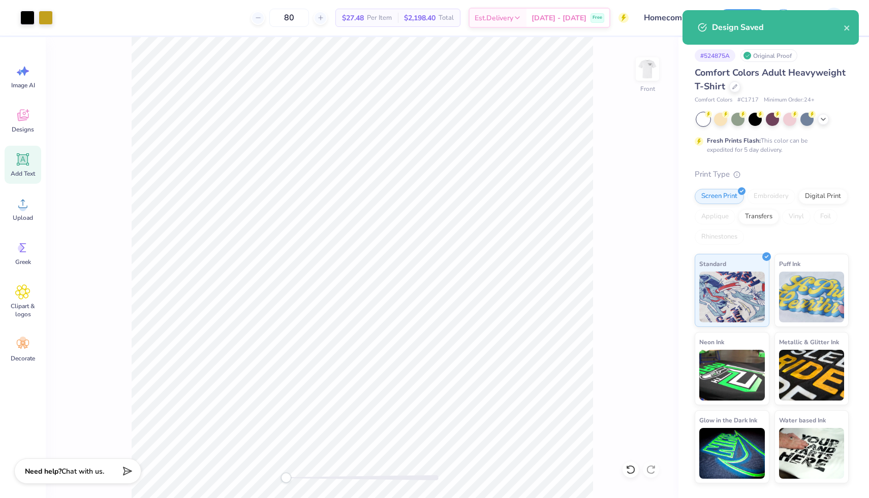
click at [842, 28] on div "Design Saved" at bounding box center [778, 27] width 132 height 12
click at [849, 30] on icon "close" at bounding box center [846, 27] width 5 height 5
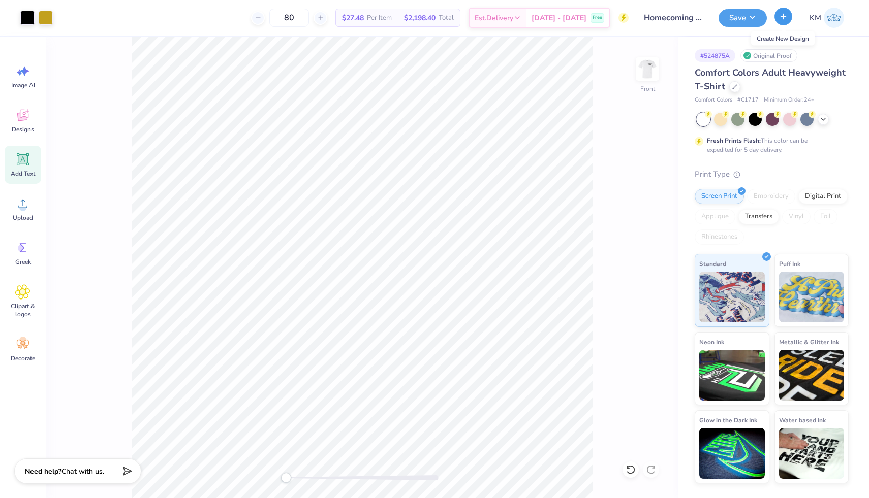
click at [779, 19] on icon "button" at bounding box center [783, 16] width 9 height 9
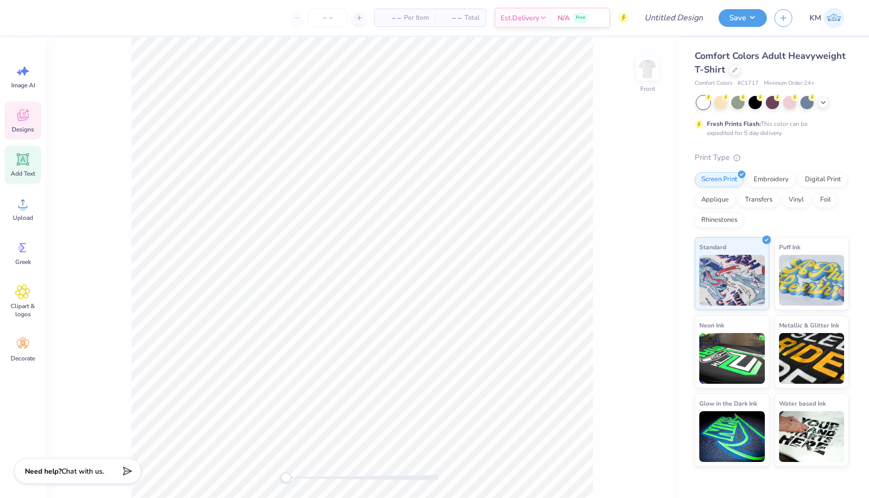
click at [32, 124] on div "Designs" at bounding box center [23, 121] width 37 height 38
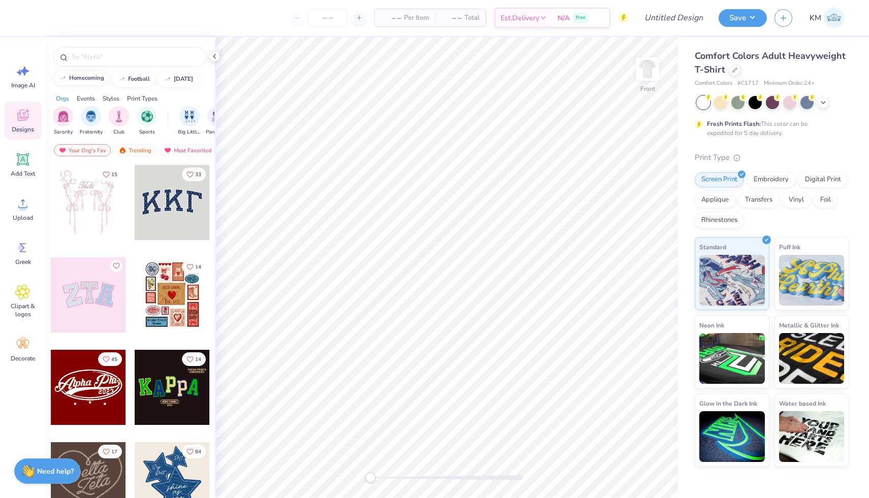
click at [91, 85] on button "homecoming" at bounding box center [80, 78] width 55 height 15
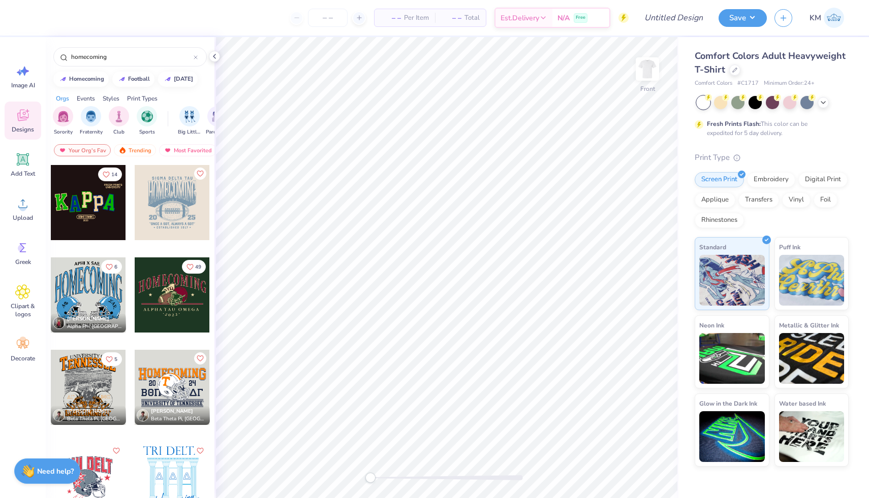
click at [109, 302] on div at bounding box center [88, 295] width 75 height 75
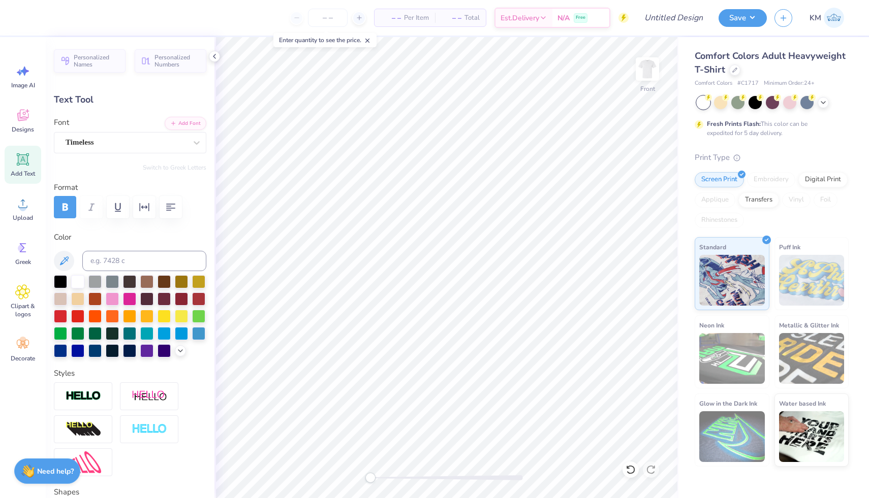
scroll to position [0, 2]
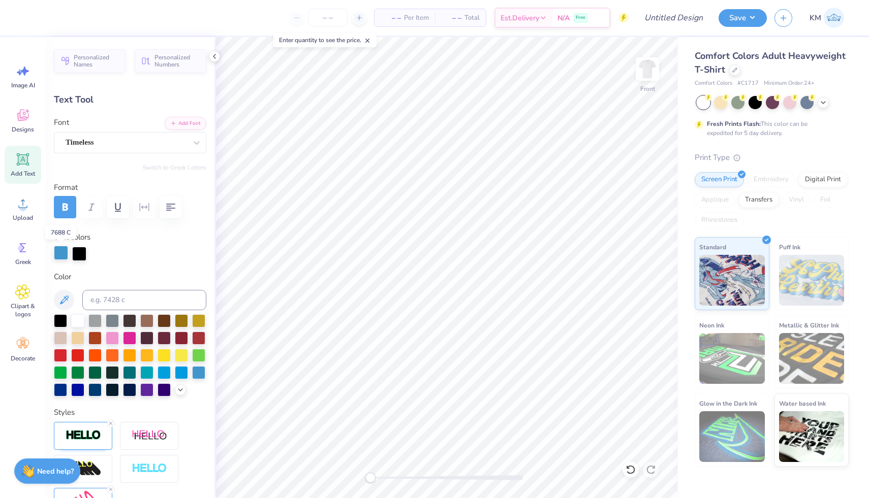
click at [57, 257] on div at bounding box center [61, 253] width 14 height 14
click at [179, 324] on div at bounding box center [181, 319] width 13 height 13
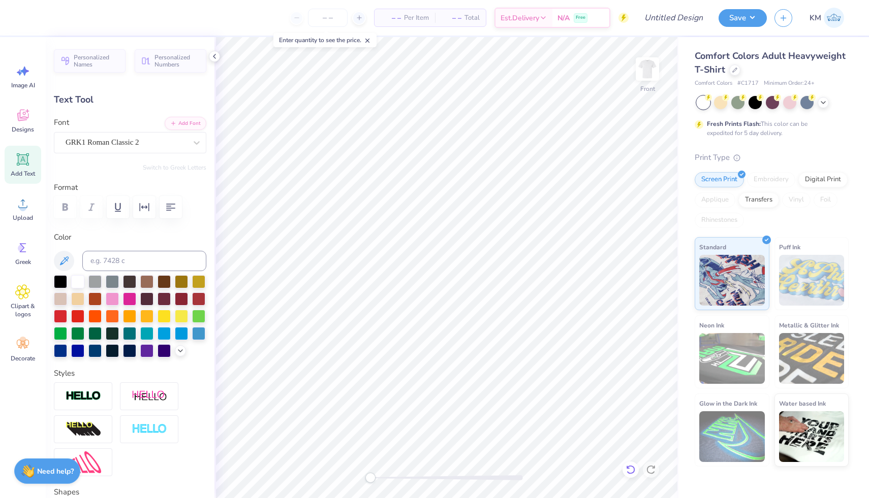
click at [628, 473] on icon at bounding box center [630, 469] width 9 height 9
click at [630, 474] on icon at bounding box center [630, 470] width 10 height 10
click at [630, 468] on icon at bounding box center [630, 470] width 10 height 10
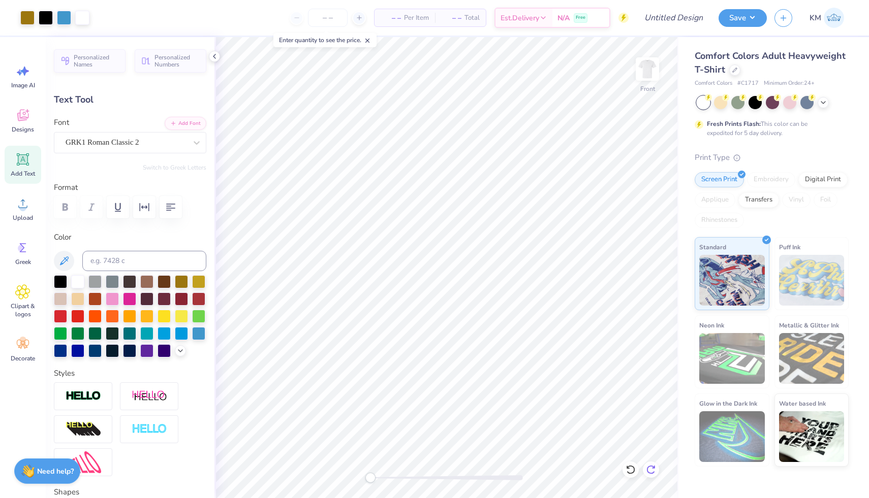
click at [649, 472] on icon at bounding box center [651, 470] width 10 height 10
click at [630, 470] on icon at bounding box center [630, 470] width 10 height 10
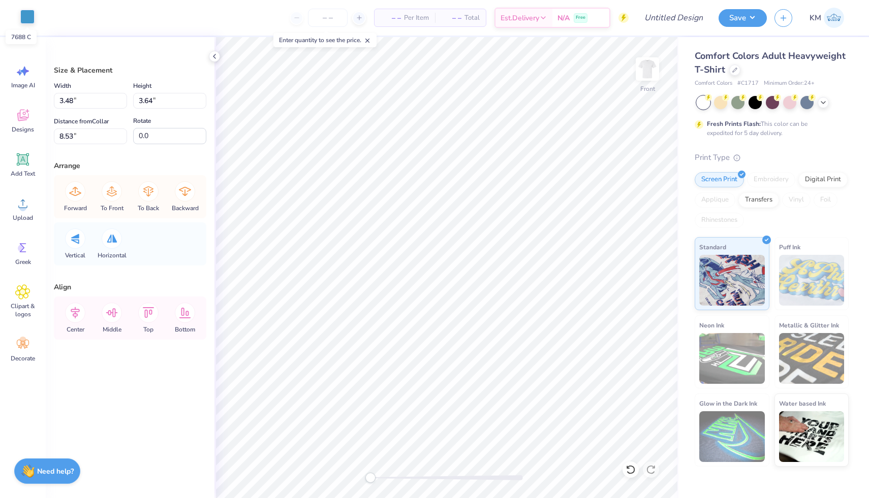
click at [28, 19] on div at bounding box center [27, 17] width 14 height 14
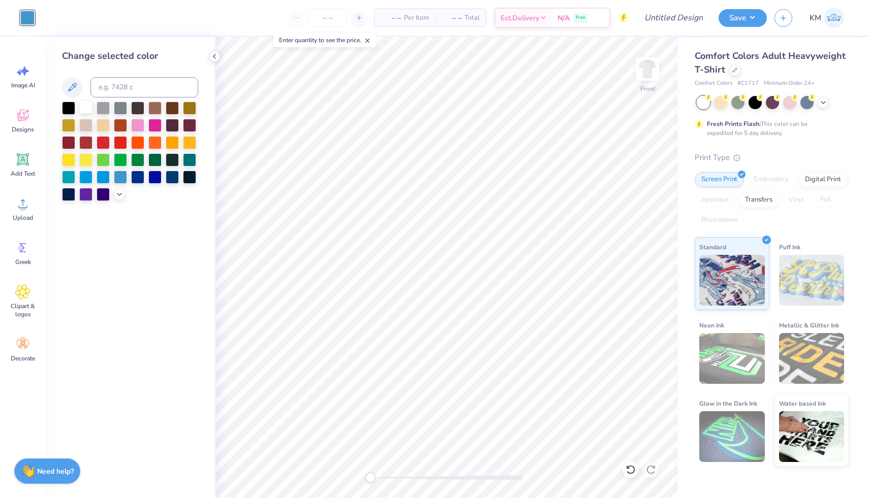
click at [80, 105] on div at bounding box center [85, 107] width 13 height 13
click at [70, 107] on div at bounding box center [68, 107] width 13 height 13
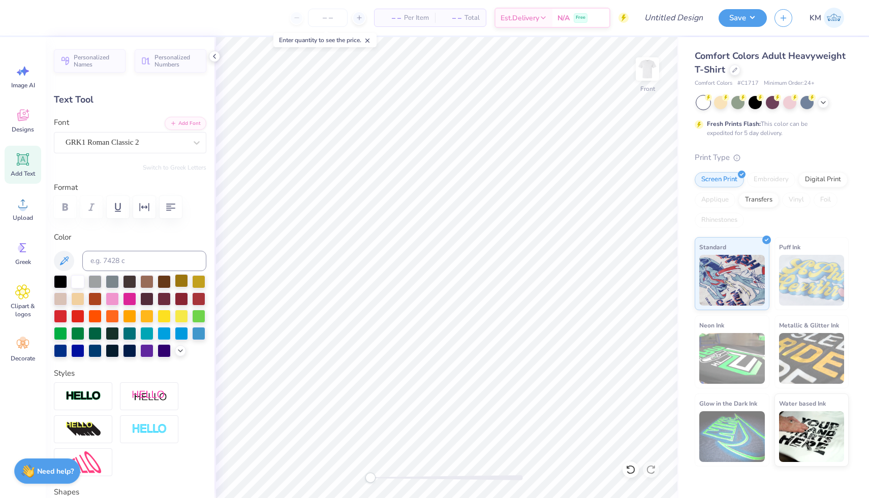
click at [182, 279] on div at bounding box center [181, 280] width 13 height 13
click at [77, 285] on div at bounding box center [77, 280] width 13 height 13
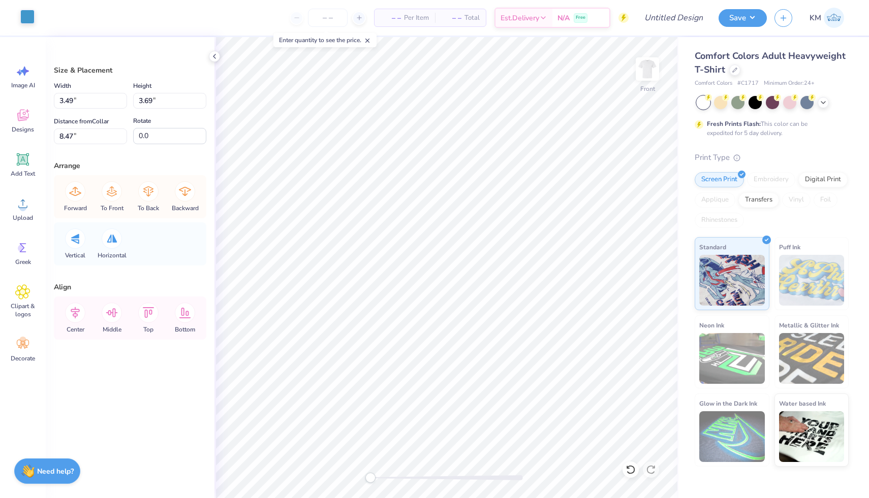
click at [24, 17] on div at bounding box center [27, 17] width 14 height 14
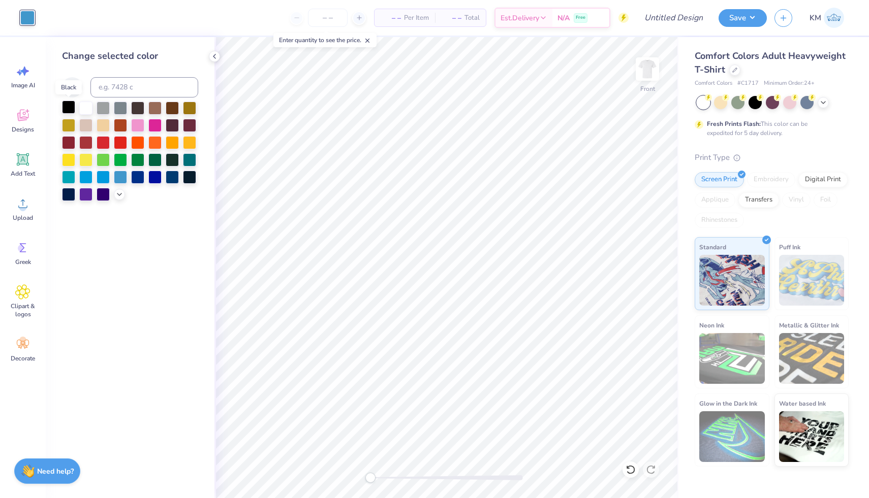
click at [70, 105] on div at bounding box center [68, 107] width 13 height 13
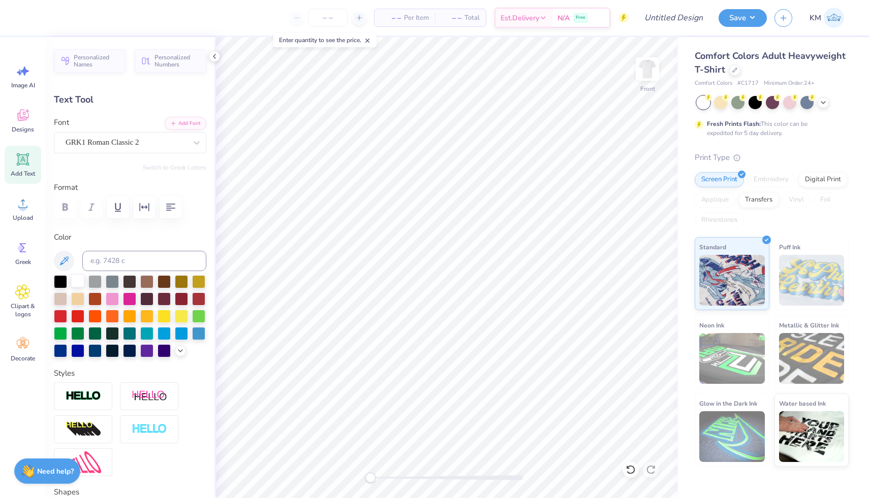
click at [78, 279] on div at bounding box center [77, 280] width 13 height 13
click at [201, 319] on div at bounding box center [198, 315] width 13 height 13
click at [83, 10] on div "Art colors" at bounding box center [44, 18] width 89 height 36
click at [84, 13] on div at bounding box center [82, 17] width 14 height 14
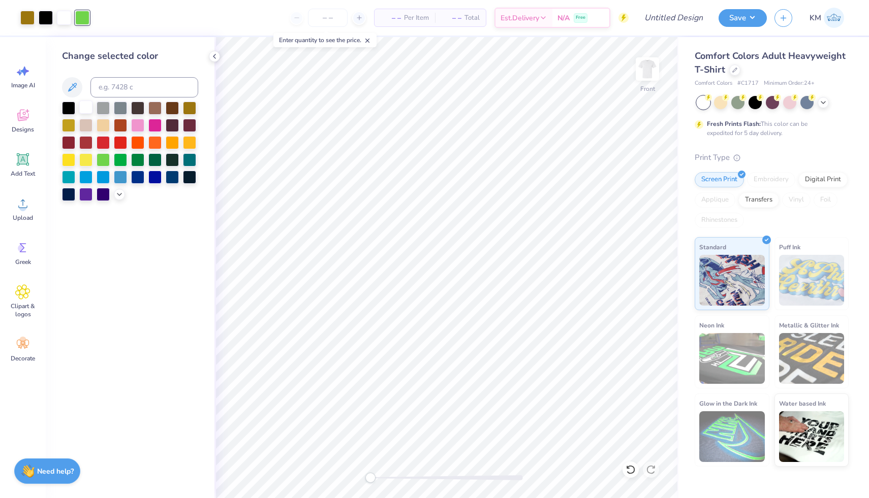
click at [86, 105] on div at bounding box center [85, 107] width 13 height 13
click at [125, 201] on div "Change selected color" at bounding box center [130, 267] width 169 height 461
click at [213, 60] on icon at bounding box center [214, 56] width 8 height 8
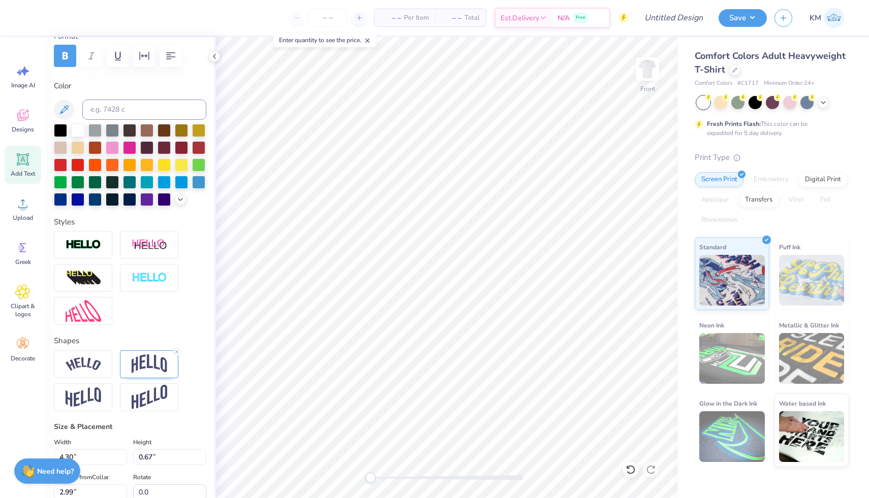
scroll to position [149, 0]
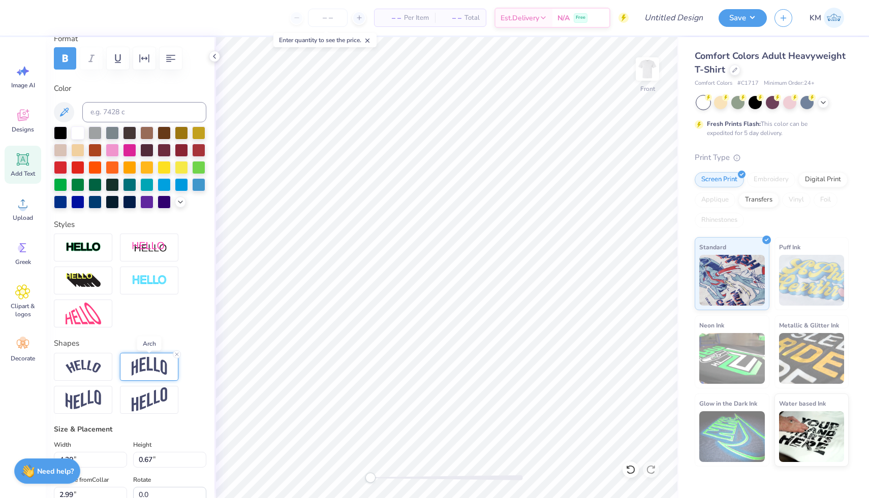
click at [141, 361] on img at bounding box center [150, 366] width 36 height 19
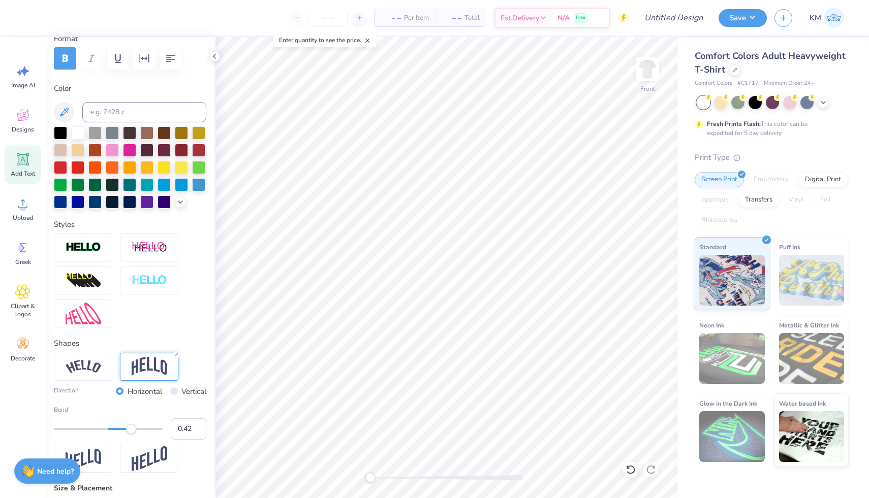
drag, startPoint x: 114, startPoint y: 426, endPoint x: 131, endPoint y: 427, distance: 17.3
click at [131, 427] on div "Accessibility label" at bounding box center [131, 429] width 10 height 10
drag, startPoint x: 131, startPoint y: 427, endPoint x: 115, endPoint y: 429, distance: 15.9
click at [115, 430] on div "Accessibility label" at bounding box center [115, 429] width 10 height 10
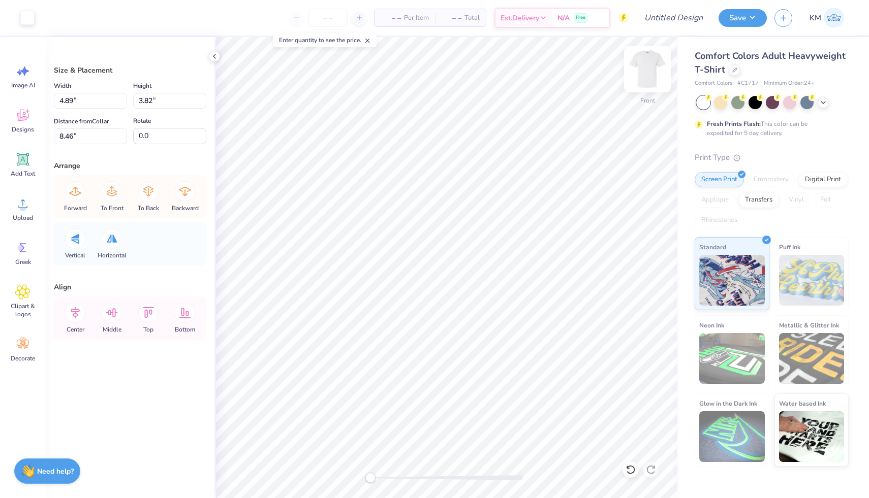
click at [644, 73] on img at bounding box center [647, 69] width 41 height 41
click at [34, 24] on div at bounding box center [27, 18] width 14 height 14
click at [31, 21] on div at bounding box center [27, 17] width 14 height 14
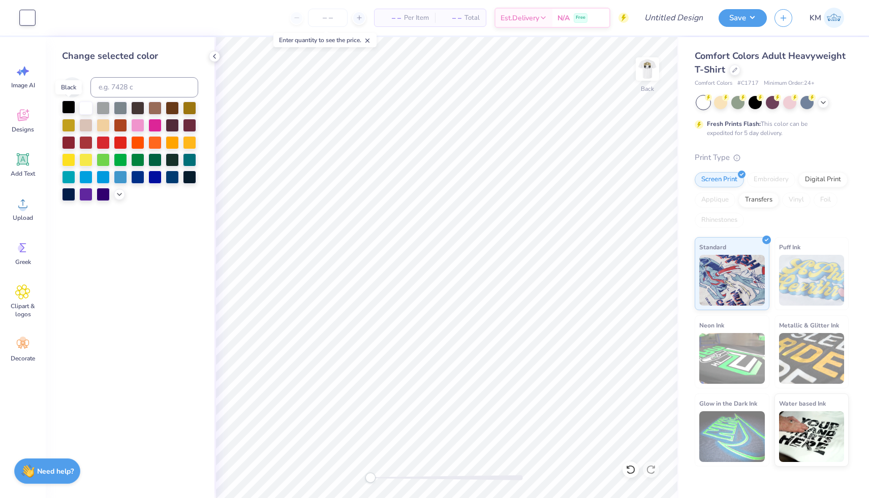
click at [69, 107] on div at bounding box center [68, 107] width 13 height 13
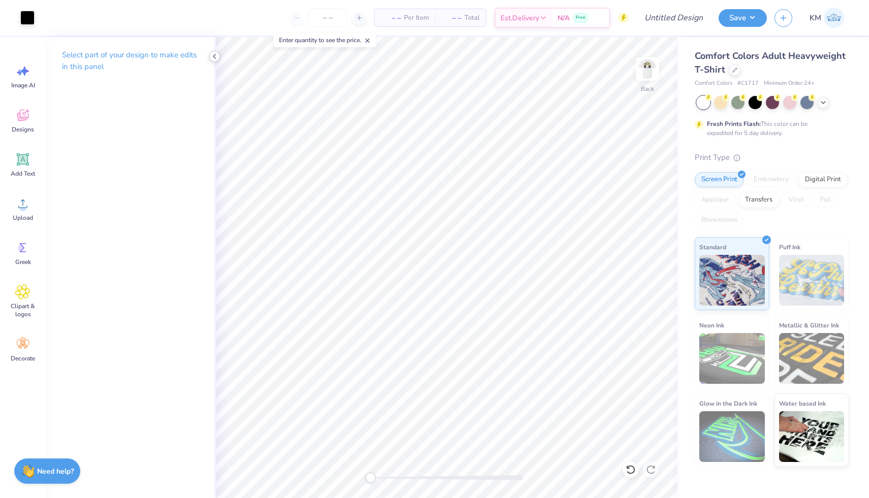
click at [210, 56] on icon at bounding box center [214, 56] width 8 height 8
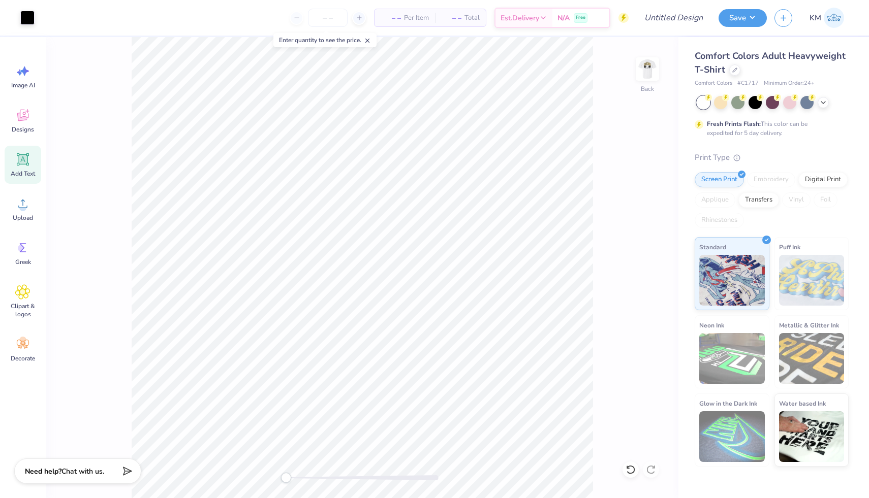
click at [24, 170] on span "Add Text" at bounding box center [23, 174] width 24 height 8
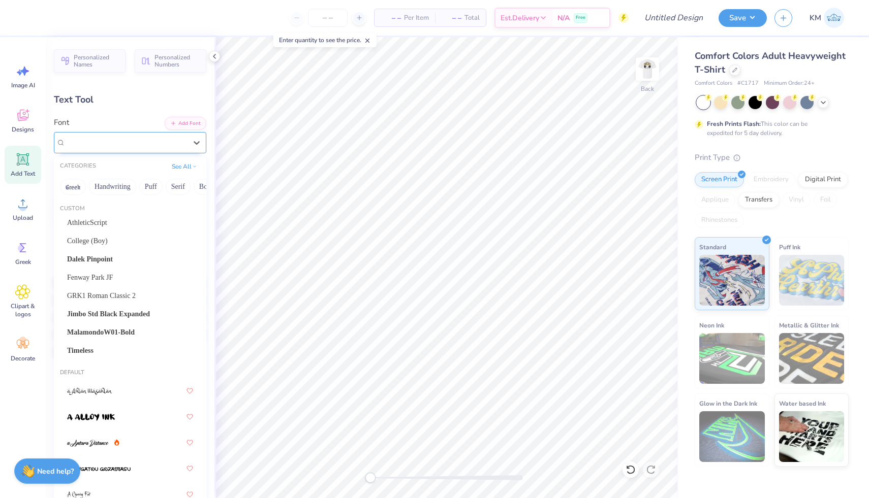
click at [132, 147] on div "Super Dream" at bounding box center [126, 143] width 123 height 16
click at [121, 243] on div "College (Boy)" at bounding box center [130, 241] width 126 height 11
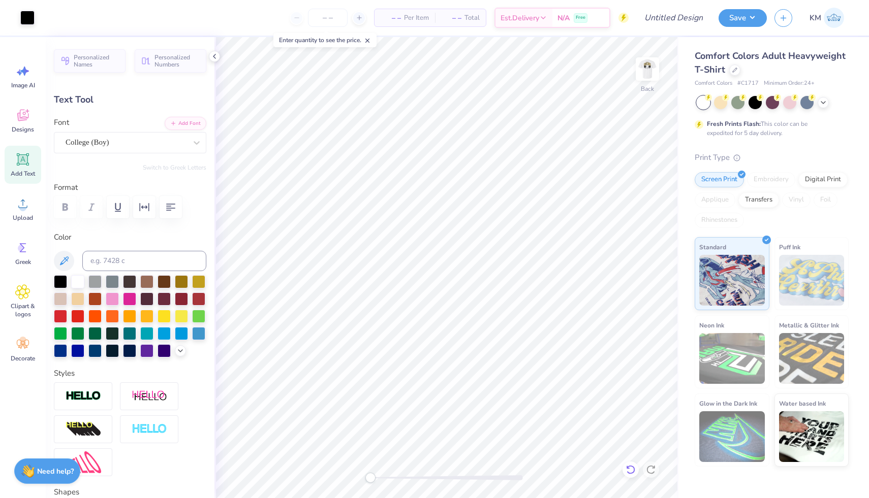
click at [628, 475] on div at bounding box center [630, 470] width 16 height 16
click at [176, 207] on icon "button" at bounding box center [171, 207] width 12 height 12
click at [59, 282] on div at bounding box center [60, 280] width 13 height 13
click at [113, 145] on div "College (Boy)" at bounding box center [126, 143] width 123 height 16
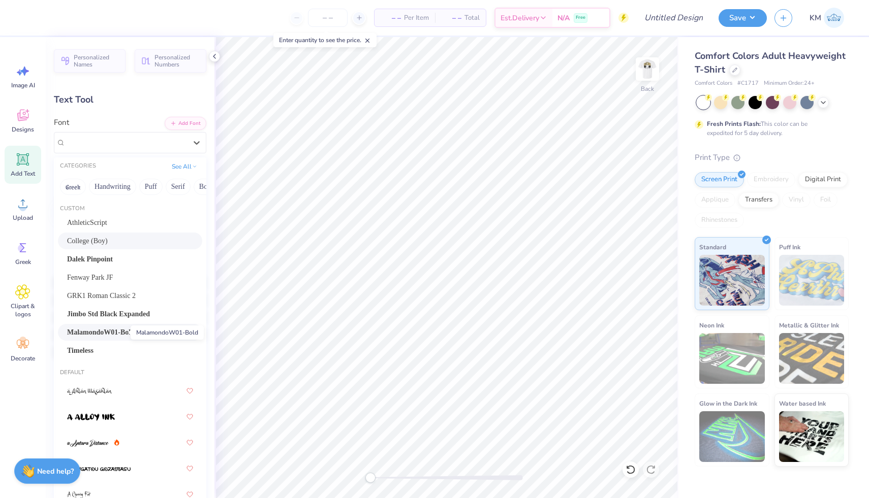
click at [122, 329] on span "MalamondoW01-Bold" at bounding box center [101, 332] width 68 height 11
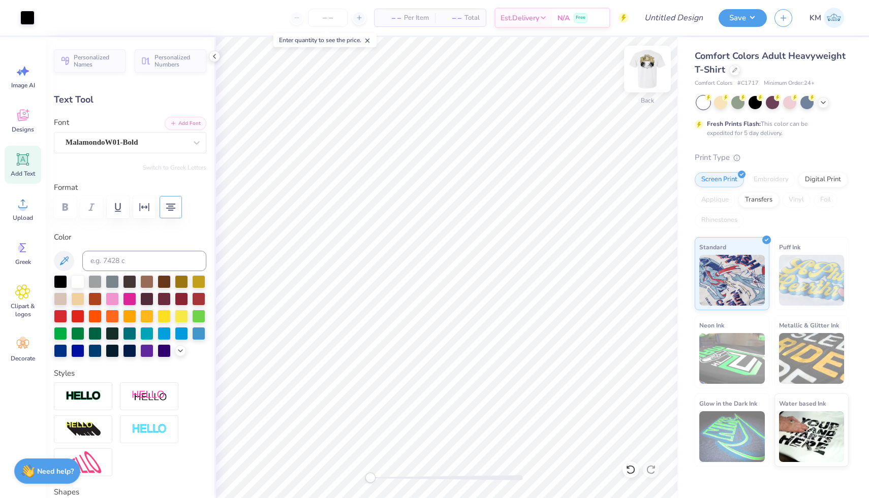
click at [647, 76] on img at bounding box center [647, 69] width 41 height 41
